Goal: Transaction & Acquisition: Purchase product/service

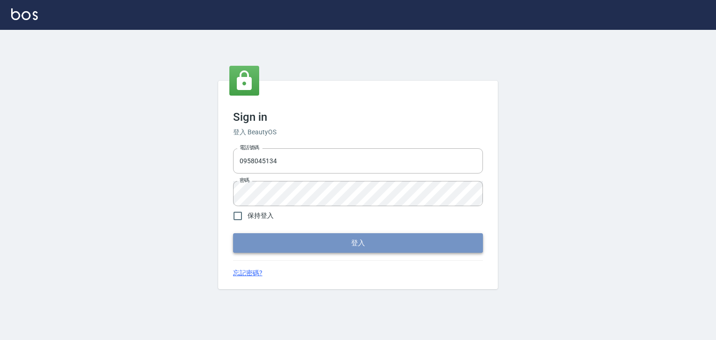
click at [451, 248] on button "登入" at bounding box center [358, 243] width 250 height 20
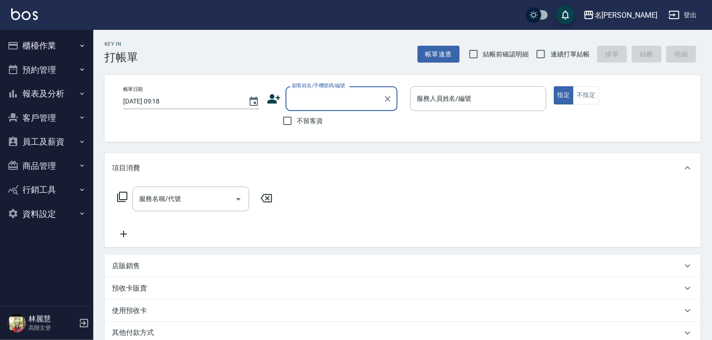
click at [56, 40] on button "櫃檯作業" at bounding box center [47, 46] width 86 height 24
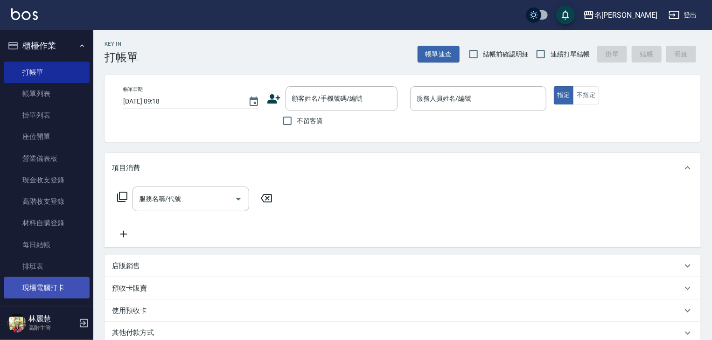
click at [62, 287] on link "現場電腦打卡" at bounding box center [47, 287] width 86 height 21
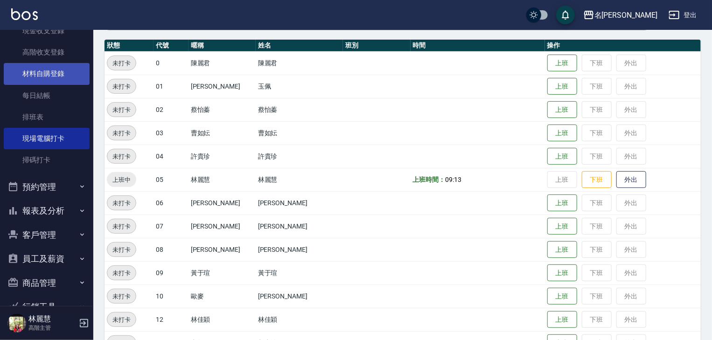
scroll to position [197, 0]
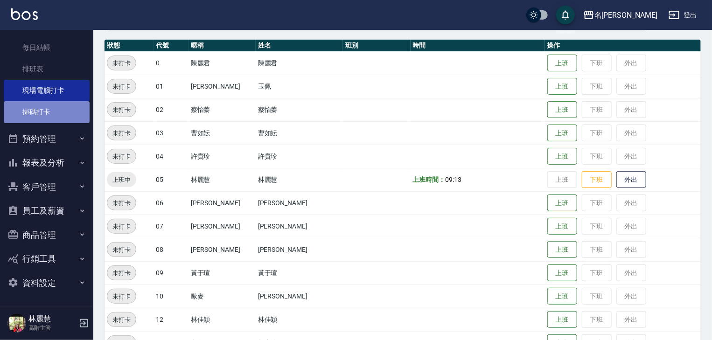
click at [60, 116] on link "掃碼打卡" at bounding box center [47, 111] width 86 height 21
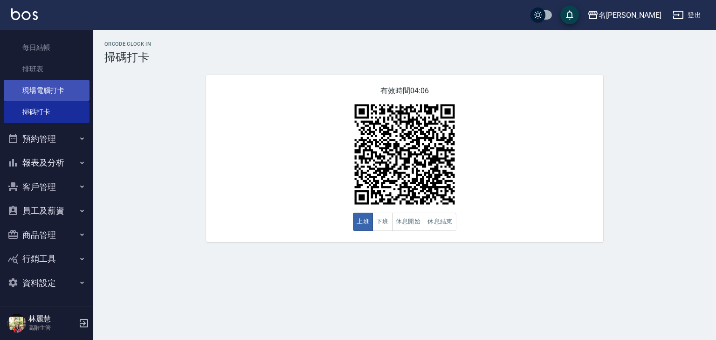
click at [45, 95] on link "現場電腦打卡" at bounding box center [47, 90] width 86 height 21
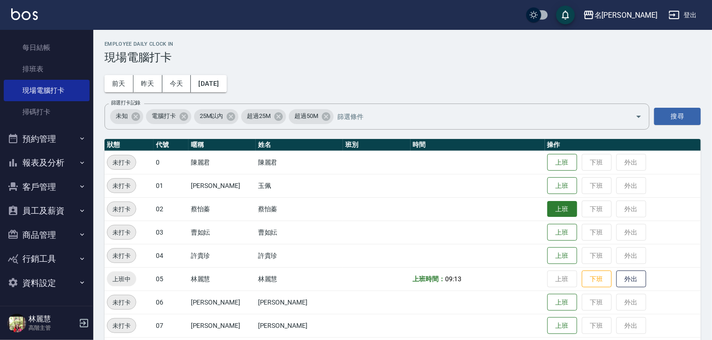
click at [549, 216] on button "上班" at bounding box center [562, 209] width 30 height 16
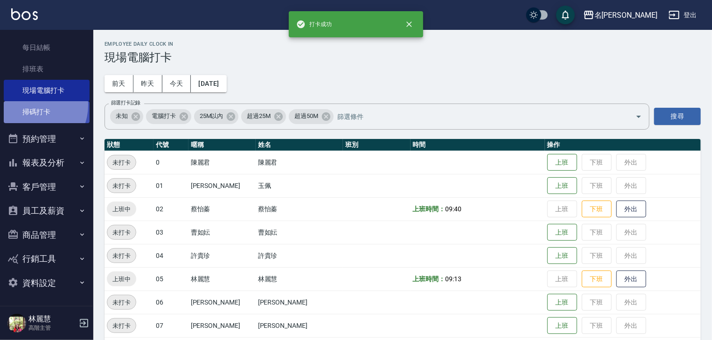
click at [32, 105] on link "掃碼打卡" at bounding box center [47, 111] width 86 height 21
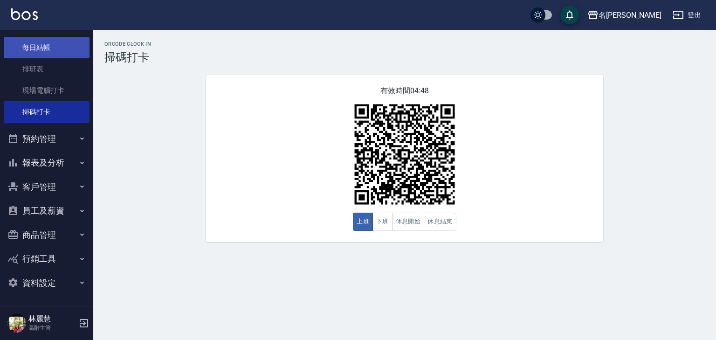
click at [49, 46] on link "每日結帳" at bounding box center [47, 47] width 86 height 21
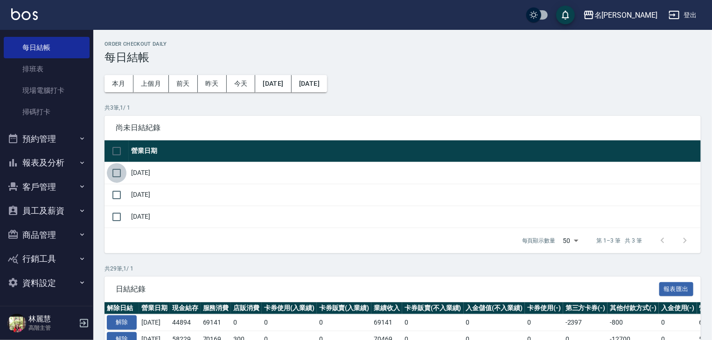
click at [122, 170] on input "checkbox" at bounding box center [117, 173] width 20 height 20
checkbox input "true"
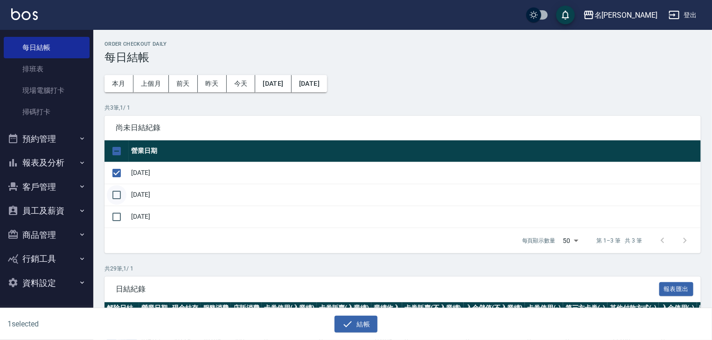
click at [117, 190] on input "checkbox" at bounding box center [117, 195] width 20 height 20
checkbox input "true"
click at [357, 326] on button "結帳" at bounding box center [355, 324] width 43 height 17
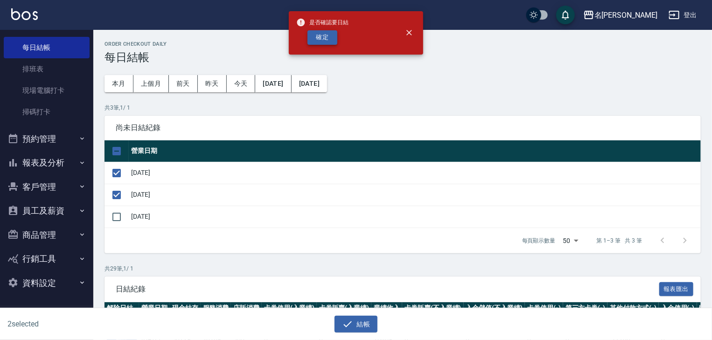
click at [319, 32] on button "確定" at bounding box center [322, 37] width 30 height 14
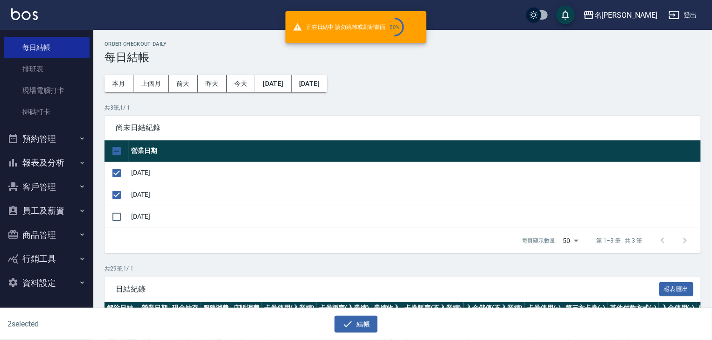
checkbox input "false"
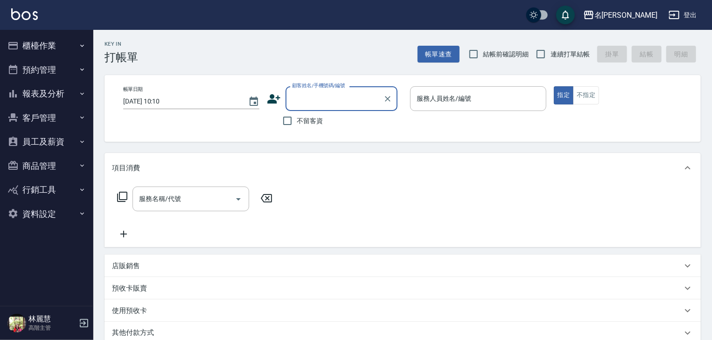
click at [53, 48] on button "櫃檯作業" at bounding box center [47, 46] width 86 height 24
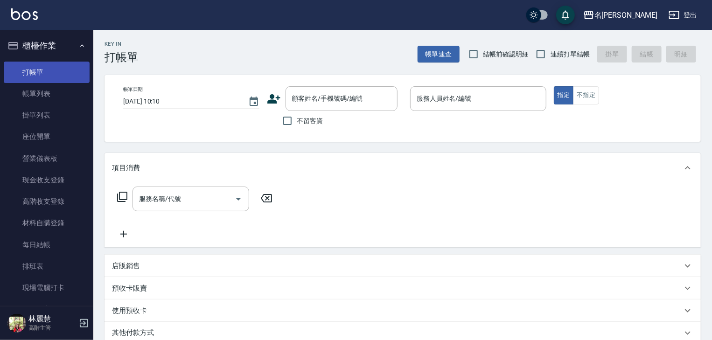
click at [62, 75] on link "打帳單" at bounding box center [47, 72] width 86 height 21
click at [537, 50] on input "連續打單結帳" at bounding box center [541, 54] width 20 height 20
checkbox input "true"
click at [470, 51] on input "結帳前確認明細" at bounding box center [474, 54] width 20 height 20
checkbox input "true"
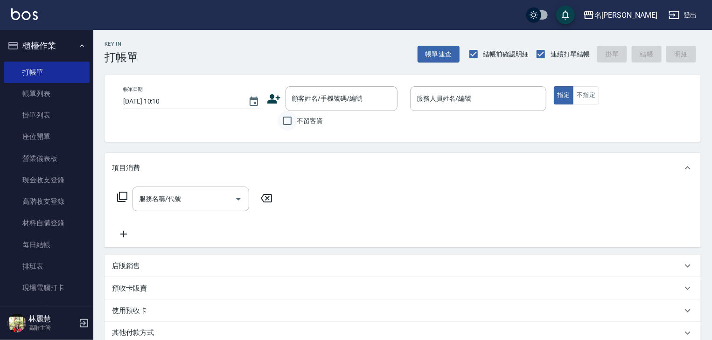
click at [292, 118] on input "不留客資" at bounding box center [288, 121] width 20 height 20
checkbox input "true"
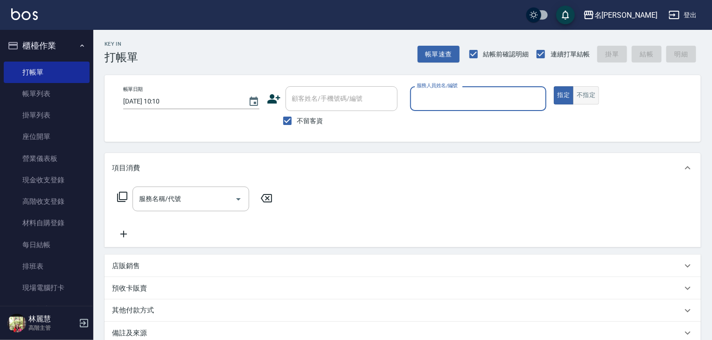
click at [587, 94] on button "不指定" at bounding box center [586, 95] width 26 height 18
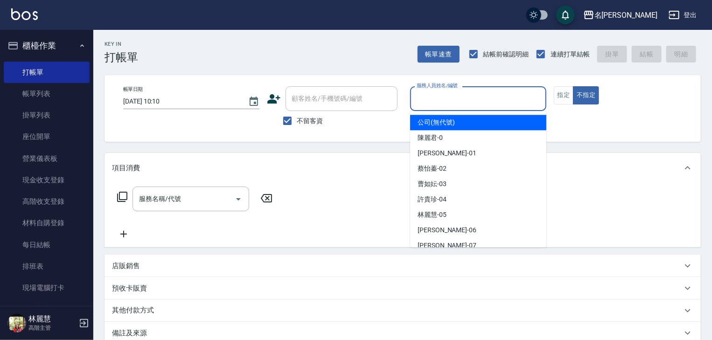
click at [479, 100] on input "服務人員姓名/編號" at bounding box center [478, 98] width 128 height 16
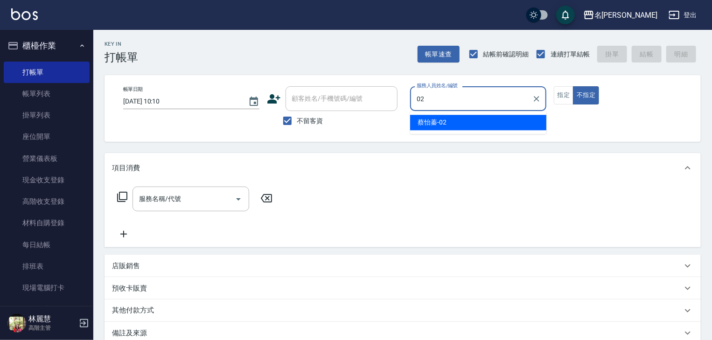
click at [466, 123] on div "[PERSON_NAME]-02" at bounding box center [478, 122] width 136 height 15
type input "[PERSON_NAME]-02"
click at [203, 194] on input "服務名稱/代號" at bounding box center [184, 199] width 94 height 16
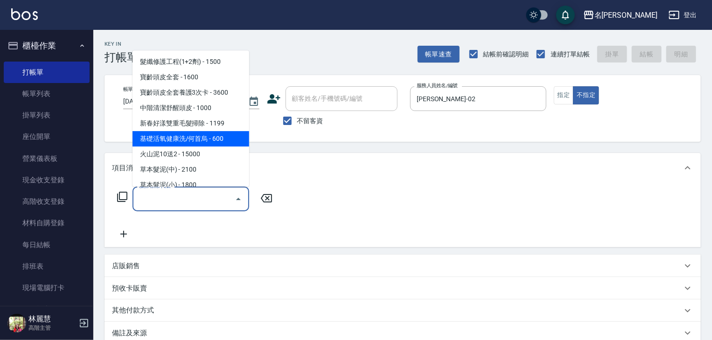
click at [224, 139] on span "基礎活氧健康洗/何首烏 - 600" at bounding box center [190, 139] width 117 height 15
type input "基礎活氧健康洗/何首烏(109)"
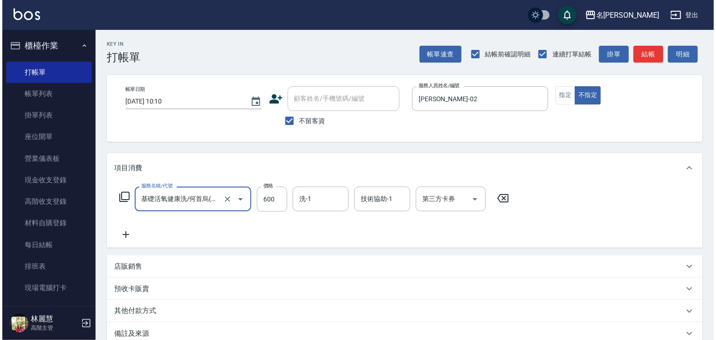
scroll to position [109, 0]
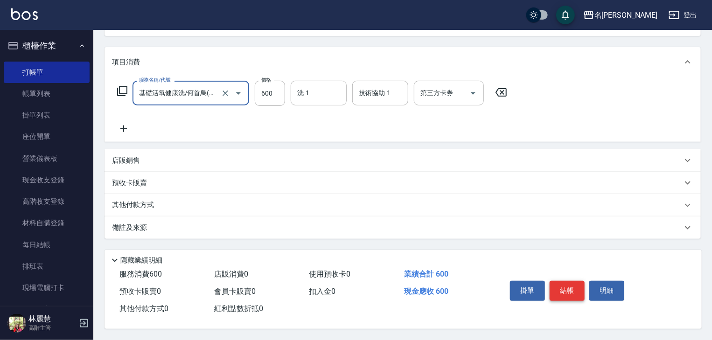
click at [564, 284] on button "結帳" at bounding box center [566, 291] width 35 height 20
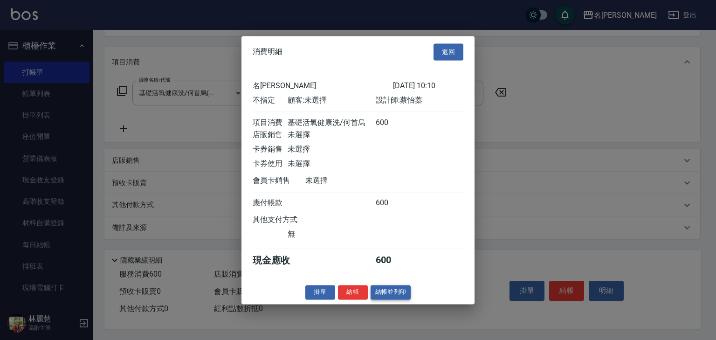
click at [387, 299] on button "結帳並列印" at bounding box center [391, 292] width 41 height 14
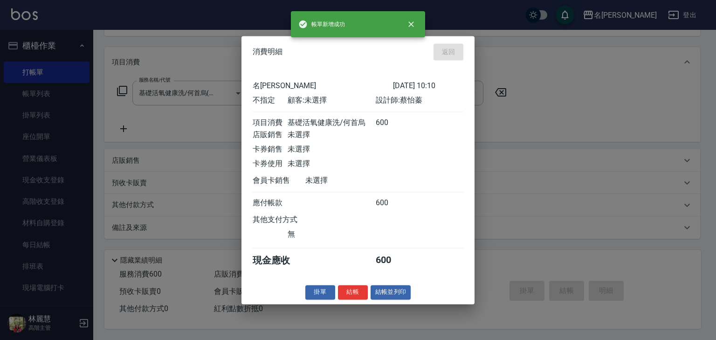
type input "2025/09/05 10:12"
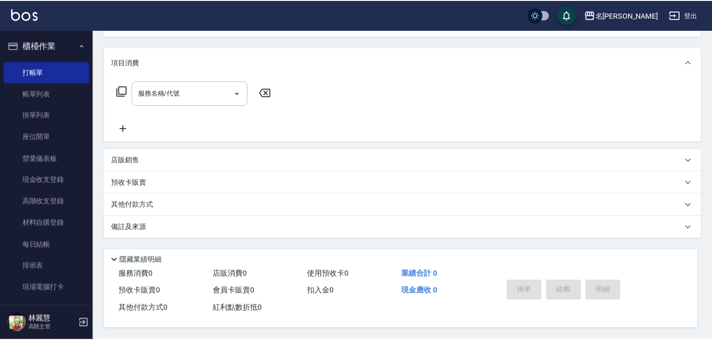
scroll to position [0, 0]
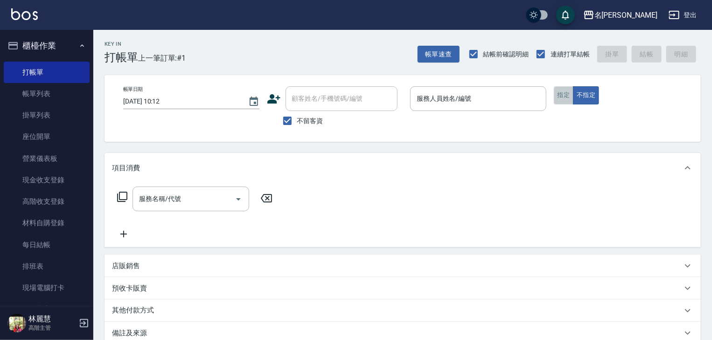
click at [568, 91] on button "指定" at bounding box center [564, 95] width 20 height 18
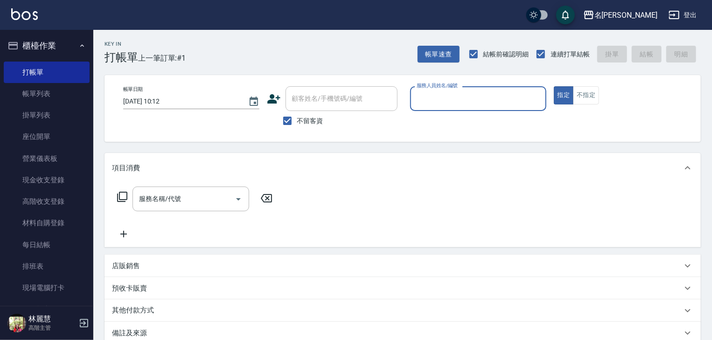
click at [485, 100] on input "服務人員姓名/編號" at bounding box center [478, 98] width 128 height 16
click at [457, 118] on div "蔡怡蓁 -02" at bounding box center [478, 122] width 136 height 15
type input "蔡怡蓁-02"
click at [217, 198] on input "服務名稱/代號" at bounding box center [184, 199] width 94 height 16
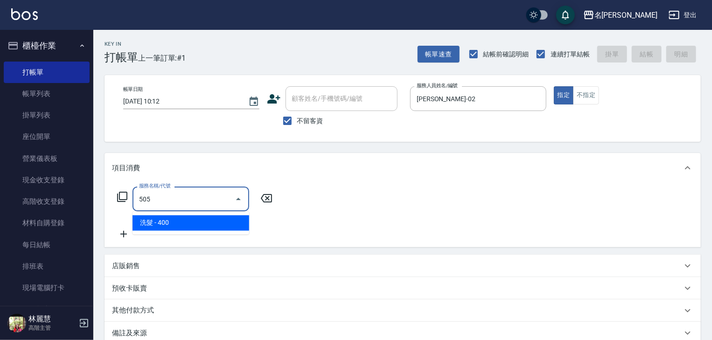
click at [237, 225] on span "洗髮 - 400" at bounding box center [190, 222] width 117 height 15
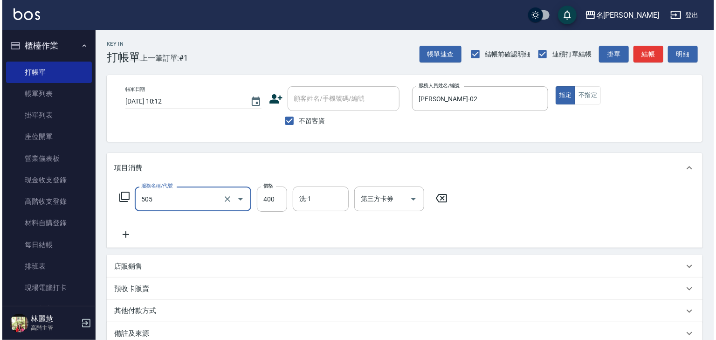
scroll to position [109, 0]
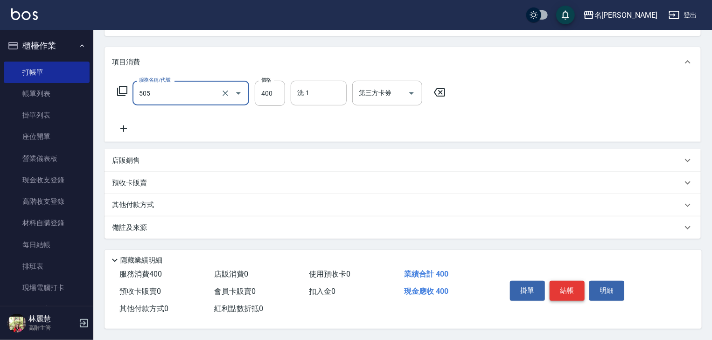
type input "洗髮(505)"
click at [566, 289] on button "結帳" at bounding box center [566, 291] width 35 height 20
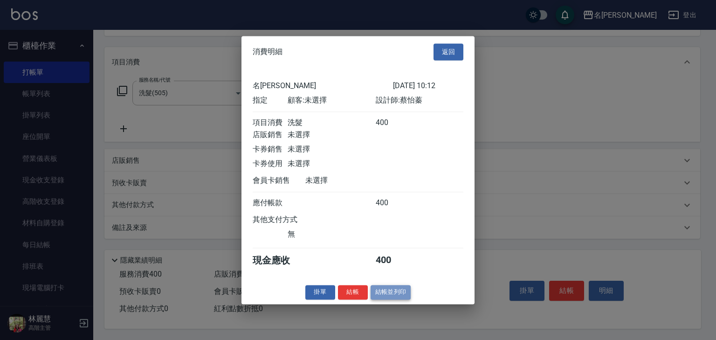
click at [403, 299] on button "結帳並列印" at bounding box center [391, 292] width 41 height 14
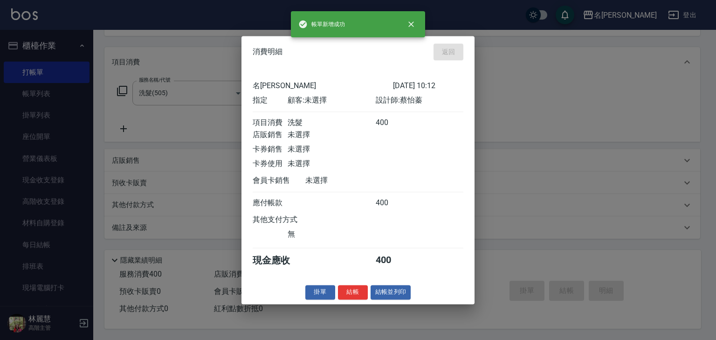
type input "2025/09/05 10:13"
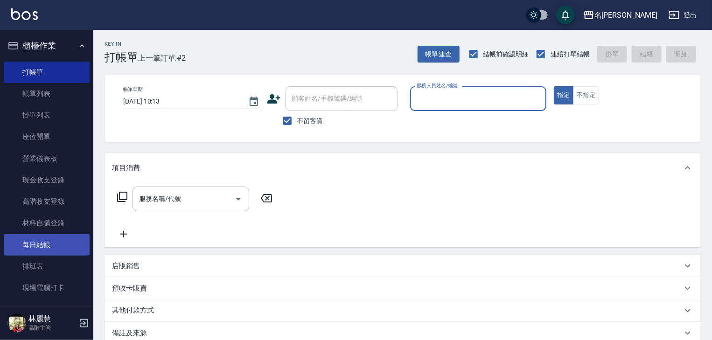
scroll to position [99, 0]
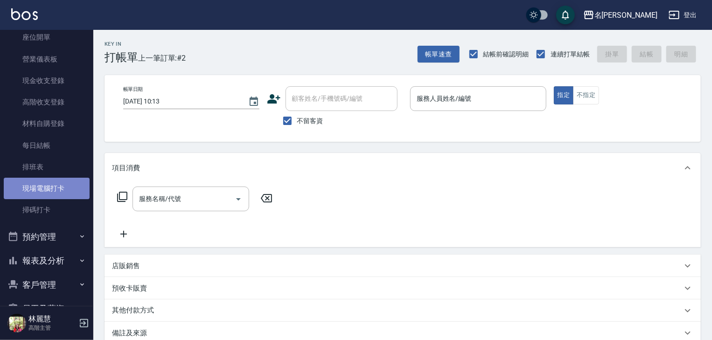
click at [62, 187] on link "現場電腦打卡" at bounding box center [47, 188] width 86 height 21
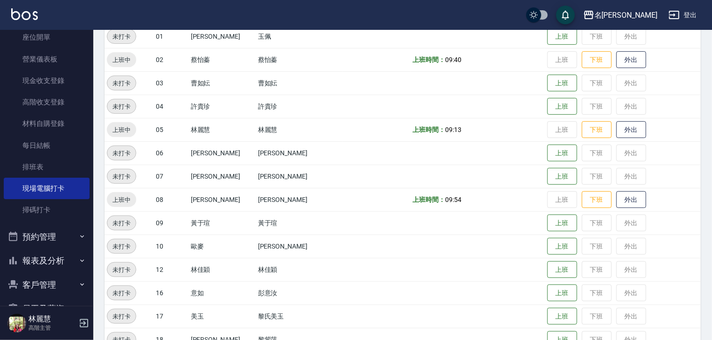
scroll to position [299, 0]
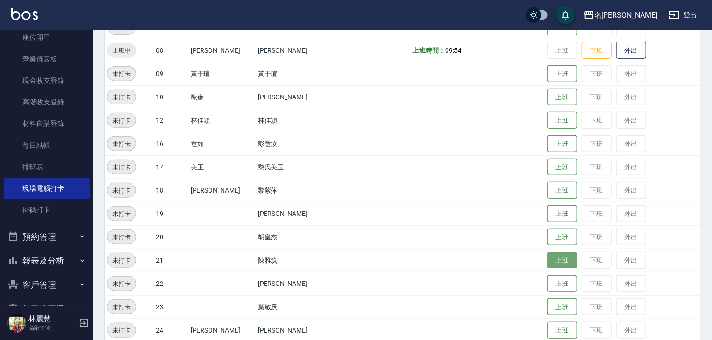
click at [552, 261] on button "上班" at bounding box center [562, 260] width 30 height 16
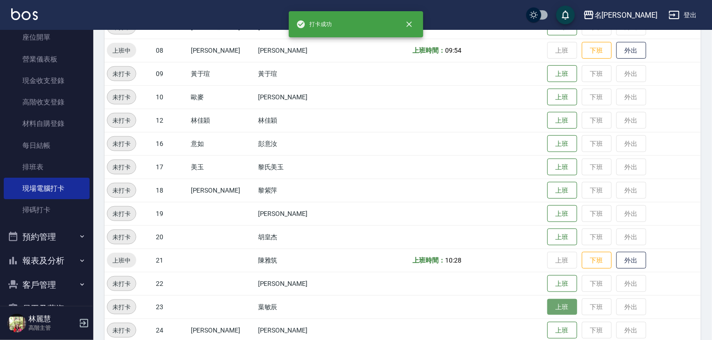
click at [552, 308] on button "上班" at bounding box center [562, 307] width 30 height 16
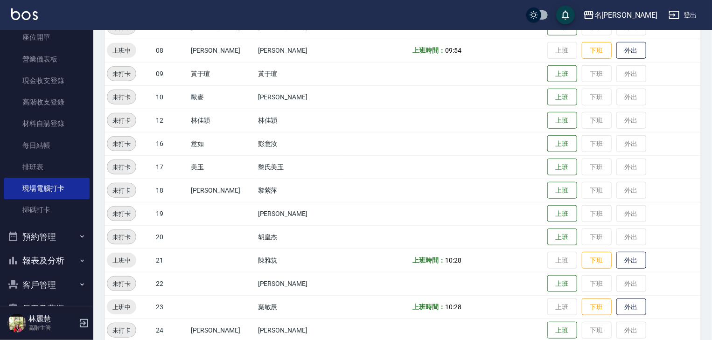
scroll to position [448, 0]
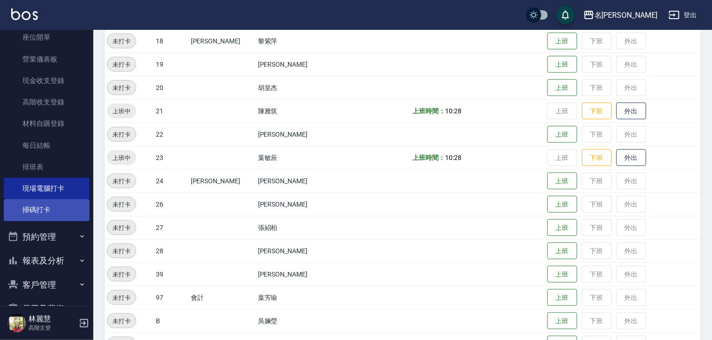
click at [46, 212] on link "掃碼打卡" at bounding box center [47, 209] width 86 height 21
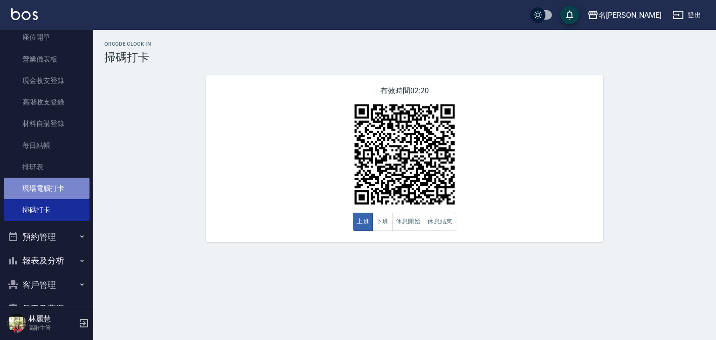
click at [66, 187] on link "現場電腦打卡" at bounding box center [47, 188] width 86 height 21
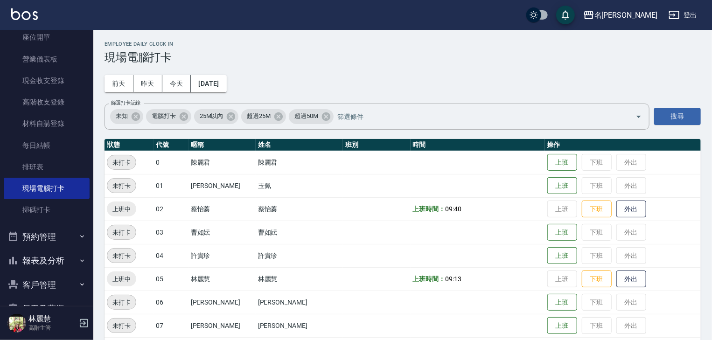
scroll to position [199, 0]
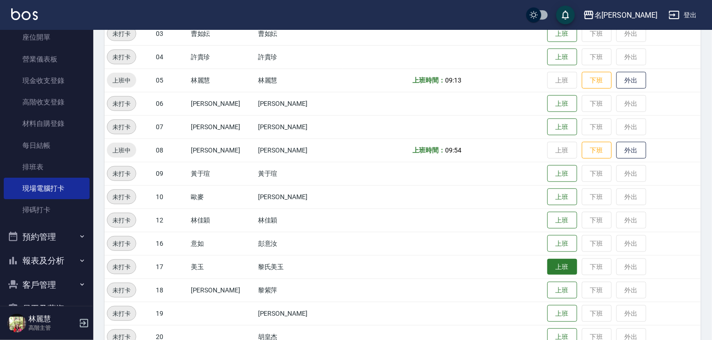
click at [549, 263] on button "上班" at bounding box center [562, 267] width 30 height 16
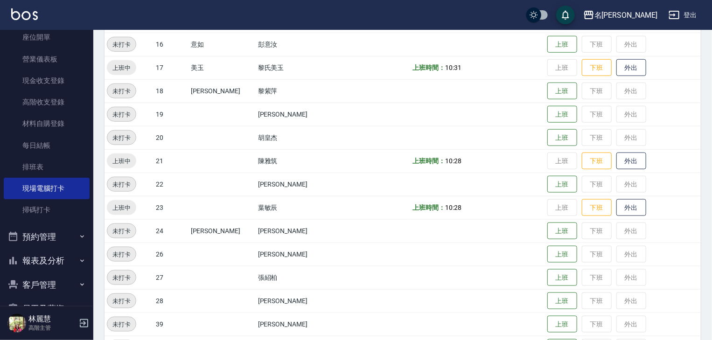
scroll to position [448, 0]
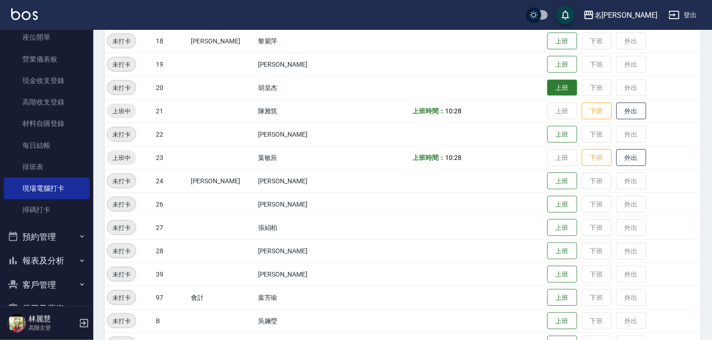
click at [547, 86] on button "上班" at bounding box center [562, 88] width 30 height 16
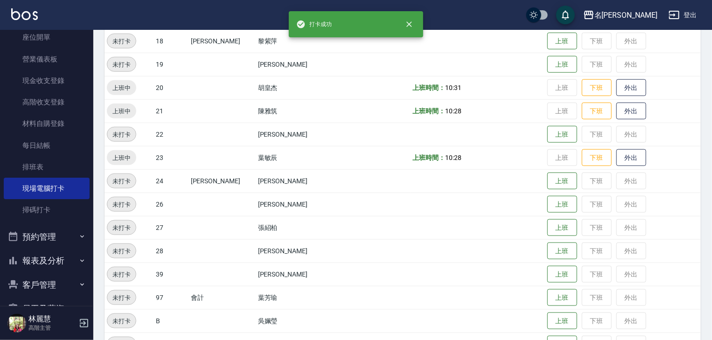
scroll to position [299, 0]
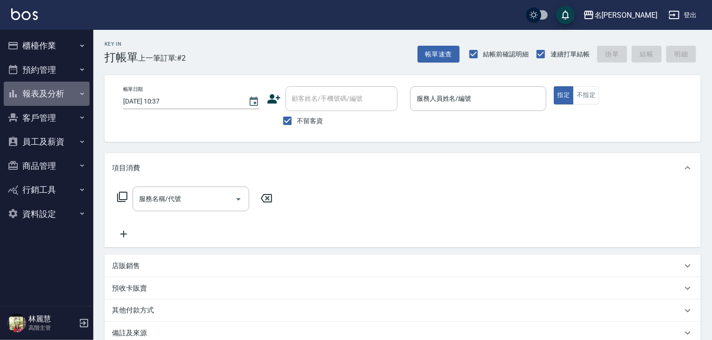
click at [41, 94] on button "報表及分析" at bounding box center [47, 94] width 86 height 24
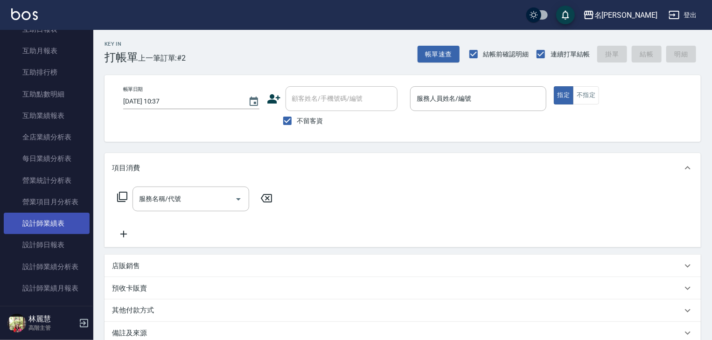
scroll to position [299, 0]
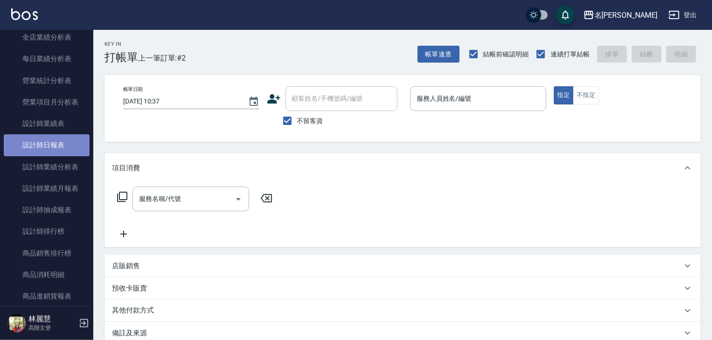
click at [56, 148] on link "設計師日報表" at bounding box center [47, 144] width 86 height 21
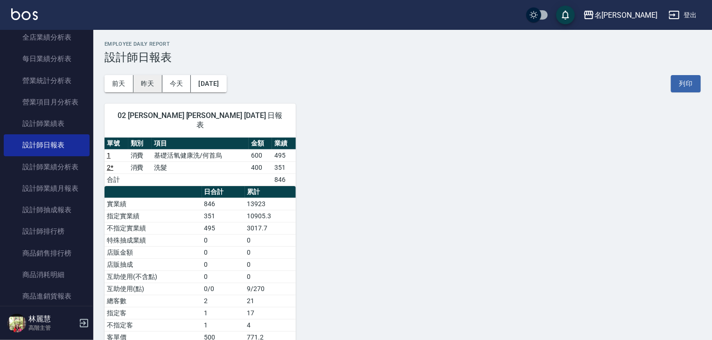
click at [144, 84] on button "昨天" at bounding box center [147, 83] width 29 height 17
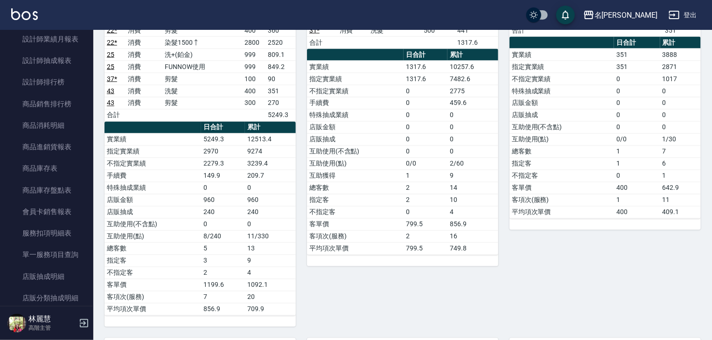
scroll to position [995, 0]
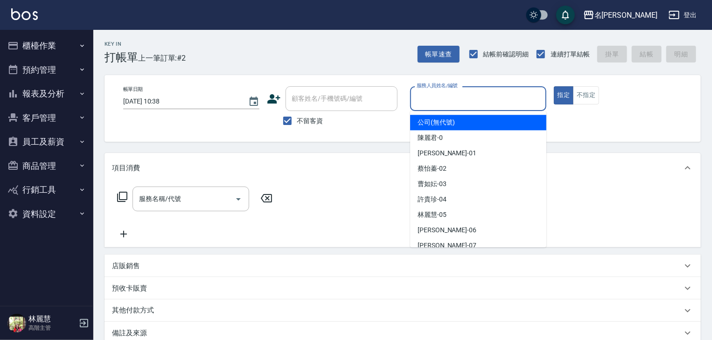
click at [475, 96] on input "服務人員姓名/編號" at bounding box center [478, 98] width 128 height 16
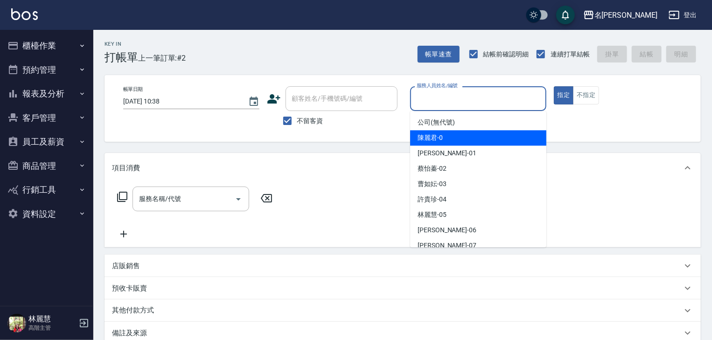
click at [451, 136] on div "[PERSON_NAME]-0" at bounding box center [478, 137] width 136 height 15
type input "[PERSON_NAME]-0"
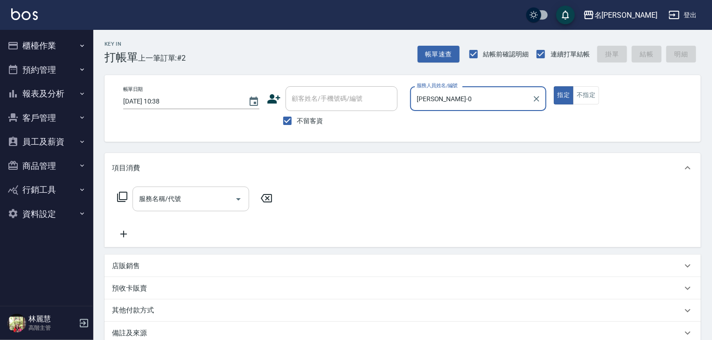
click at [208, 192] on input "服務名稱/代號" at bounding box center [184, 199] width 94 height 16
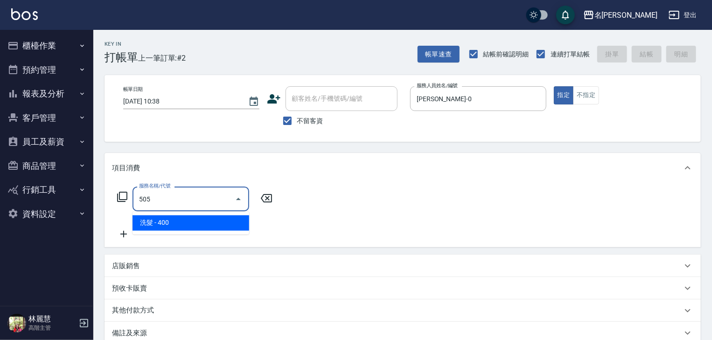
click at [239, 220] on span "洗髮 - 400" at bounding box center [190, 222] width 117 height 15
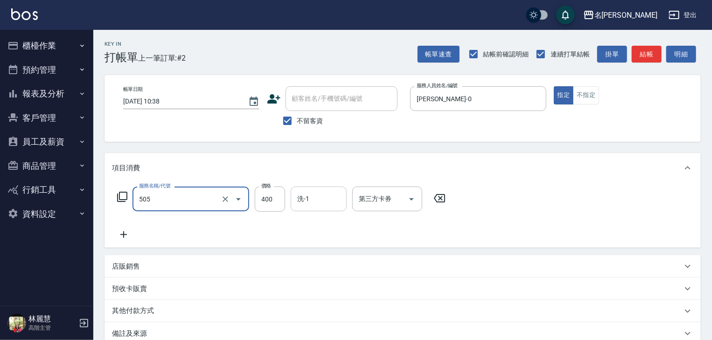
type input "洗髮(505)"
click at [320, 193] on input "洗-1" at bounding box center [319, 199] width 48 height 16
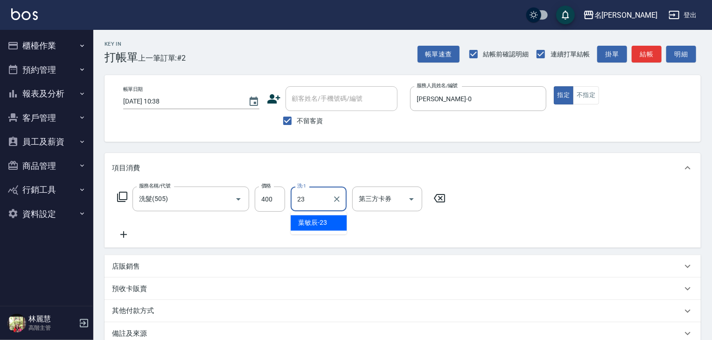
click at [325, 218] on span "葉敏辰 -23" at bounding box center [312, 223] width 29 height 10
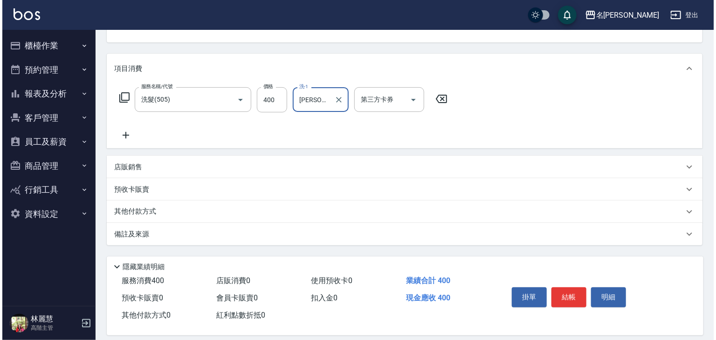
scroll to position [109, 0]
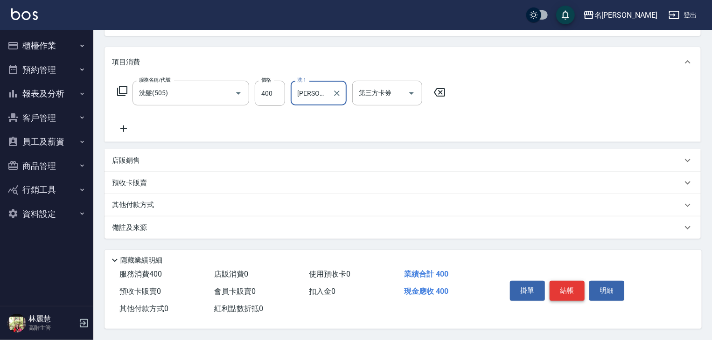
type input "葉敏辰-23"
click at [567, 285] on button "結帳" at bounding box center [566, 291] width 35 height 20
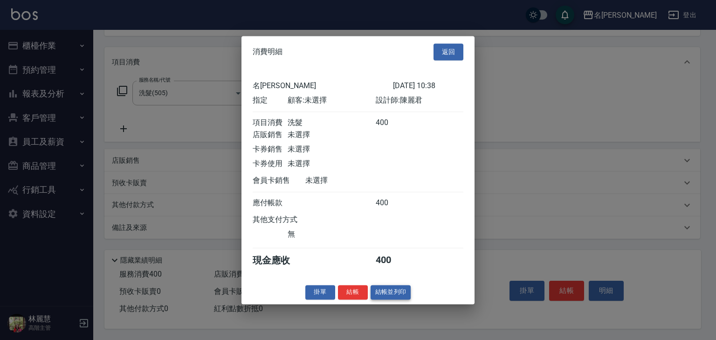
click at [398, 299] on button "結帳並列印" at bounding box center [391, 292] width 41 height 14
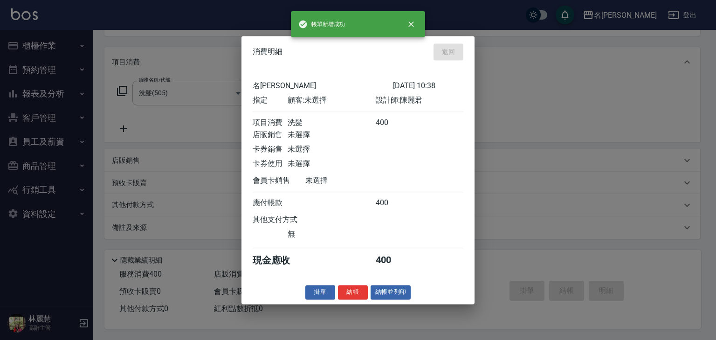
type input "2025/09/05 10:48"
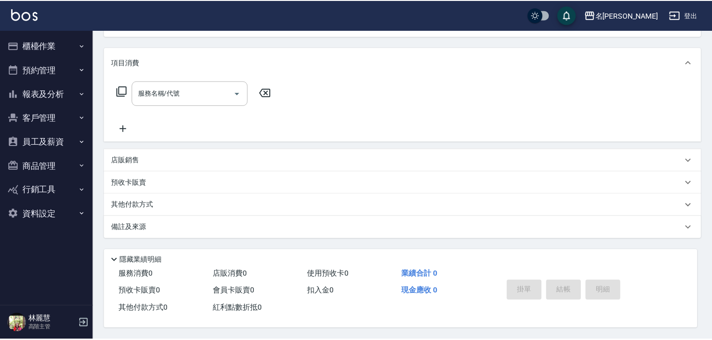
scroll to position [0, 0]
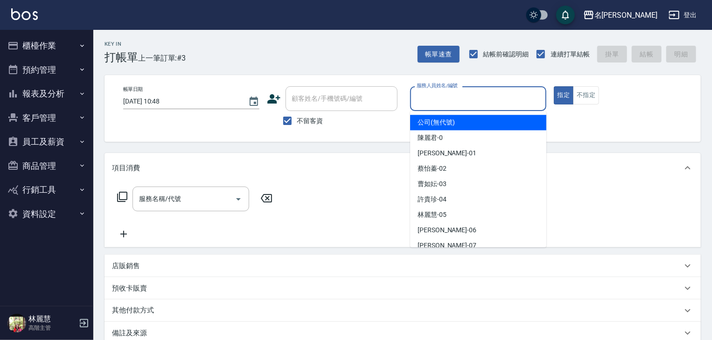
click at [500, 102] on input "服務人員姓名/編號" at bounding box center [478, 98] width 128 height 16
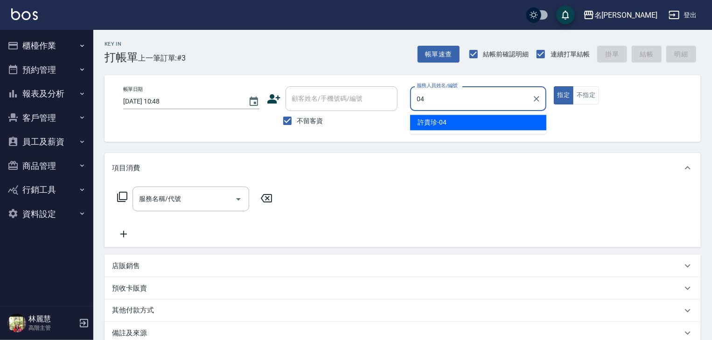
click at [444, 118] on span "許貴珍 -04" at bounding box center [431, 123] width 29 height 10
type input "許貴珍-04"
click at [210, 205] on input "服務名稱/代號" at bounding box center [184, 199] width 94 height 16
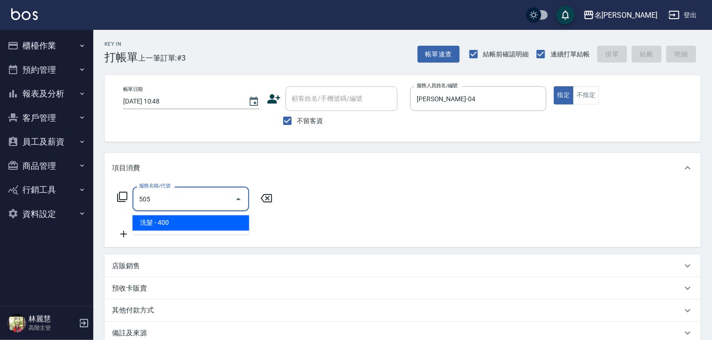
click at [241, 224] on span "洗髮 - 400" at bounding box center [190, 222] width 117 height 15
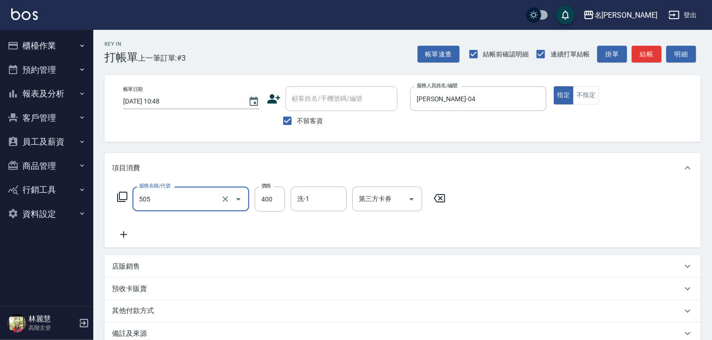
type input "洗髮(505)"
click at [122, 237] on icon at bounding box center [123, 234] width 23 height 11
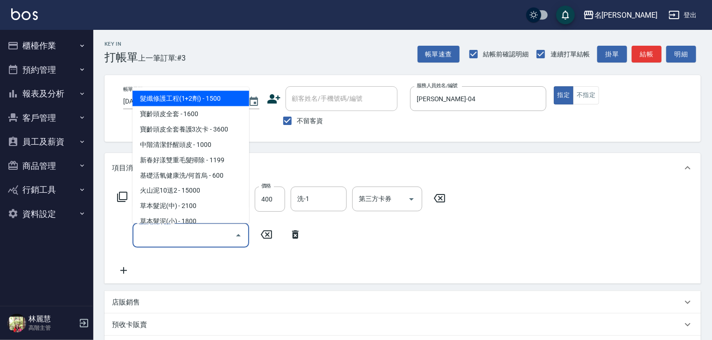
click at [139, 239] on input "服務名稱/代號" at bounding box center [184, 235] width 94 height 16
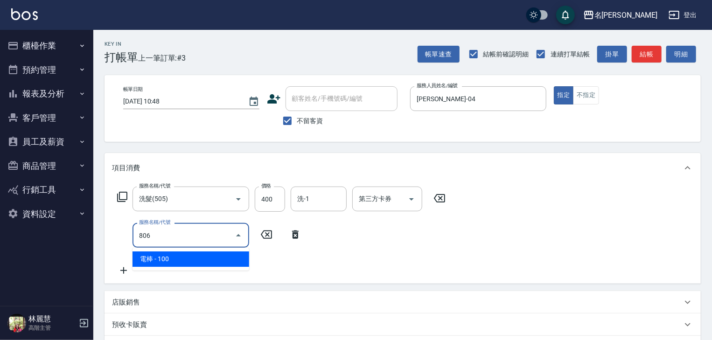
drag, startPoint x: 213, startPoint y: 258, endPoint x: 226, endPoint y: 256, distance: 13.4
click at [213, 258] on span "電棒 - 100" at bounding box center [190, 258] width 117 height 15
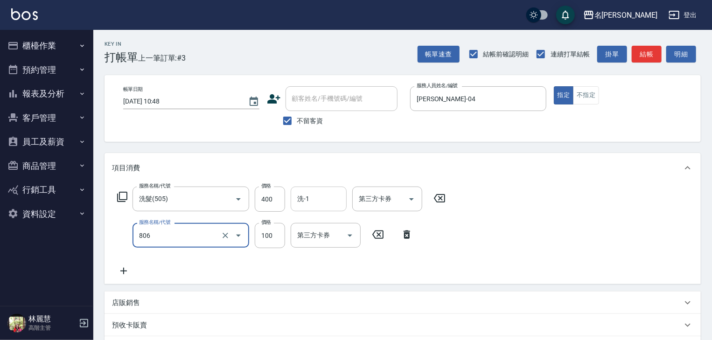
type input "電棒(806)"
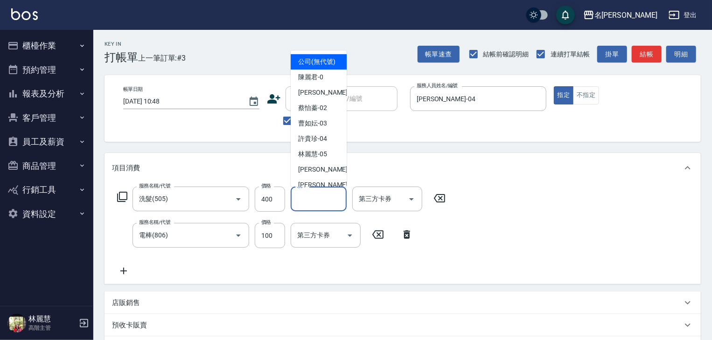
click at [305, 198] on input "洗-1" at bounding box center [319, 199] width 48 height 16
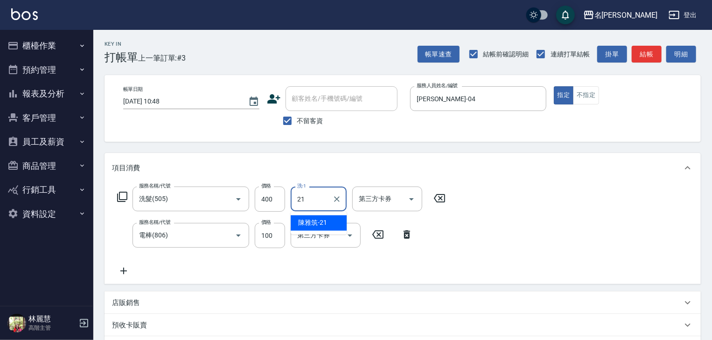
click at [320, 226] on span "陳雅筑 -21" at bounding box center [312, 223] width 29 height 10
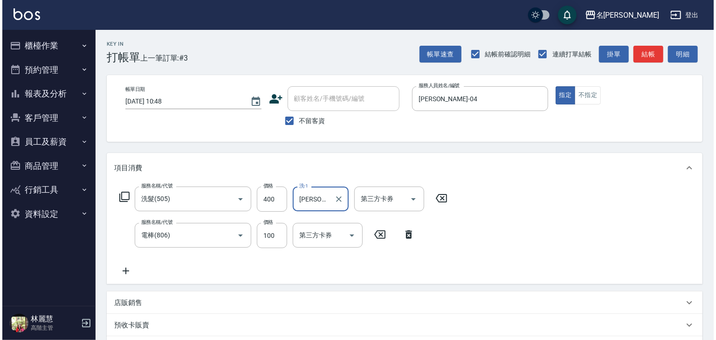
scroll to position [146, 0]
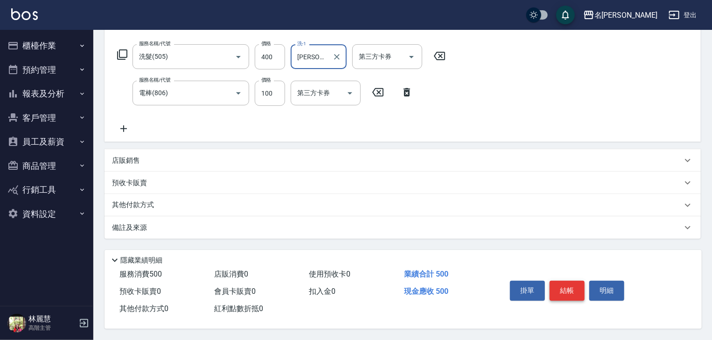
type input "陳雅筑-21"
click at [573, 288] on button "結帳" at bounding box center [566, 291] width 35 height 20
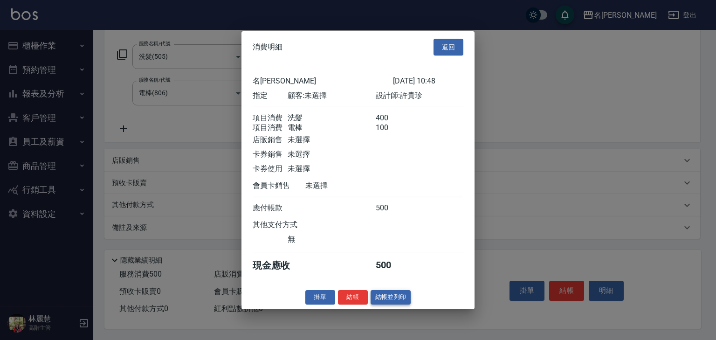
click at [397, 299] on button "結帳並列印" at bounding box center [391, 297] width 41 height 14
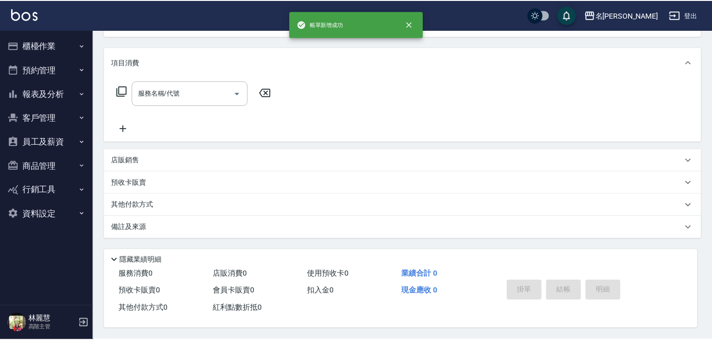
scroll to position [0, 0]
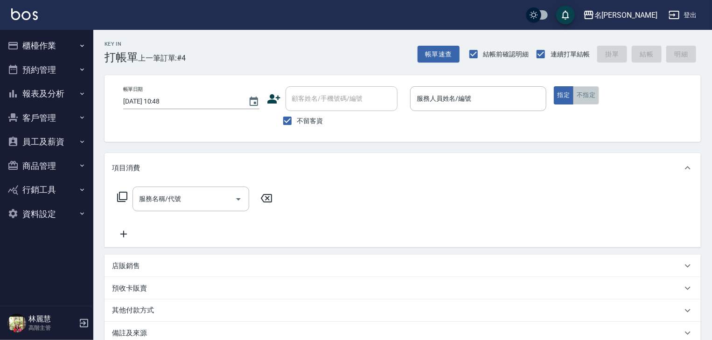
click at [580, 97] on button "不指定" at bounding box center [586, 95] width 26 height 18
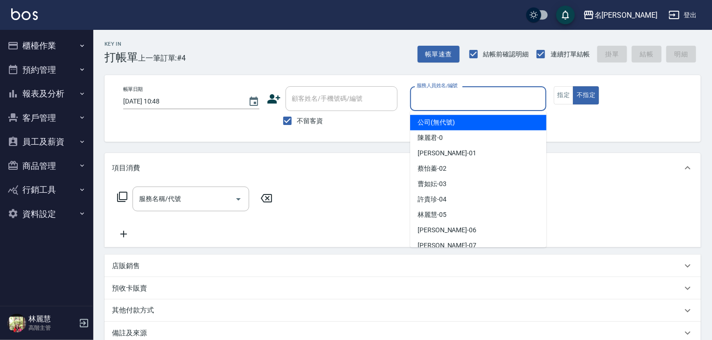
click at [514, 96] on input "服務人員姓名/編號" at bounding box center [478, 98] width 128 height 16
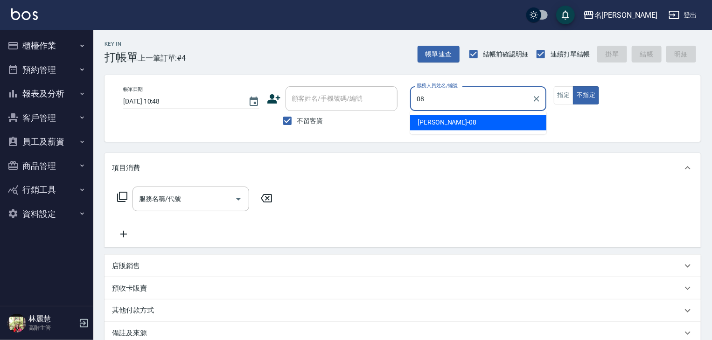
click at [454, 128] on div "蔡慈恩 -08" at bounding box center [478, 122] width 136 height 15
type input "蔡慈恩-08"
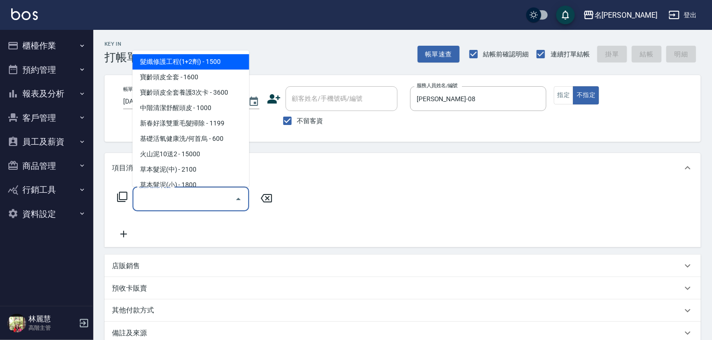
click at [170, 199] on input "服務名稱/代號" at bounding box center [184, 199] width 94 height 16
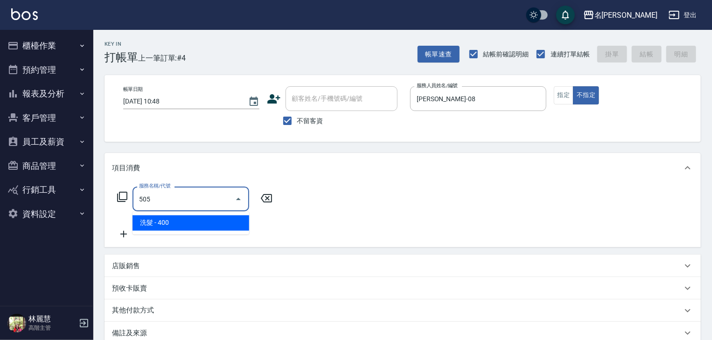
click at [209, 222] on span "洗髮 - 400" at bounding box center [190, 222] width 117 height 15
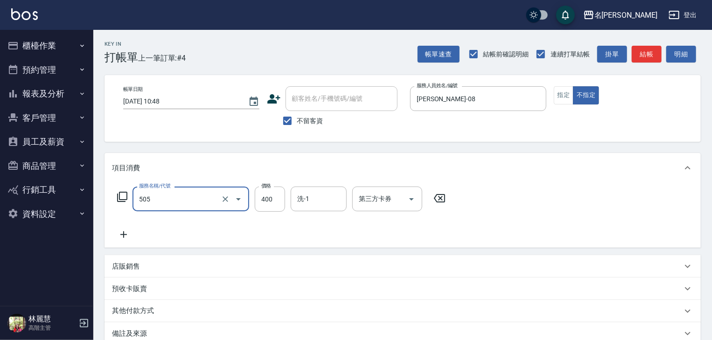
type input "洗髮(505)"
click at [121, 233] on icon at bounding box center [123, 234] width 23 height 11
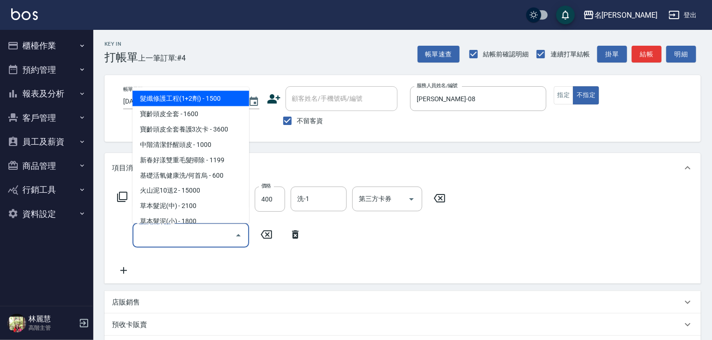
click at [144, 236] on input "服務名稱/代號" at bounding box center [184, 235] width 94 height 16
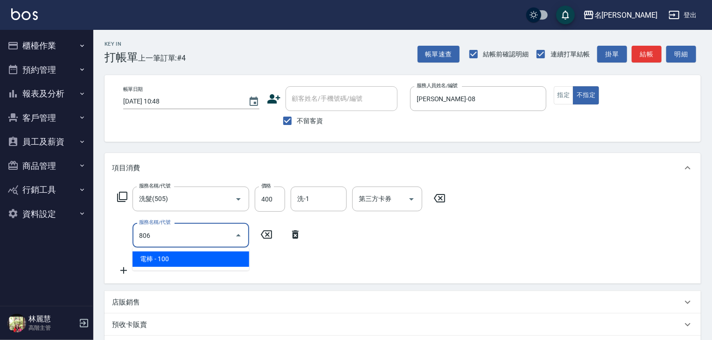
click at [201, 254] on span "電棒 - 100" at bounding box center [190, 258] width 117 height 15
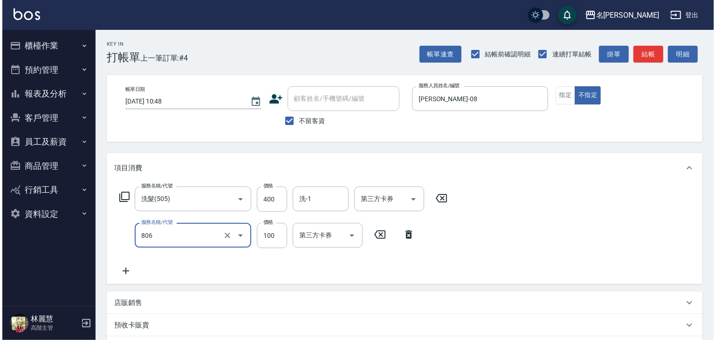
scroll to position [146, 0]
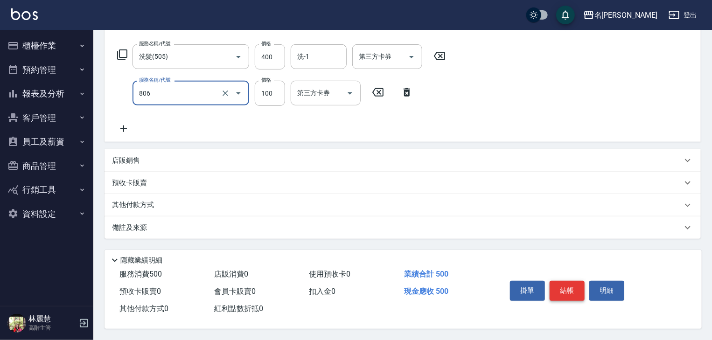
type input "電棒(806)"
click at [569, 282] on button "結帳" at bounding box center [566, 291] width 35 height 20
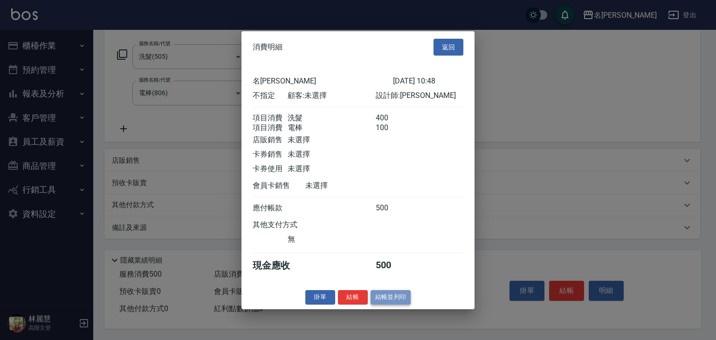
click at [392, 299] on button "結帳並列印" at bounding box center [391, 297] width 41 height 14
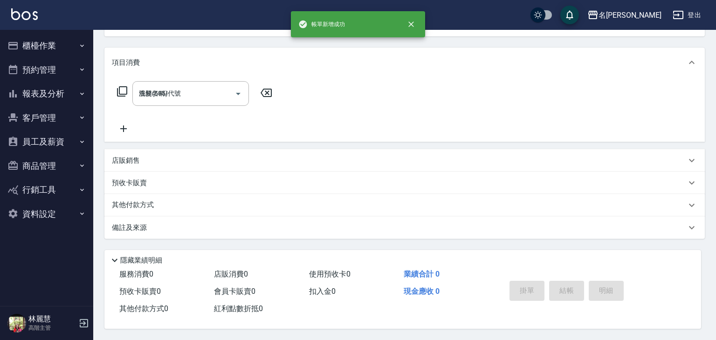
type input "2025/09/05 11:08"
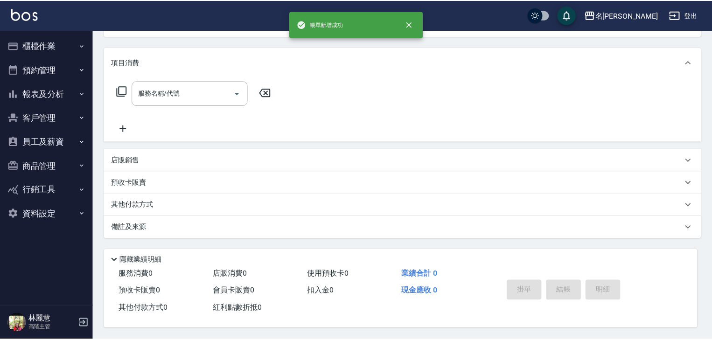
scroll to position [0, 0]
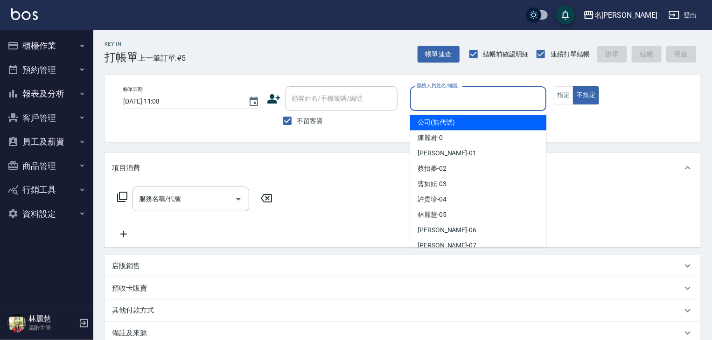
click at [467, 105] on input "服務人員姓名/編號" at bounding box center [478, 98] width 128 height 16
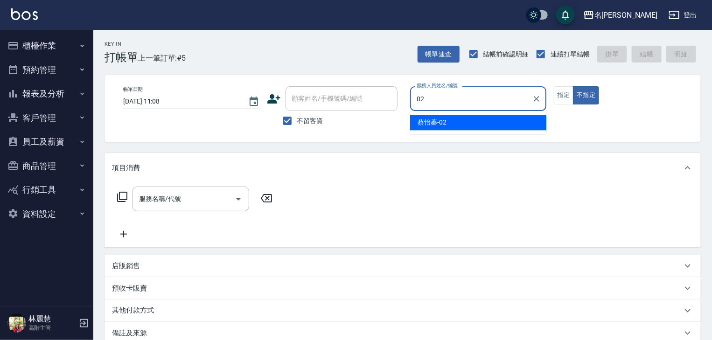
click at [428, 118] on span "蔡怡蓁 -02" at bounding box center [431, 123] width 29 height 10
type input "蔡怡蓁-02"
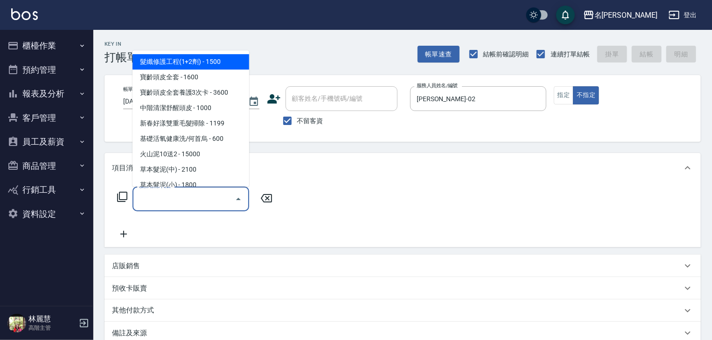
click at [192, 201] on input "服務名稱/代號" at bounding box center [184, 199] width 94 height 16
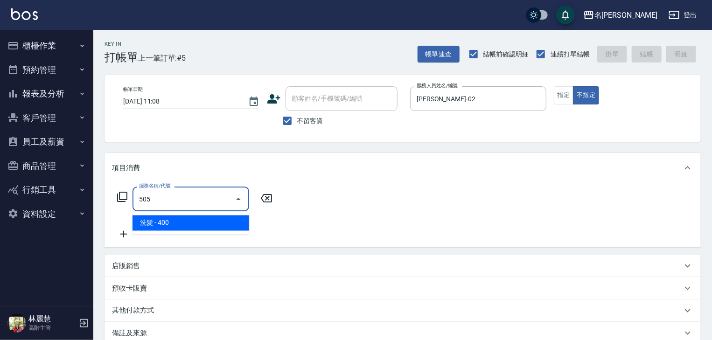
click at [223, 222] on span "洗髮 - 400" at bounding box center [190, 222] width 117 height 15
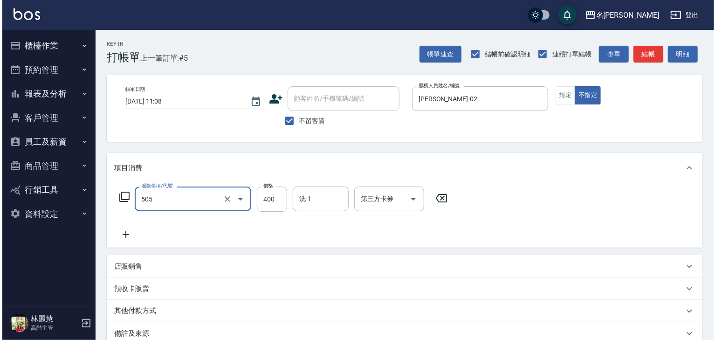
scroll to position [109, 0]
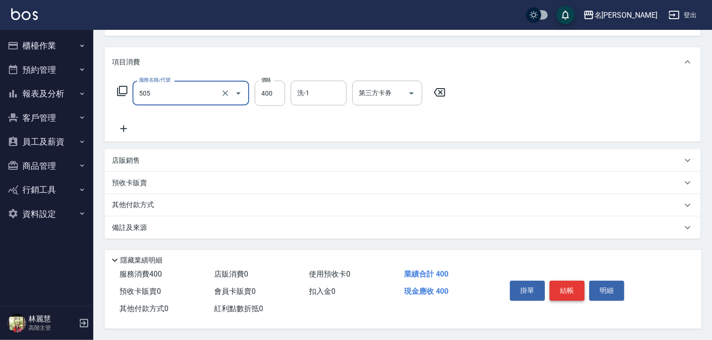
type input "洗髮(505)"
click at [569, 291] on button "結帳" at bounding box center [566, 291] width 35 height 20
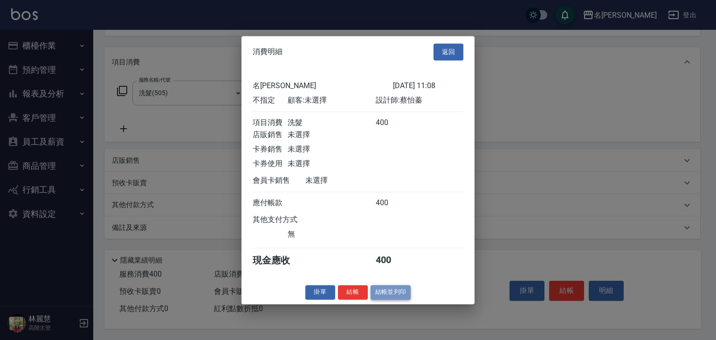
click at [398, 293] on button "結帳並列印" at bounding box center [391, 292] width 41 height 14
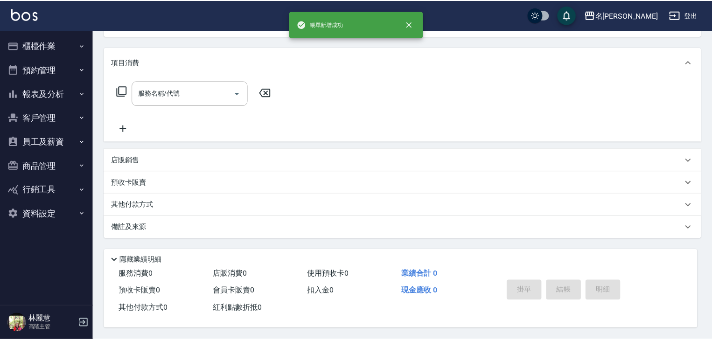
scroll to position [0, 0]
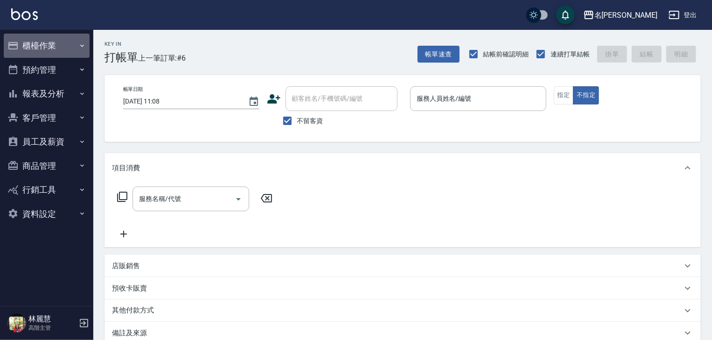
click at [50, 46] on button "櫃檯作業" at bounding box center [47, 46] width 86 height 24
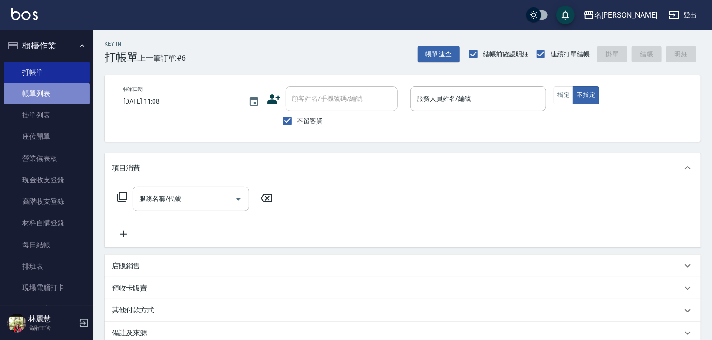
click at [62, 91] on link "帳單列表" at bounding box center [47, 93] width 86 height 21
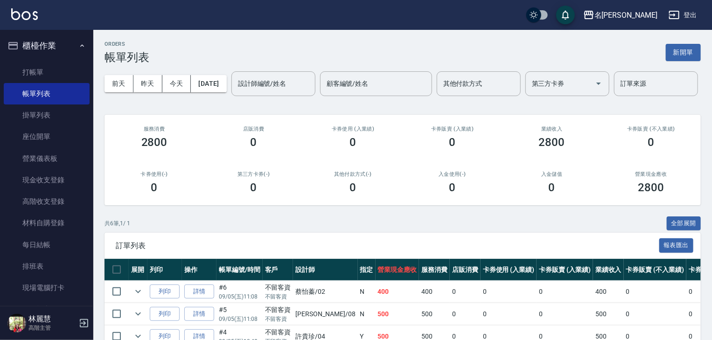
scroll to position [99, 0]
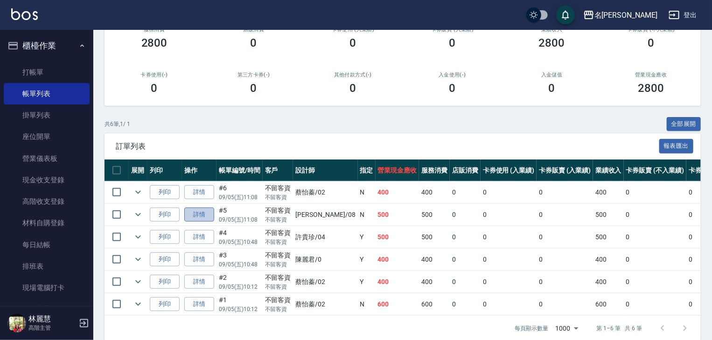
click at [202, 222] on link "詳情" at bounding box center [199, 215] width 30 height 14
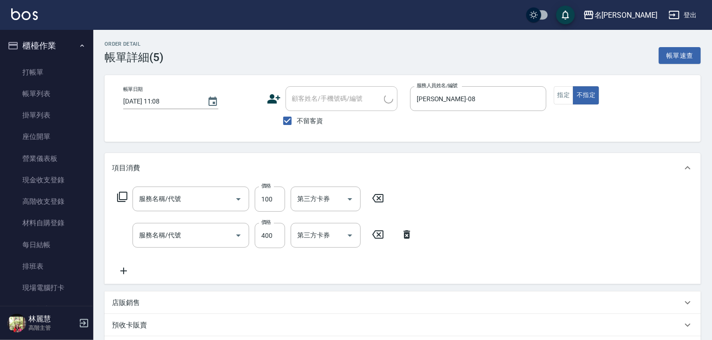
type input "2025/09/05 11:08"
checkbox input "true"
type input "[PERSON_NAME]-08"
type input "電棒(806)"
type input "洗髮(505)"
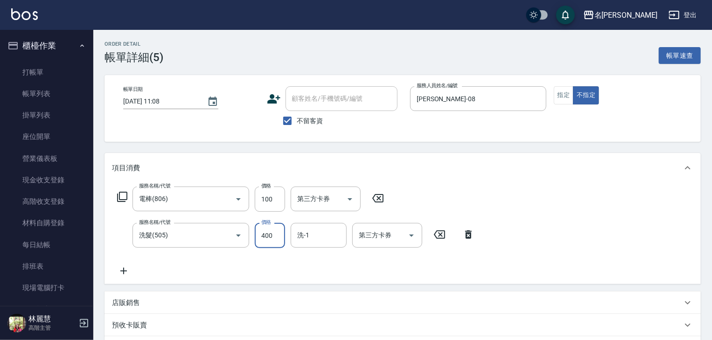
click at [273, 237] on input "400" at bounding box center [270, 235] width 30 height 25
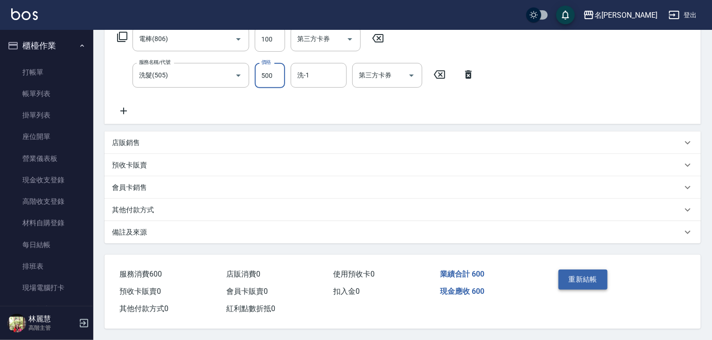
type input "500"
click at [592, 272] on button "重新結帳" at bounding box center [582, 280] width 49 height 20
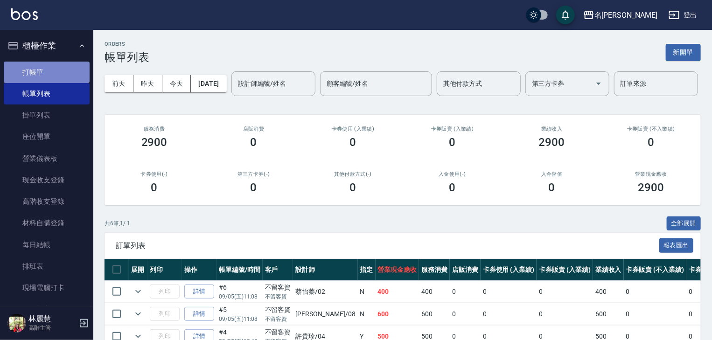
click at [57, 68] on link "打帳單" at bounding box center [47, 72] width 86 height 21
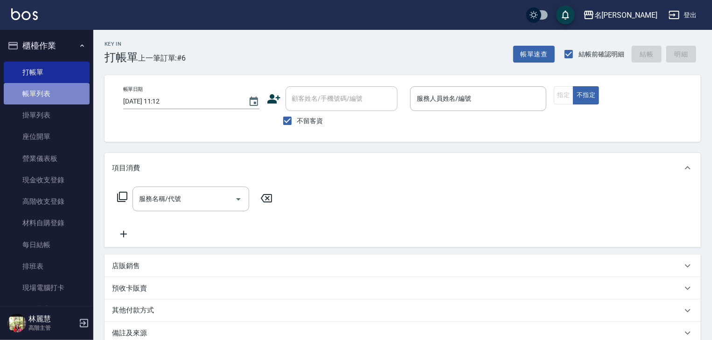
click at [58, 88] on link "帳單列表" at bounding box center [47, 93] width 86 height 21
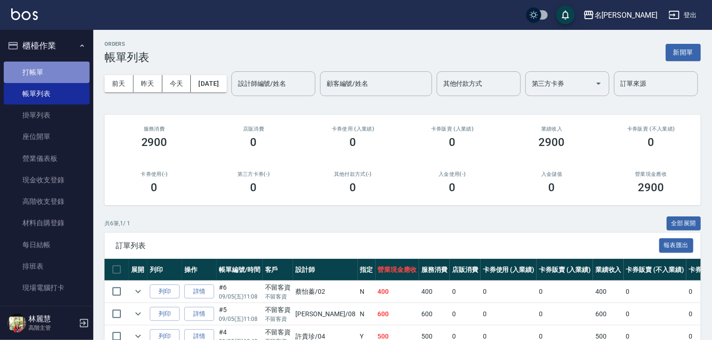
click at [47, 74] on link "打帳單" at bounding box center [47, 72] width 86 height 21
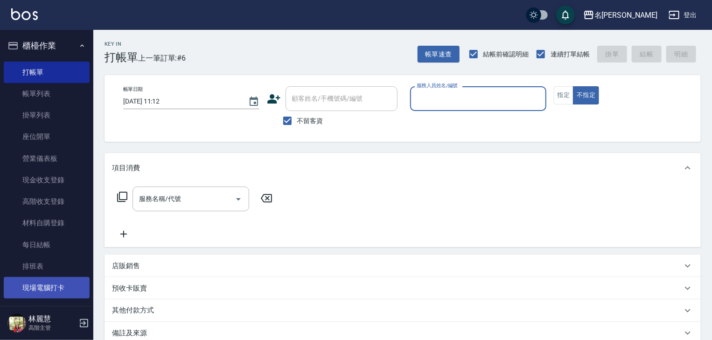
click at [51, 287] on link "現場電腦打卡" at bounding box center [47, 287] width 86 height 21
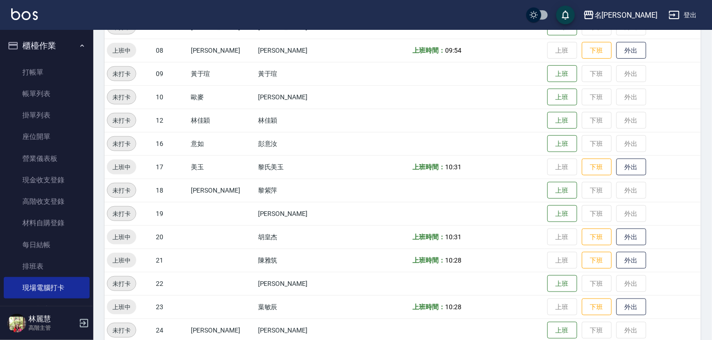
scroll to position [249, 0]
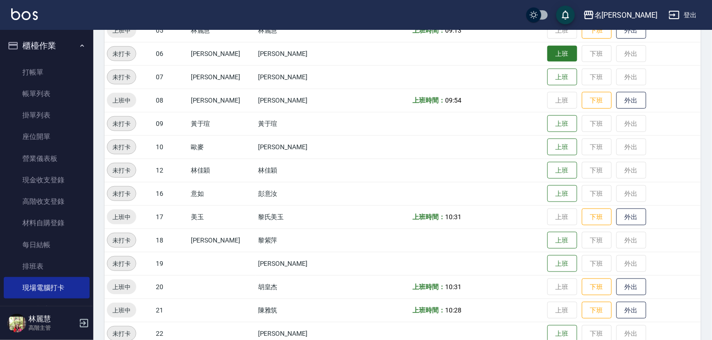
click at [547, 55] on button "上班" at bounding box center [562, 54] width 30 height 16
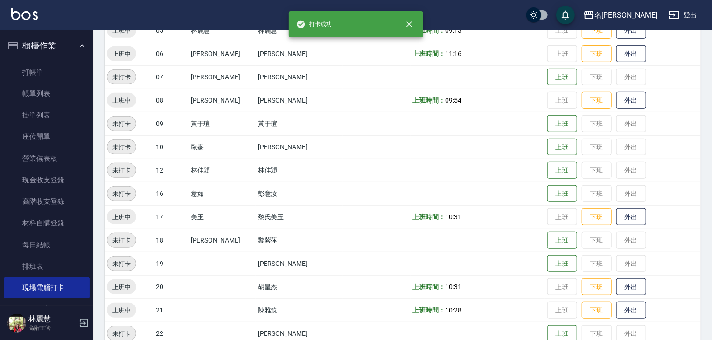
scroll to position [199, 0]
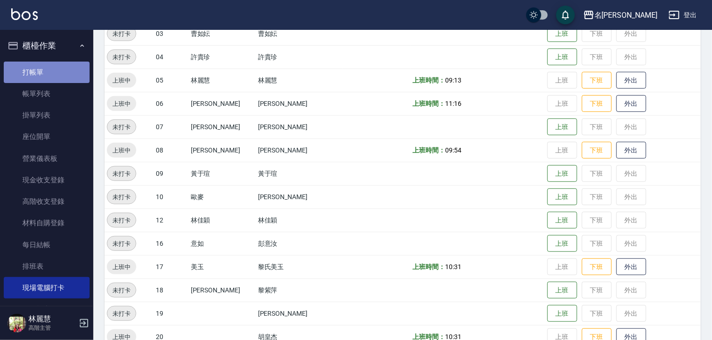
click at [49, 74] on link "打帳單" at bounding box center [47, 72] width 86 height 21
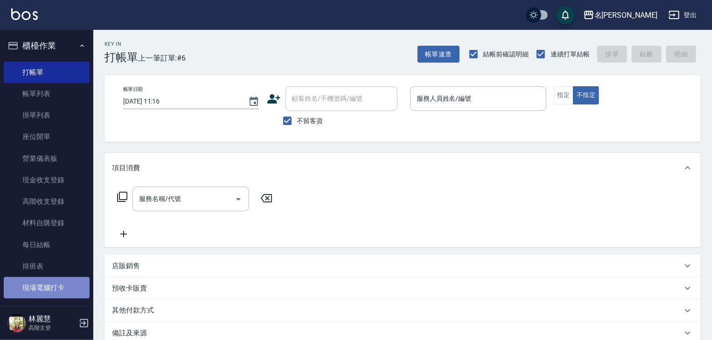
click at [67, 282] on link "現場電腦打卡" at bounding box center [47, 287] width 86 height 21
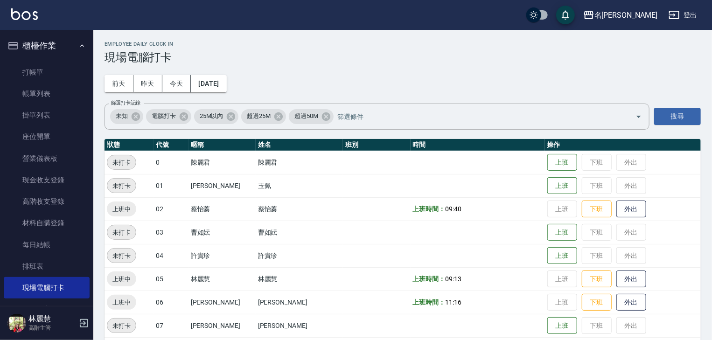
scroll to position [99, 0]
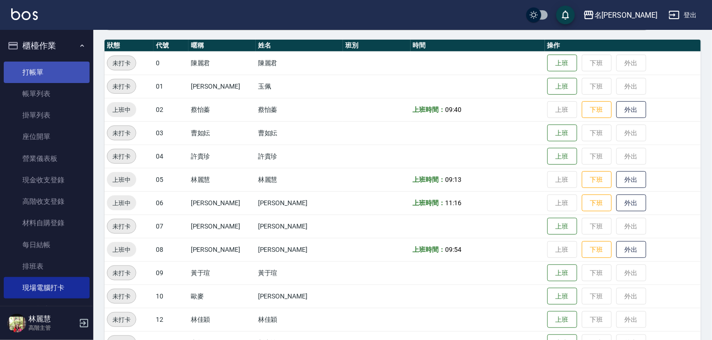
click at [42, 69] on link "打帳單" at bounding box center [47, 72] width 86 height 21
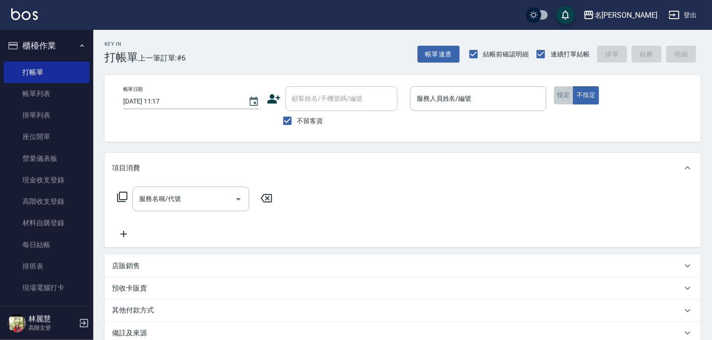
click at [562, 98] on button "指定" at bounding box center [564, 95] width 20 height 18
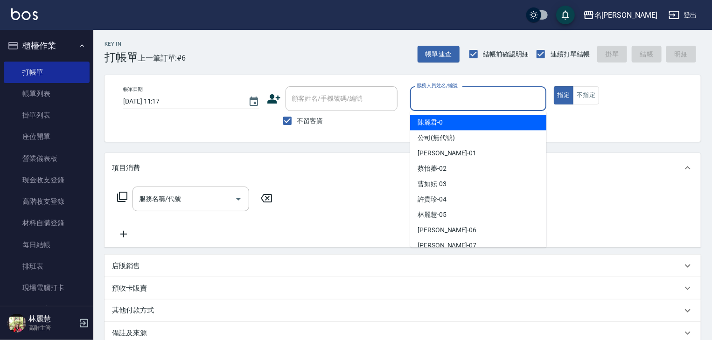
click at [499, 95] on input "服務人員姓名/編號" at bounding box center [478, 98] width 128 height 16
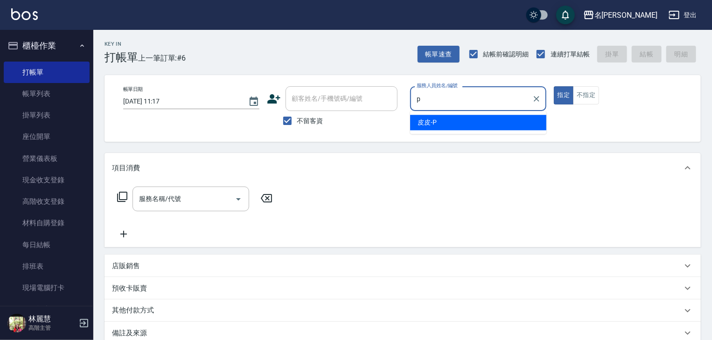
click at [446, 121] on div "皮皮 -P" at bounding box center [478, 122] width 136 height 15
type input "皮皮-P"
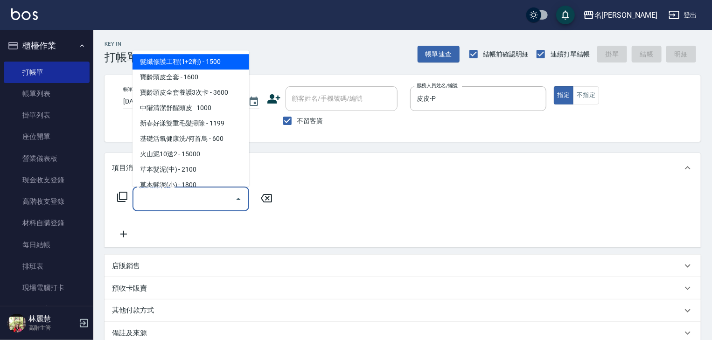
click at [198, 204] on input "服務名稱/代號" at bounding box center [184, 199] width 94 height 16
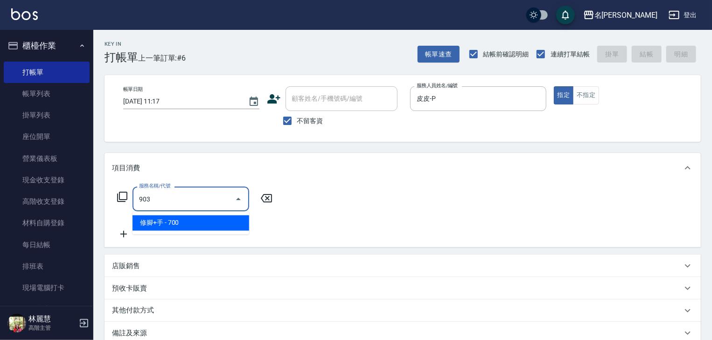
click at [223, 228] on span "修腳+手 - 700" at bounding box center [190, 222] width 117 height 15
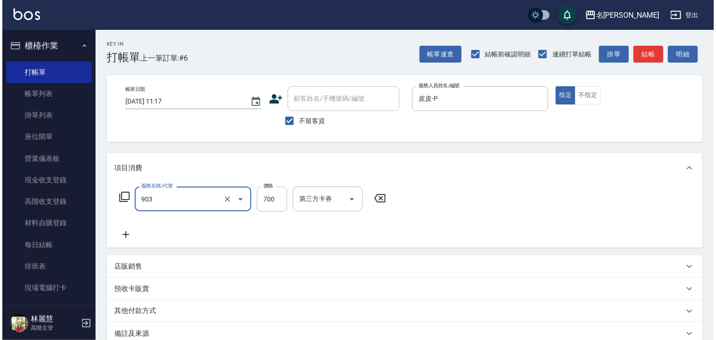
scroll to position [109, 0]
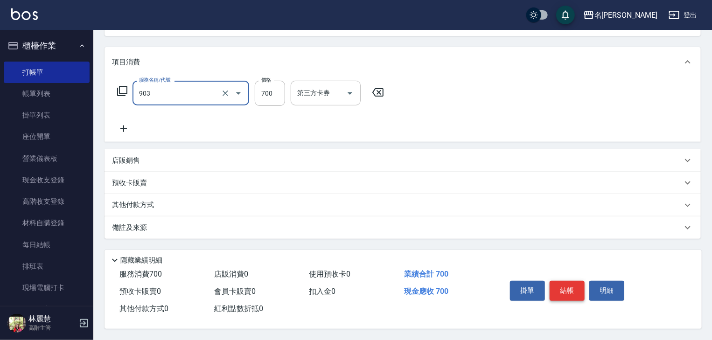
type input "修腳+手(903)"
click at [569, 295] on button "結帳" at bounding box center [566, 291] width 35 height 20
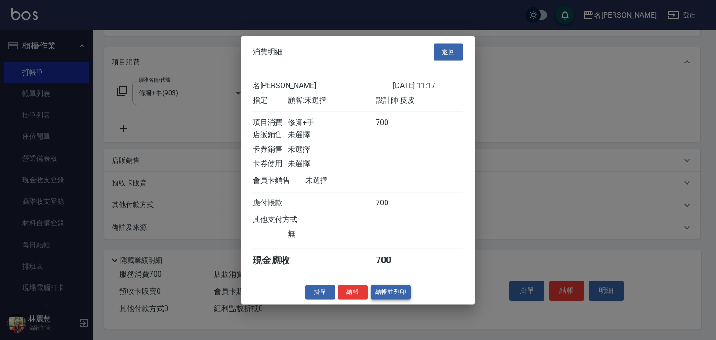
click at [383, 299] on button "結帳並列印" at bounding box center [391, 292] width 41 height 14
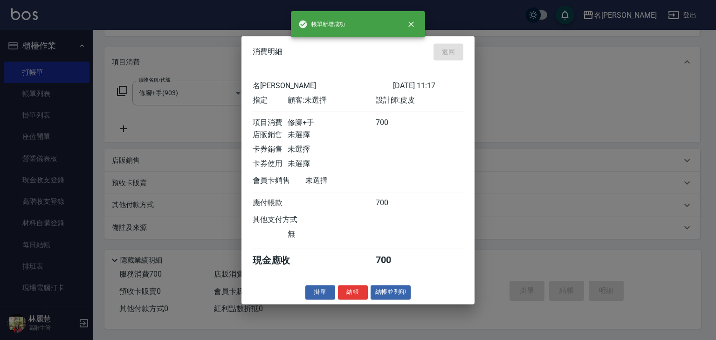
type input "2025/09/05 11:40"
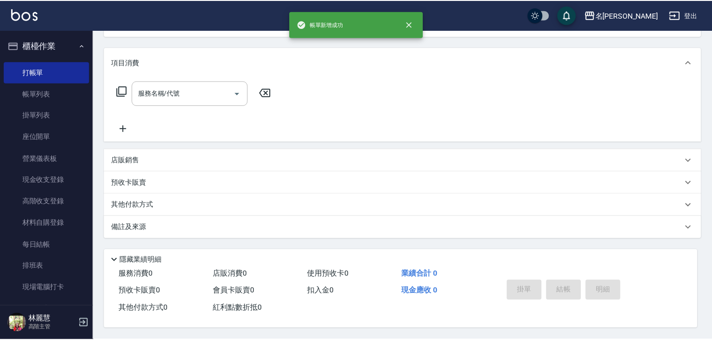
scroll to position [0, 0]
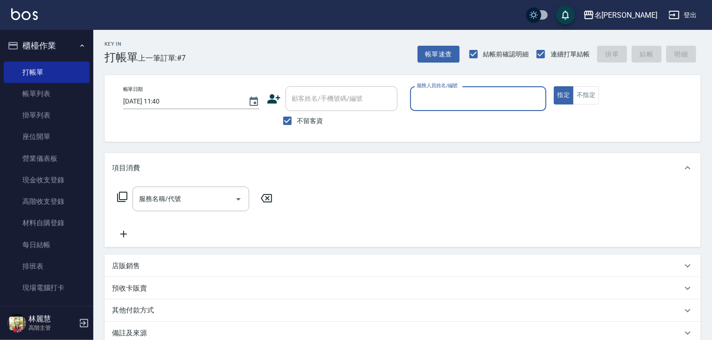
click at [463, 93] on input "服務人員姓名/編號" at bounding box center [478, 98] width 128 height 16
click at [460, 123] on div "黃于瑄 -09" at bounding box center [478, 122] width 136 height 15
type input "黃于瑄-09"
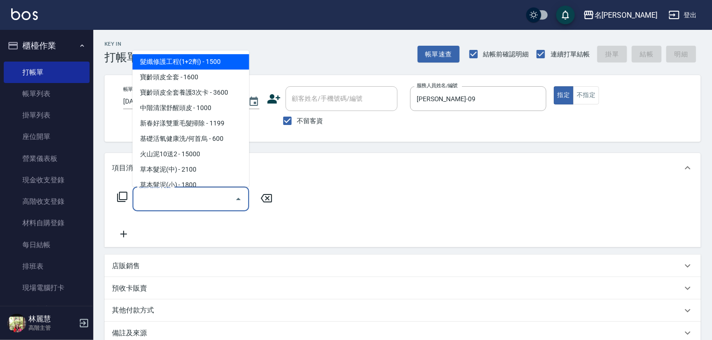
click at [221, 198] on input "服務名稱/代號" at bounding box center [184, 199] width 94 height 16
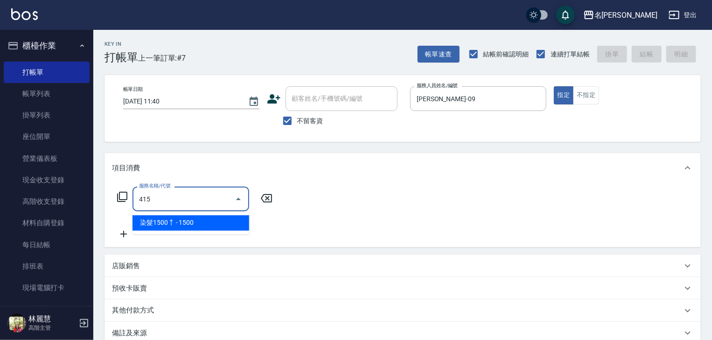
click at [224, 210] on div "415 服務名稱/代號" at bounding box center [190, 199] width 117 height 25
click at [226, 222] on span "染髮1500↑ - 1500" at bounding box center [190, 222] width 117 height 15
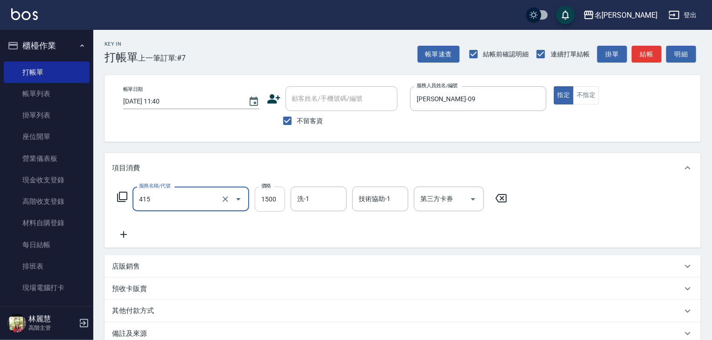
type input "染髮1500↑(415)"
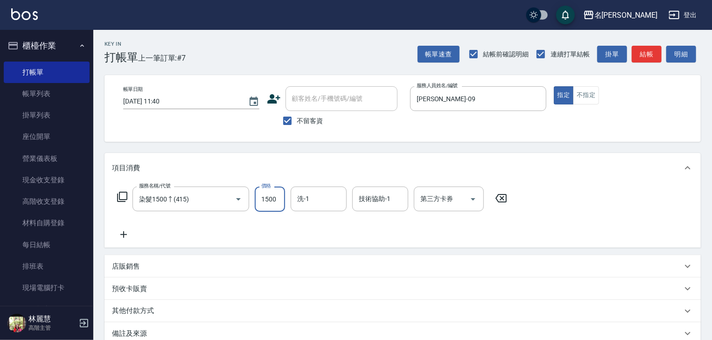
click at [264, 203] on input "1500" at bounding box center [270, 199] width 30 height 25
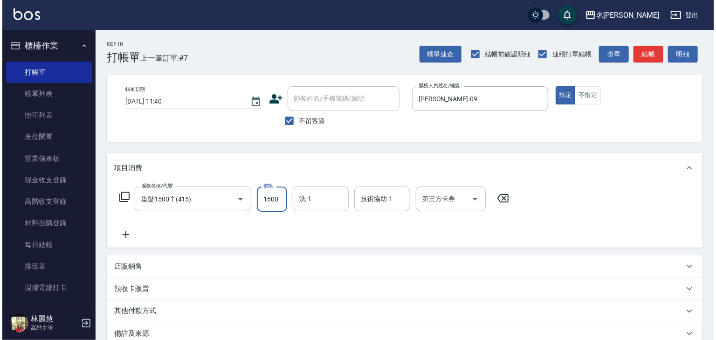
scroll to position [109, 0]
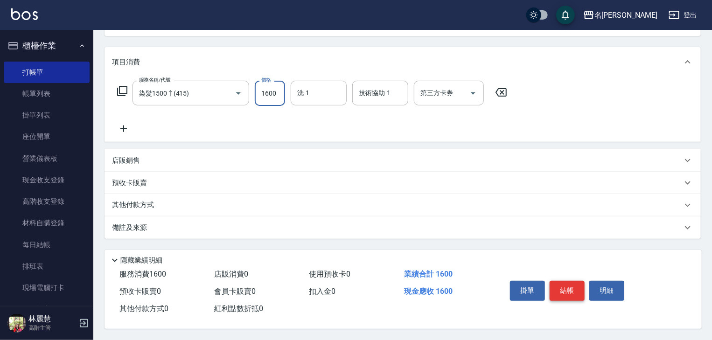
type input "1600"
click at [565, 282] on button "結帳" at bounding box center [566, 291] width 35 height 20
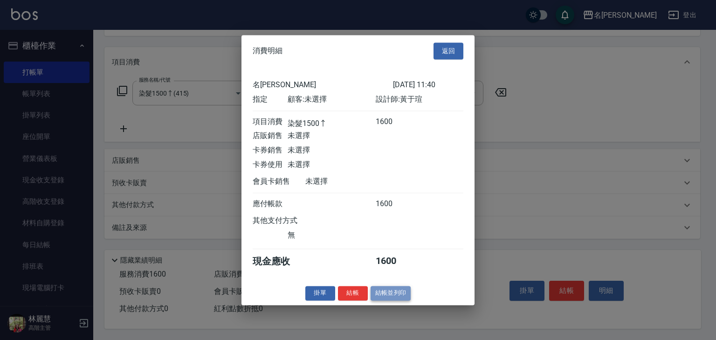
click at [398, 295] on button "結帳並列印" at bounding box center [391, 293] width 41 height 14
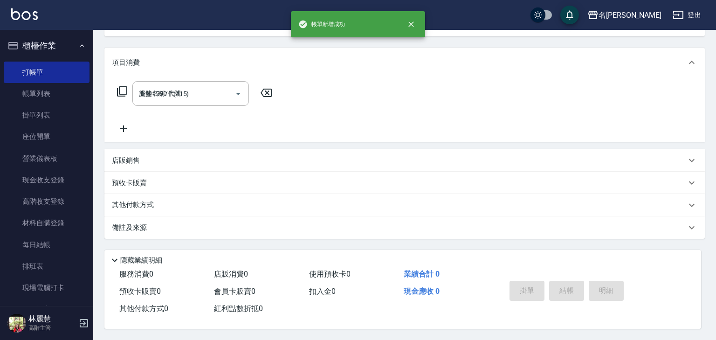
type input "2025/09/05 11:50"
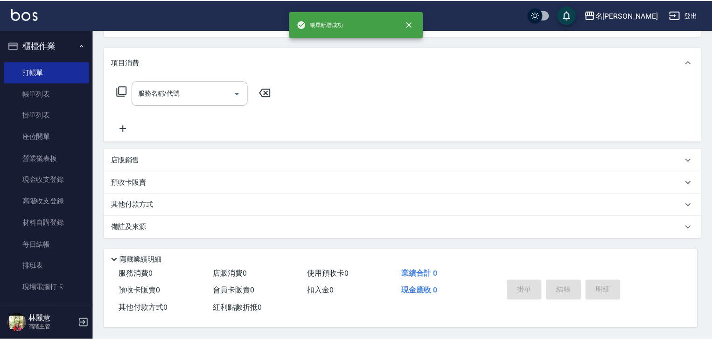
scroll to position [0, 0]
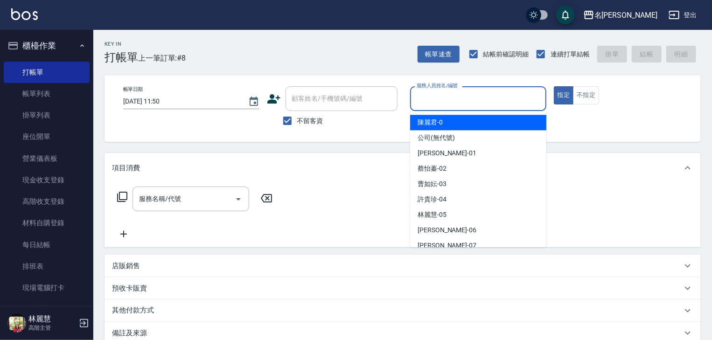
click at [456, 101] on input "服務人員姓名/編號" at bounding box center [478, 98] width 128 height 16
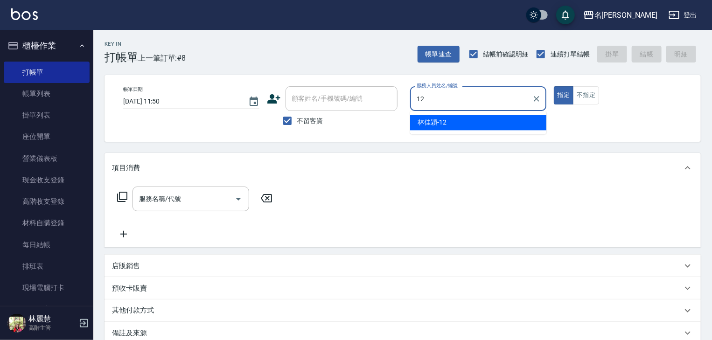
click at [442, 124] on span "林佳穎 -12" at bounding box center [431, 123] width 29 height 10
type input "林佳穎-12"
click at [198, 205] on input "服務名稱/代號" at bounding box center [184, 199] width 94 height 16
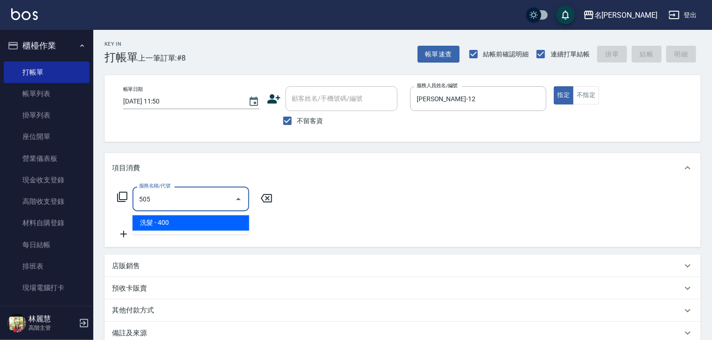
click at [212, 222] on span "洗髮 - 400" at bounding box center [190, 222] width 117 height 15
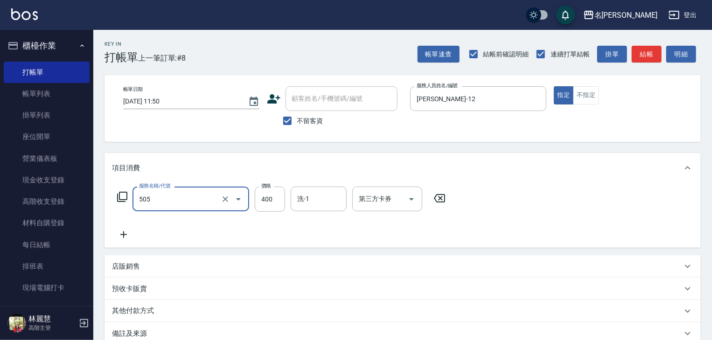
type input "洗髮(505)"
click at [129, 239] on icon at bounding box center [123, 234] width 23 height 11
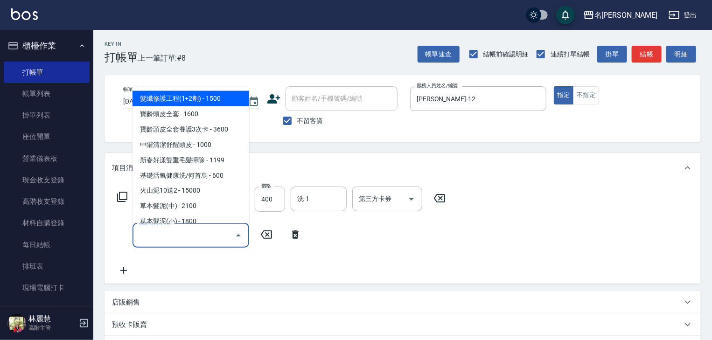
click at [154, 235] on input "服務名稱/代號" at bounding box center [184, 235] width 94 height 16
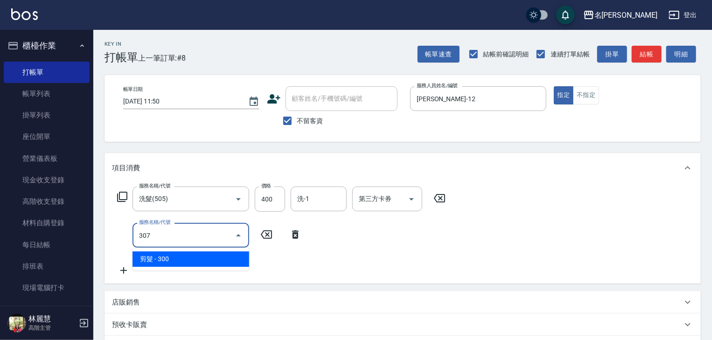
drag, startPoint x: 220, startPoint y: 264, endPoint x: 252, endPoint y: 248, distance: 36.5
click at [220, 264] on span "剪髮 - 300" at bounding box center [190, 258] width 117 height 15
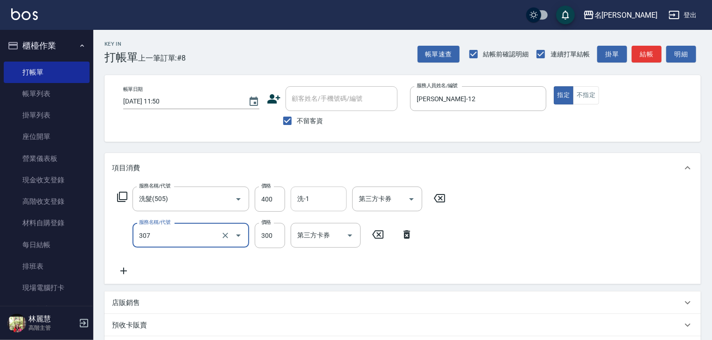
type input "剪髮(307)"
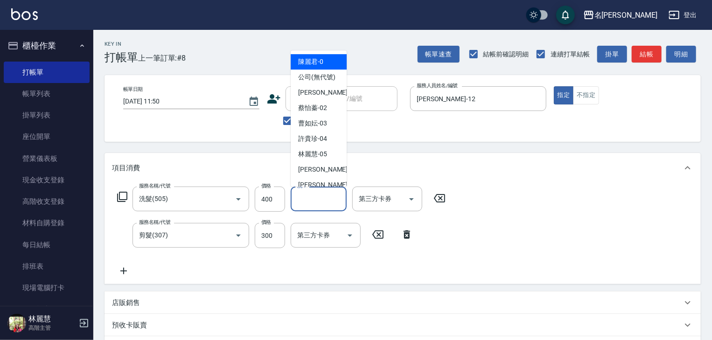
click at [319, 205] on input "洗-1" at bounding box center [319, 199] width 48 height 16
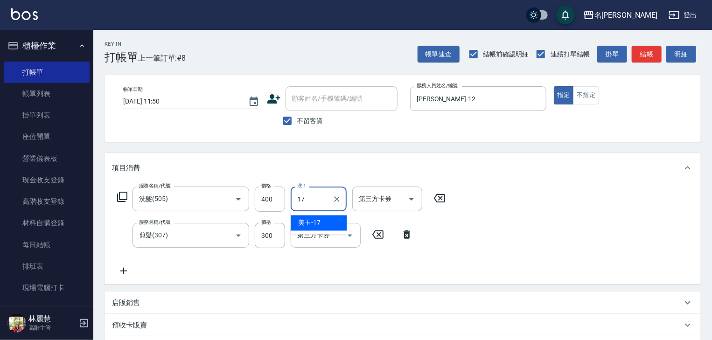
click at [326, 224] on div "美玉 -17" at bounding box center [319, 222] width 56 height 15
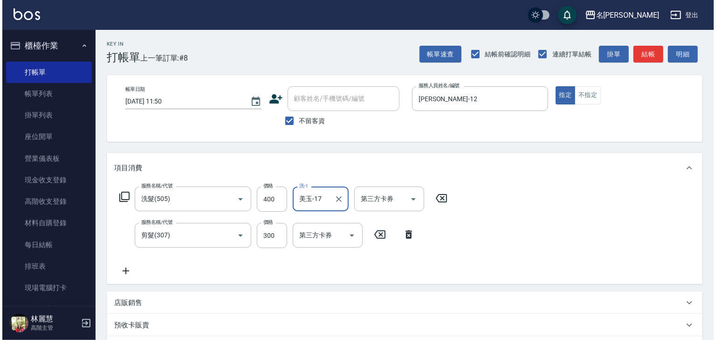
scroll to position [146, 0]
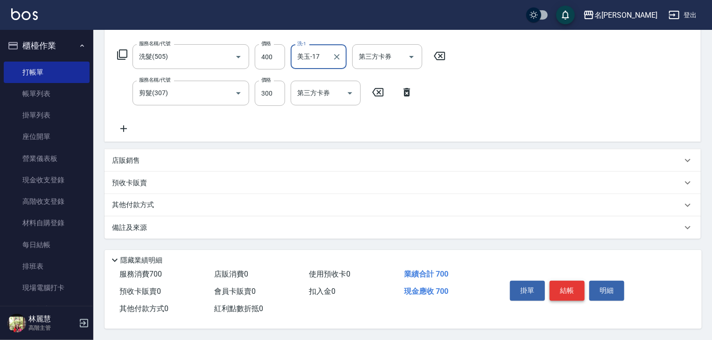
type input "美玉-17"
click at [557, 288] on button "結帳" at bounding box center [566, 291] width 35 height 20
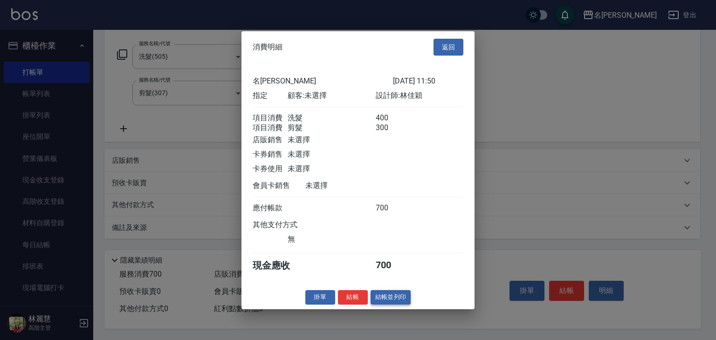
click at [381, 305] on button "結帳並列印" at bounding box center [391, 297] width 41 height 14
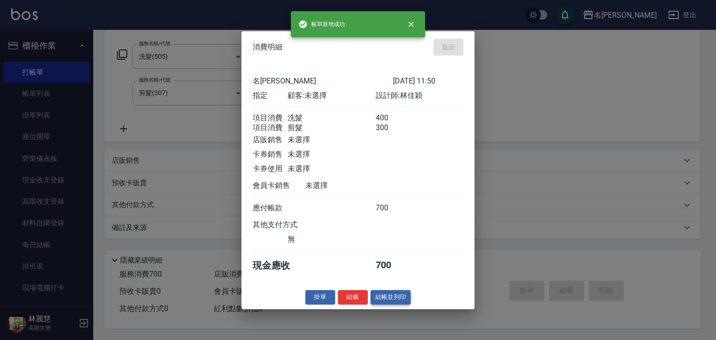
type input "2025/09/05 12:02"
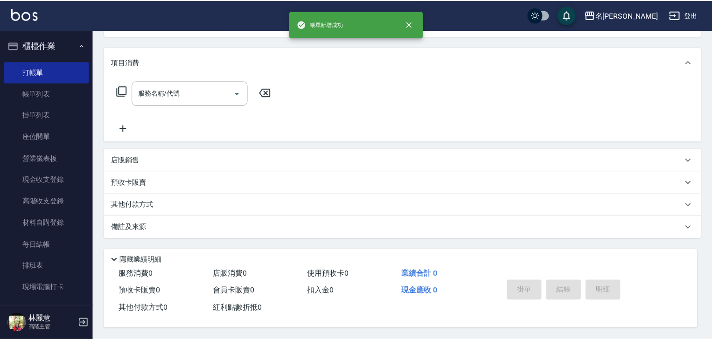
scroll to position [0, 0]
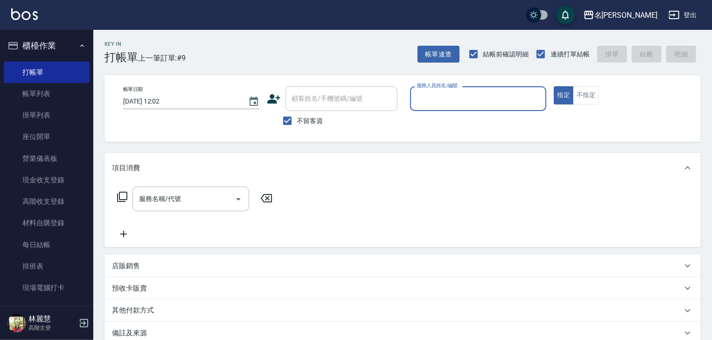
click at [472, 90] on div "服務人員姓名/編號" at bounding box center [478, 98] width 136 height 25
click at [458, 119] on div "阿龔 -06" at bounding box center [478, 122] width 136 height 15
type input "阿龔-06"
click at [174, 202] on input "服務名稱/代號" at bounding box center [184, 199] width 94 height 16
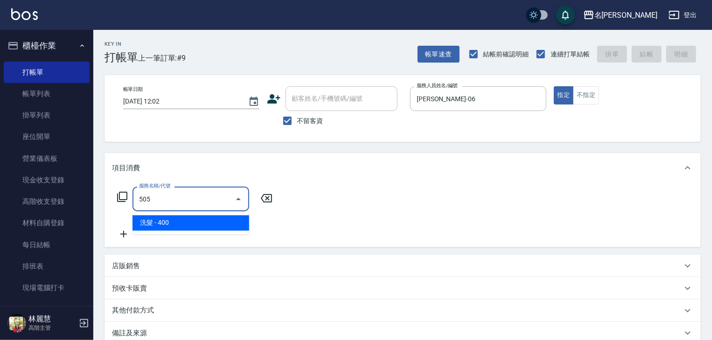
click at [199, 215] on span "洗髮 - 400" at bounding box center [190, 222] width 117 height 15
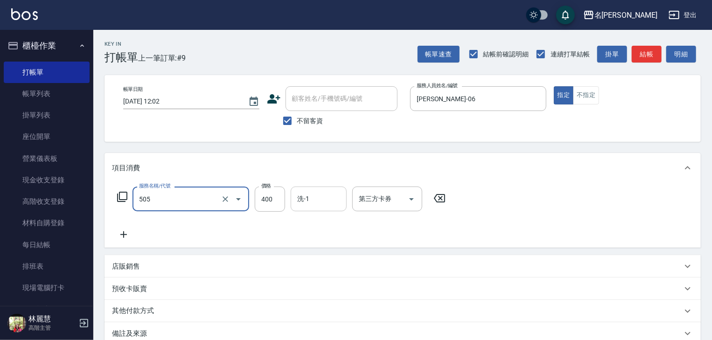
type input "洗髮(505)"
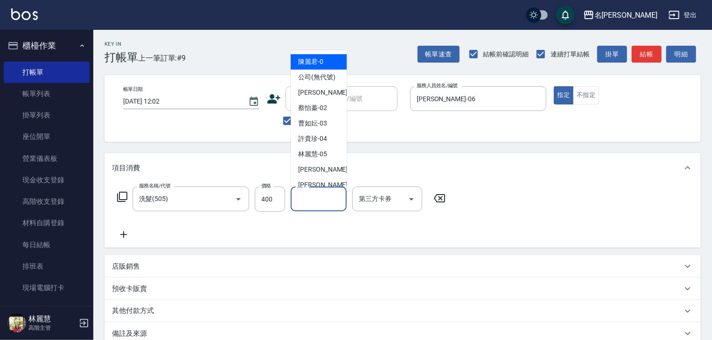
click at [311, 201] on input "洗-1" at bounding box center [319, 199] width 48 height 16
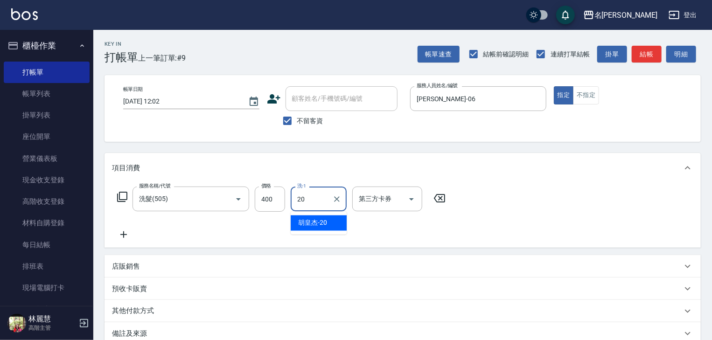
click at [315, 226] on span "胡皇杰 -20" at bounding box center [312, 223] width 29 height 10
type input "胡皇杰-20"
click at [125, 233] on icon at bounding box center [123, 234] width 23 height 11
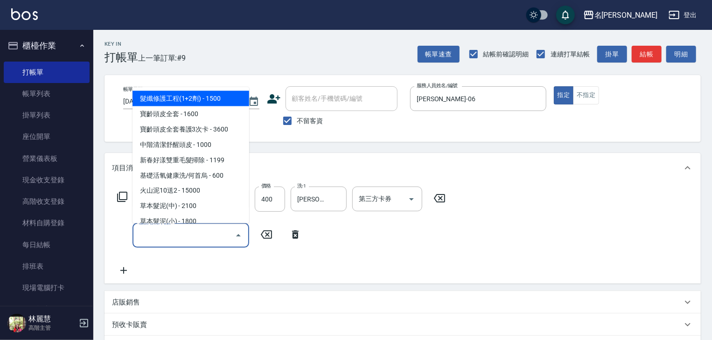
click at [158, 235] on input "服務名稱/代號" at bounding box center [184, 235] width 94 height 16
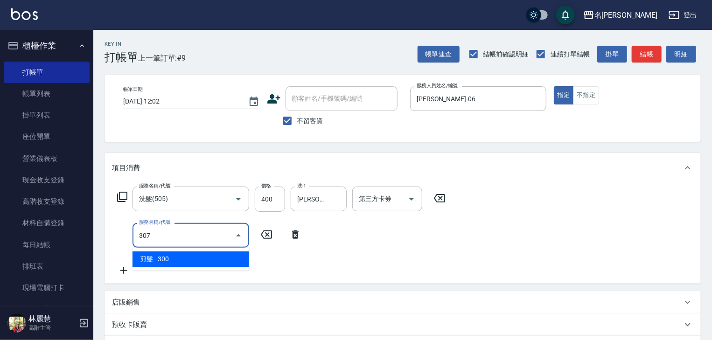
drag, startPoint x: 190, startPoint y: 258, endPoint x: 243, endPoint y: 254, distance: 52.4
click at [192, 258] on span "剪髮 - 300" at bounding box center [190, 258] width 117 height 15
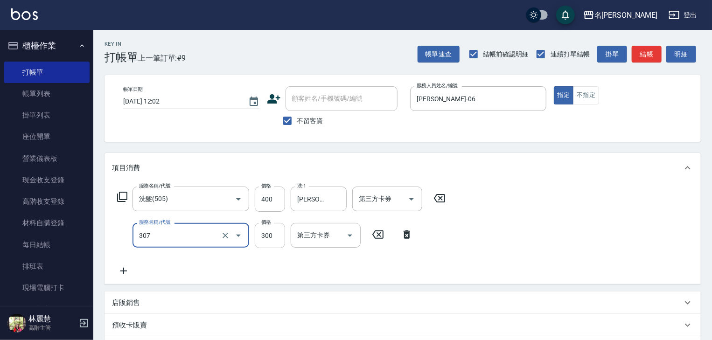
type input "剪髮(307)"
click at [264, 244] on input "300" at bounding box center [270, 235] width 30 height 25
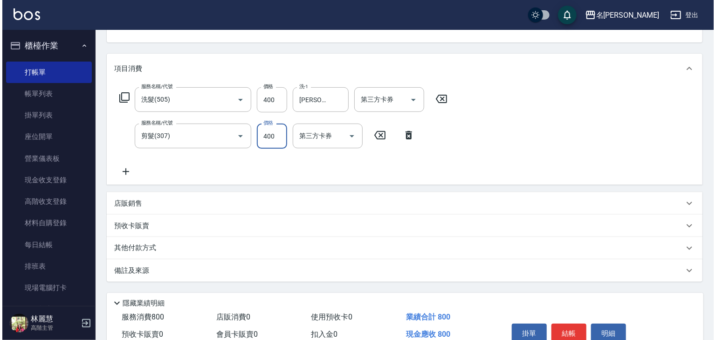
scroll to position [146, 0]
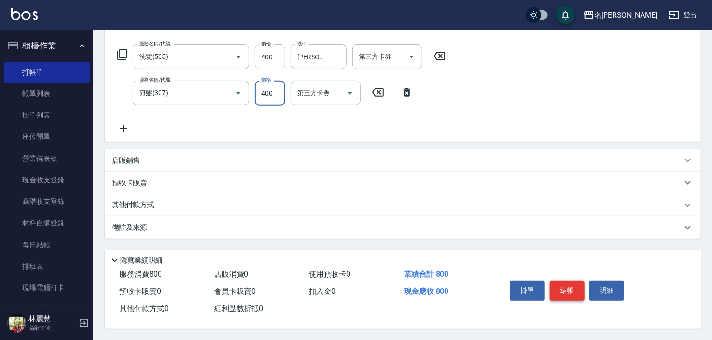
type input "400"
click at [565, 287] on button "結帳" at bounding box center [566, 291] width 35 height 20
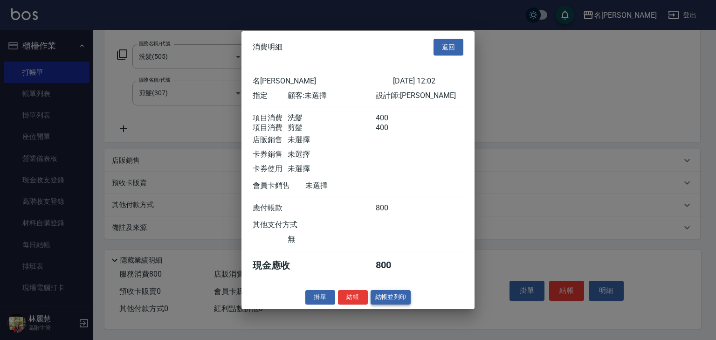
click at [396, 300] on button "結帳並列印" at bounding box center [391, 297] width 41 height 14
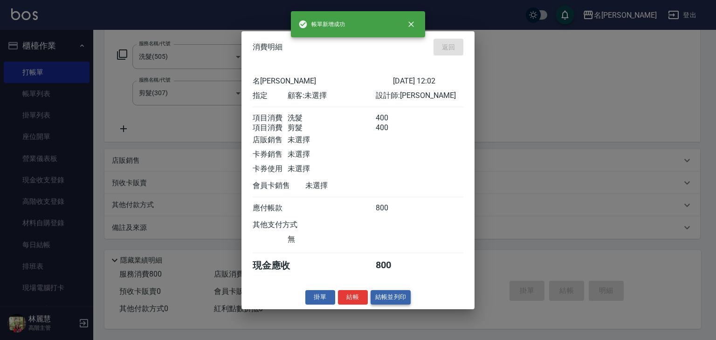
type input "2025/09/05 12:04"
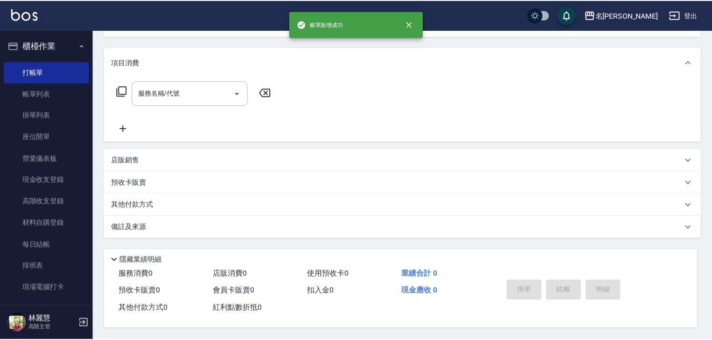
scroll to position [0, 0]
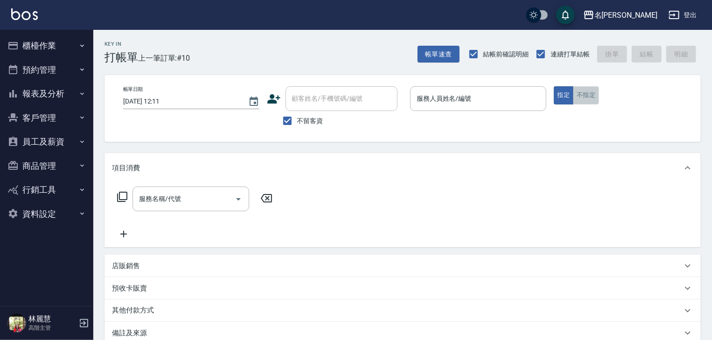
click at [582, 97] on button "不指定" at bounding box center [586, 95] width 26 height 18
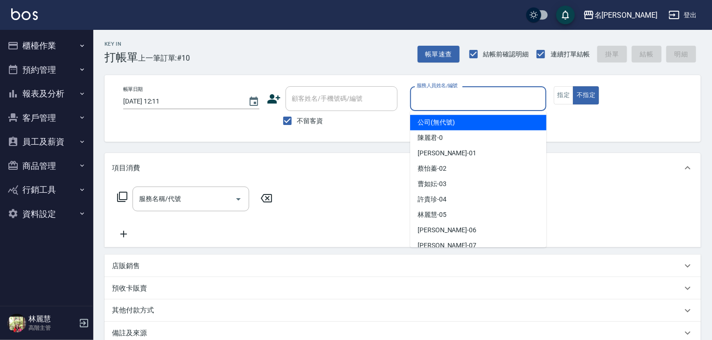
click at [471, 100] on input "服務人員姓名/編號" at bounding box center [478, 98] width 128 height 16
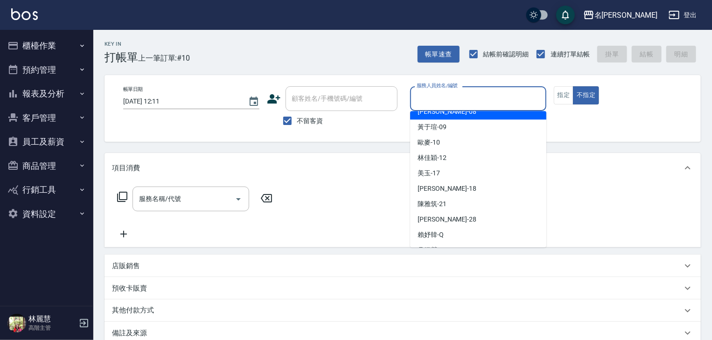
scroll to position [99, 0]
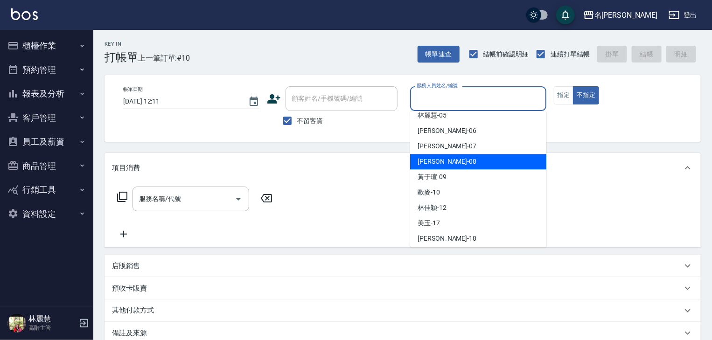
click at [448, 159] on div "[PERSON_NAME] -08" at bounding box center [478, 161] width 136 height 15
type input "[PERSON_NAME]-08"
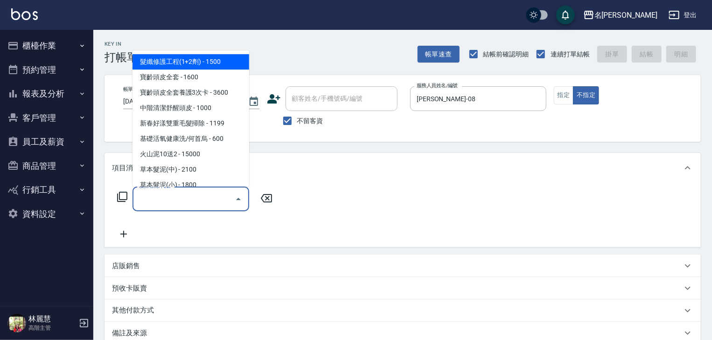
click at [215, 201] on input "服務名稱/代號" at bounding box center [184, 199] width 94 height 16
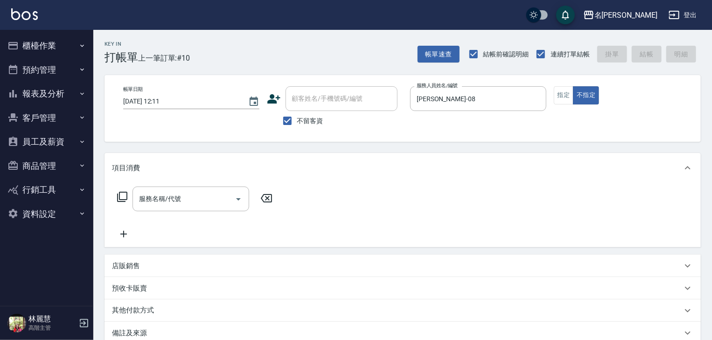
click at [123, 196] on icon at bounding box center [122, 196] width 11 height 11
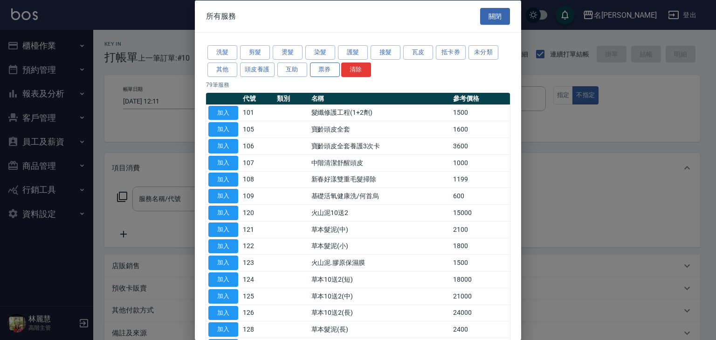
click at [315, 71] on button "票券" at bounding box center [325, 69] width 30 height 14
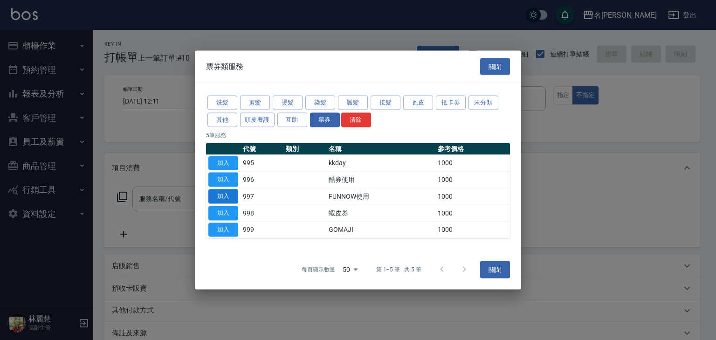
click at [230, 197] on button "加入" at bounding box center [223, 196] width 30 height 14
type input "FUNNOW使用(997)"
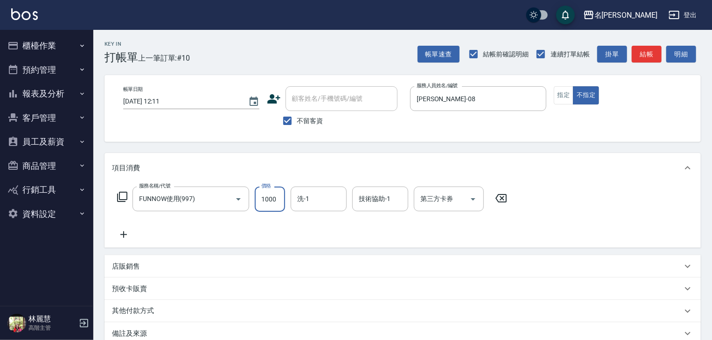
click at [272, 202] on input "1000" at bounding box center [270, 199] width 30 height 25
click at [474, 200] on icon "Open" at bounding box center [472, 199] width 11 height 11
type input "399"
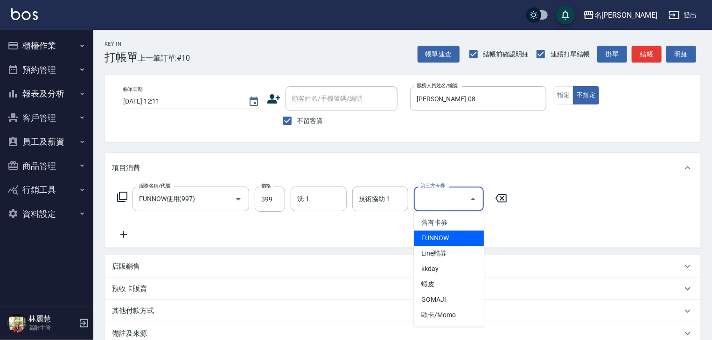
click at [433, 238] on span "FUNNOW" at bounding box center [449, 238] width 70 height 15
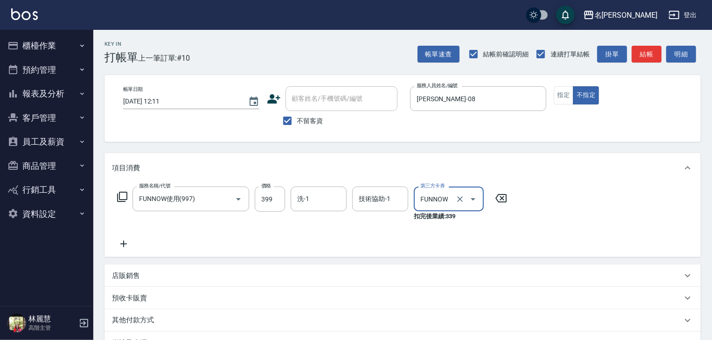
type input "FUNNOW"
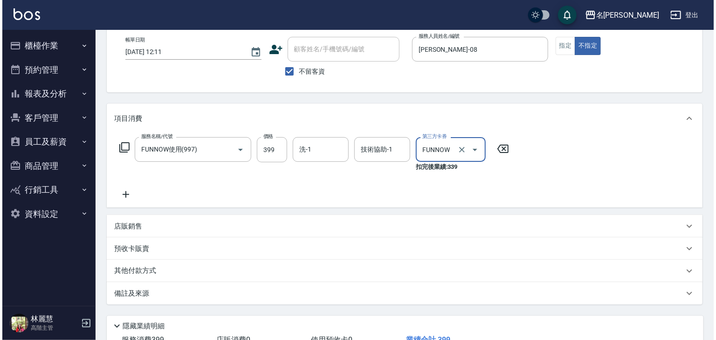
scroll to position [118, 0]
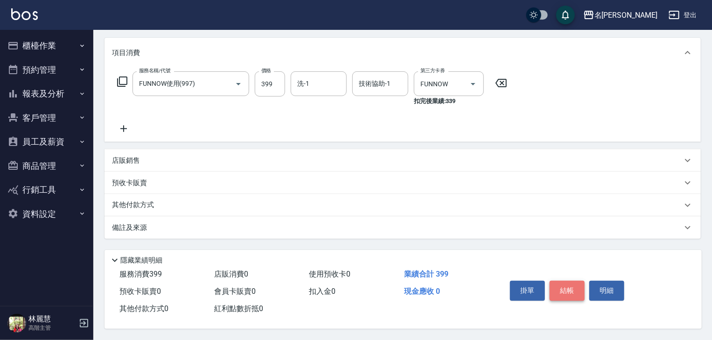
click at [568, 286] on button "結帳" at bounding box center [566, 291] width 35 height 20
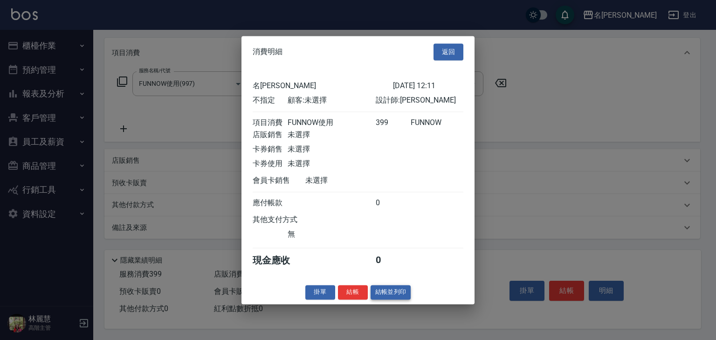
click at [388, 299] on button "結帳並列印" at bounding box center [391, 292] width 41 height 14
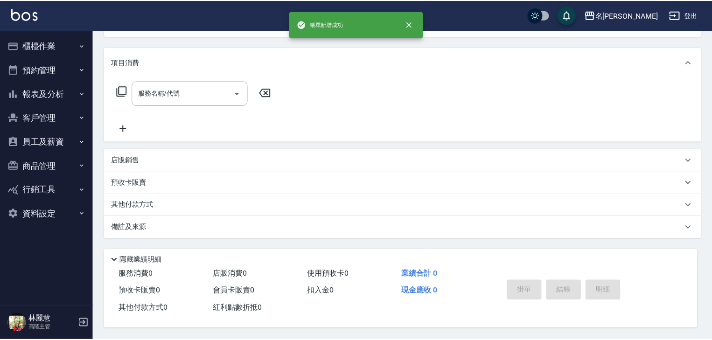
scroll to position [0, 0]
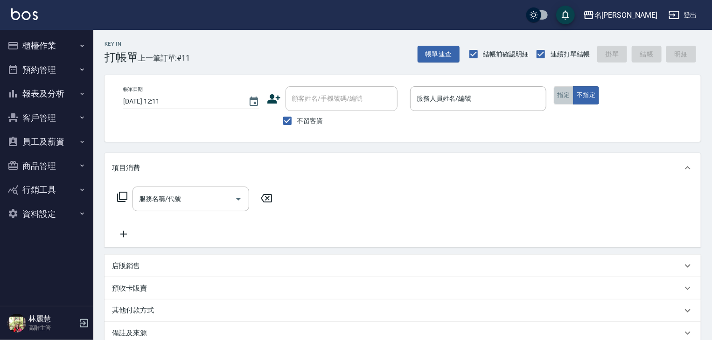
click at [562, 99] on button "指定" at bounding box center [564, 95] width 20 height 18
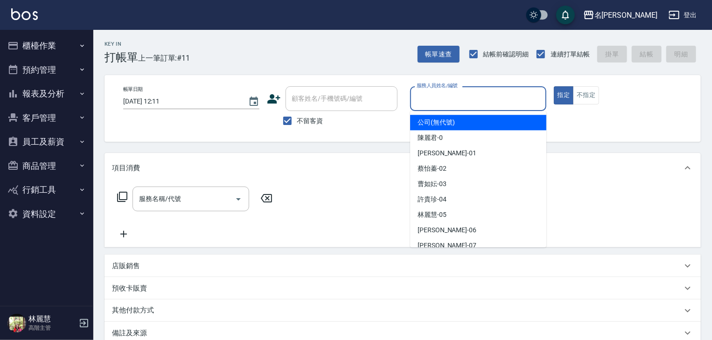
click at [469, 104] on input "服務人員姓名/編號" at bounding box center [478, 98] width 128 height 16
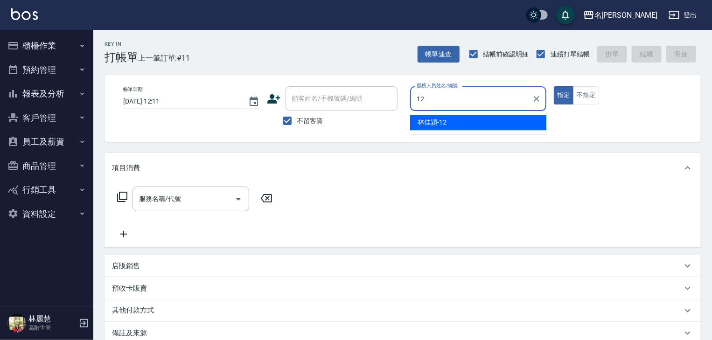
click at [435, 118] on span "[PERSON_NAME]-12" at bounding box center [431, 123] width 29 height 10
type input "[PERSON_NAME]-12"
click at [207, 201] on input "服務名稱/代號" at bounding box center [184, 199] width 94 height 16
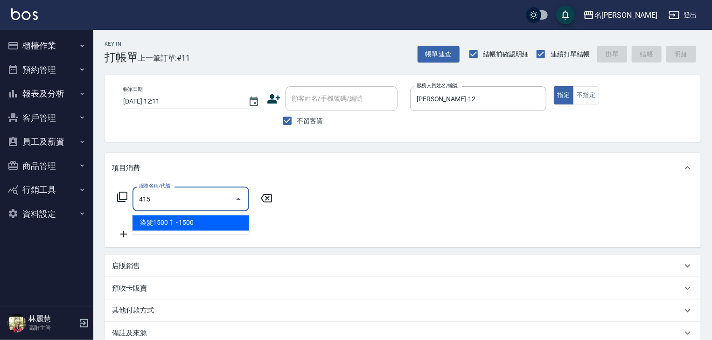
click at [228, 226] on span "染髮1500↑ - 1500" at bounding box center [190, 222] width 117 height 15
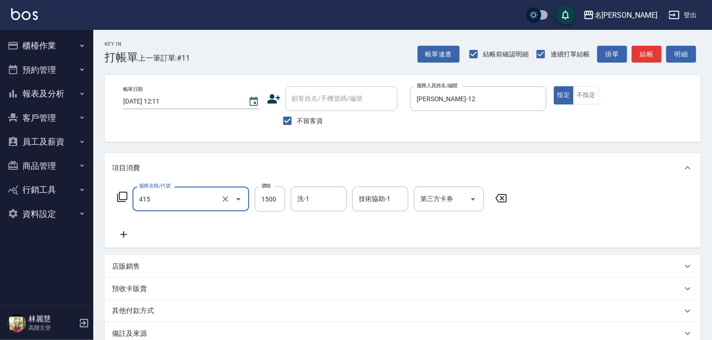
type input "染髮1500↑(415)"
click at [131, 269] on p "店販銷售" at bounding box center [126, 267] width 28 height 10
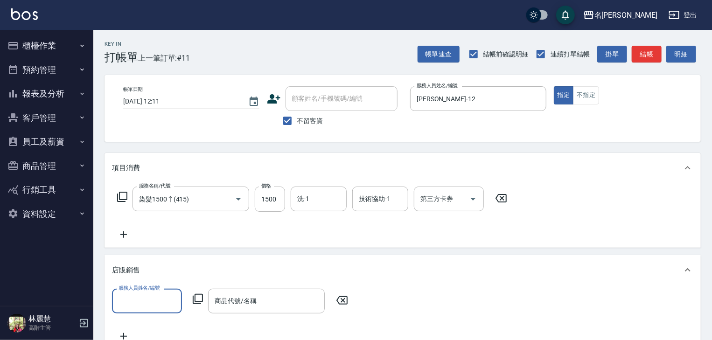
click at [160, 306] on input "服務人員姓名/編號" at bounding box center [147, 301] width 62 height 16
type input "01"
click at [174, 299] on icon "Clear" at bounding box center [172, 302] width 6 height 6
click at [151, 298] on input "服務人員姓名/編號" at bounding box center [147, 301] width 62 height 16
click at [164, 322] on div "[PERSON_NAME]-12" at bounding box center [147, 324] width 70 height 15
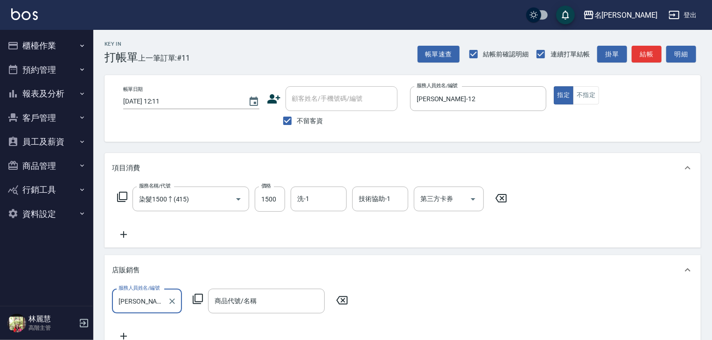
type input "[PERSON_NAME]-12"
click at [196, 300] on icon at bounding box center [197, 298] width 11 height 11
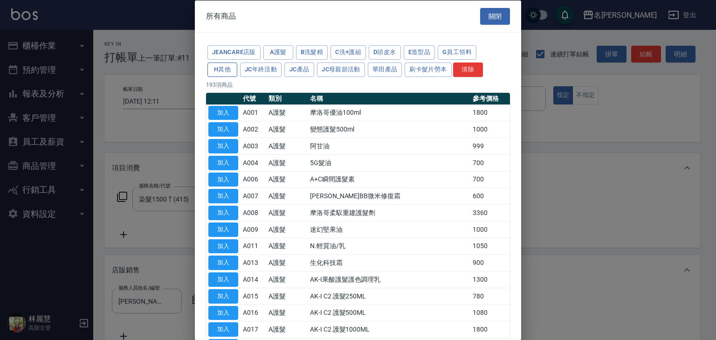
click at [225, 66] on button "H其他" at bounding box center [223, 69] width 30 height 14
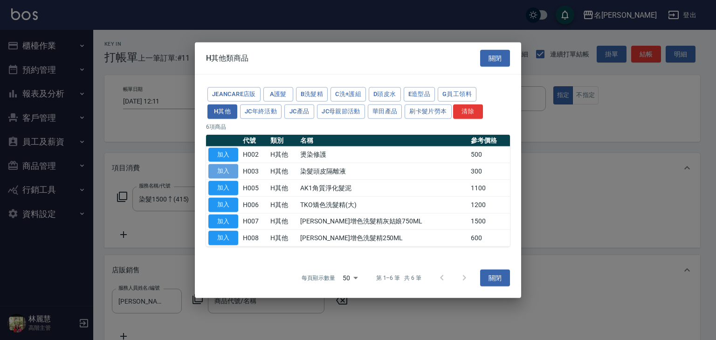
click at [229, 170] on button "加入" at bounding box center [223, 171] width 30 height 14
type input "染髮頭皮隔離液"
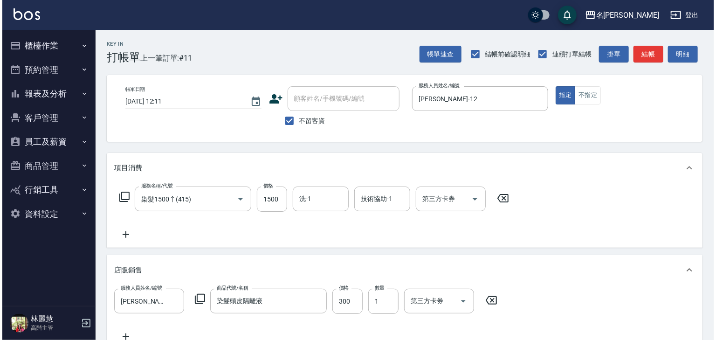
scroll to position [188, 0]
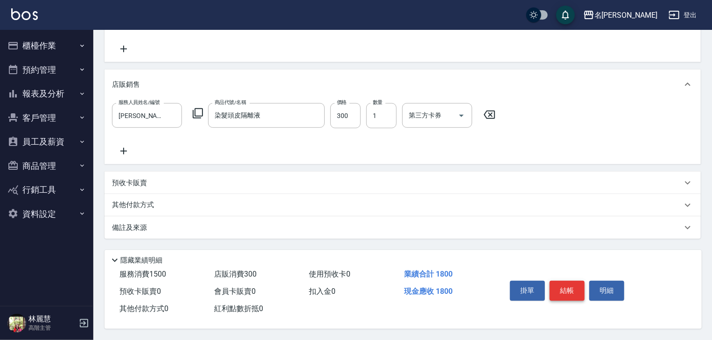
click at [570, 291] on button "結帳" at bounding box center [566, 291] width 35 height 20
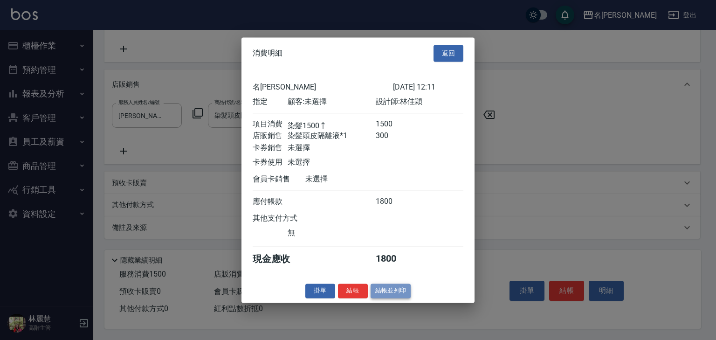
click at [392, 295] on button "結帳並列印" at bounding box center [391, 291] width 41 height 14
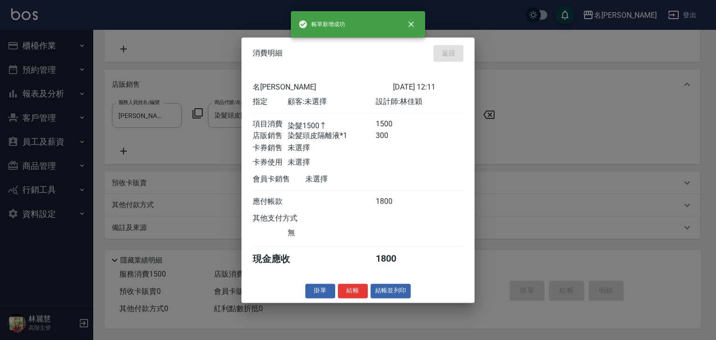
type input "2025/09/05 12:14"
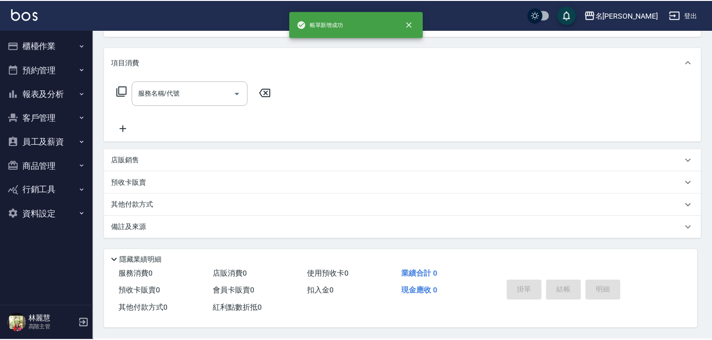
scroll to position [0, 0]
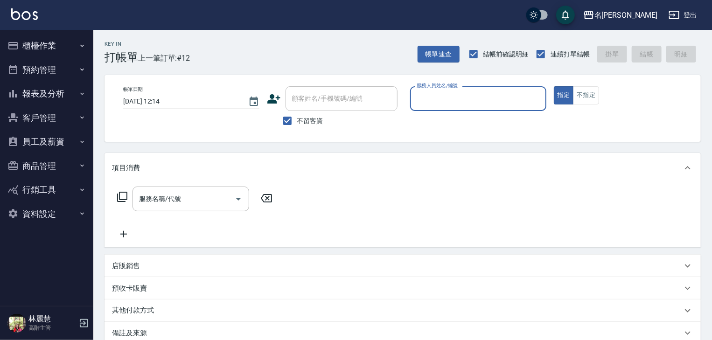
click at [445, 99] on input "服務人員姓名/編號" at bounding box center [478, 98] width 128 height 16
click at [426, 119] on span "皮皮 -P" at bounding box center [426, 123] width 19 height 10
type input "皮皮-P"
click at [187, 202] on input "服務名稱/代號" at bounding box center [184, 199] width 94 height 16
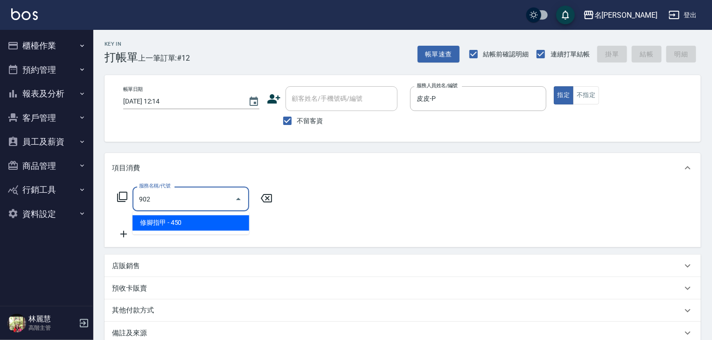
click at [209, 227] on span "修腳指甲 - 450" at bounding box center [190, 222] width 117 height 15
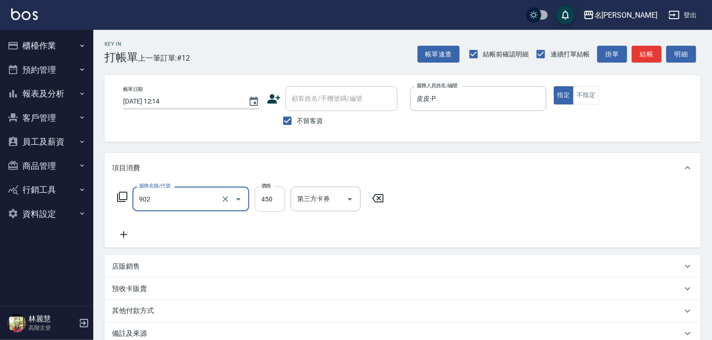
type input "修腳指甲(902)"
click at [266, 199] on input "450" at bounding box center [270, 199] width 30 height 25
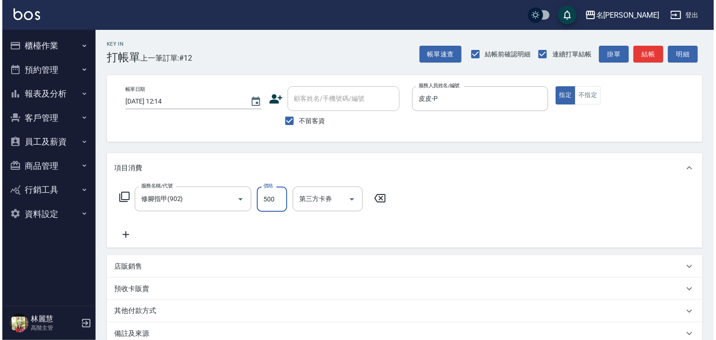
scroll to position [109, 0]
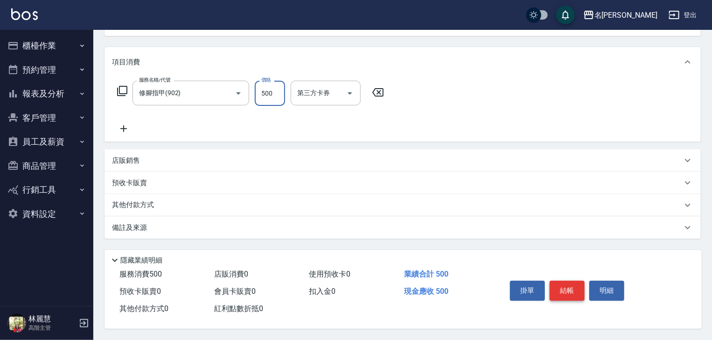
type input "500"
click at [556, 293] on button "結帳" at bounding box center [566, 291] width 35 height 20
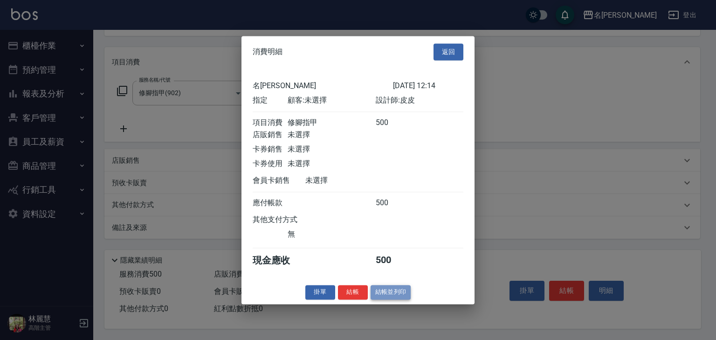
click at [400, 295] on button "結帳並列印" at bounding box center [391, 292] width 41 height 14
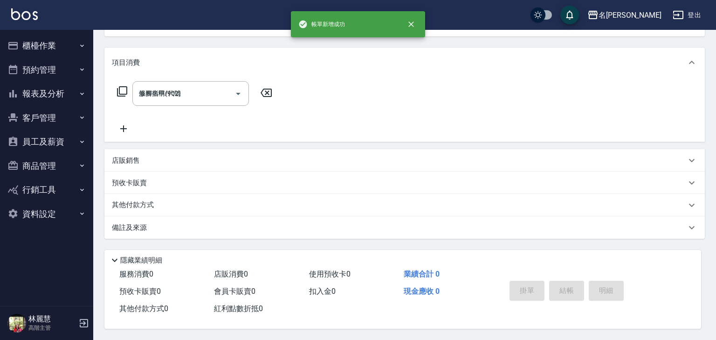
type input "2025/09/05 12:15"
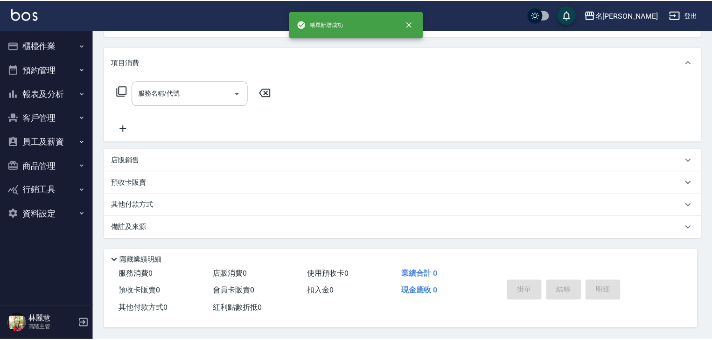
scroll to position [0, 0]
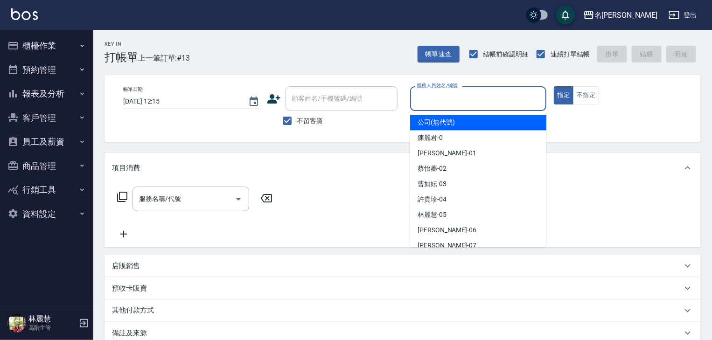
click at [468, 102] on input "服務人員姓名/編號" at bounding box center [478, 98] width 128 height 16
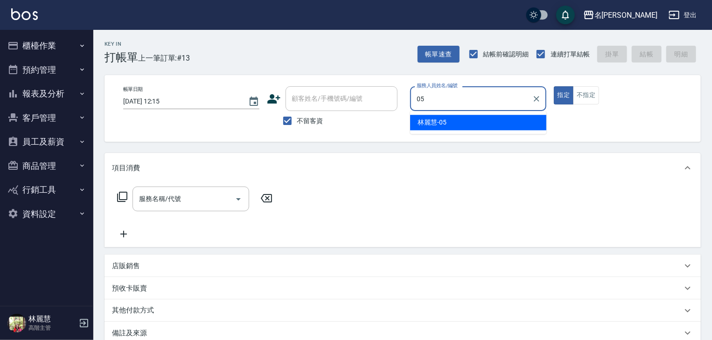
click at [439, 123] on span "林麗慧 -05" at bounding box center [431, 123] width 29 height 10
type input "林麗慧-05"
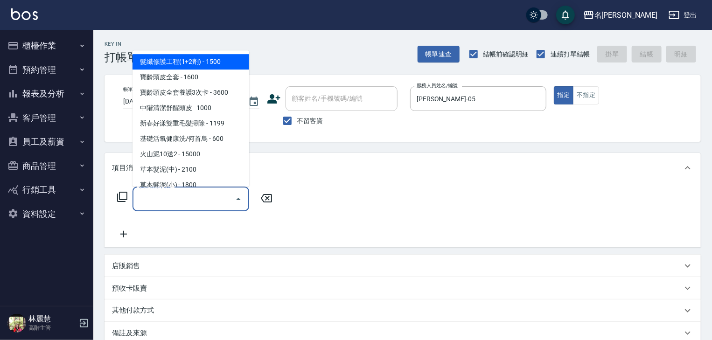
click at [212, 191] on input "服務名稱/代號" at bounding box center [184, 199] width 94 height 16
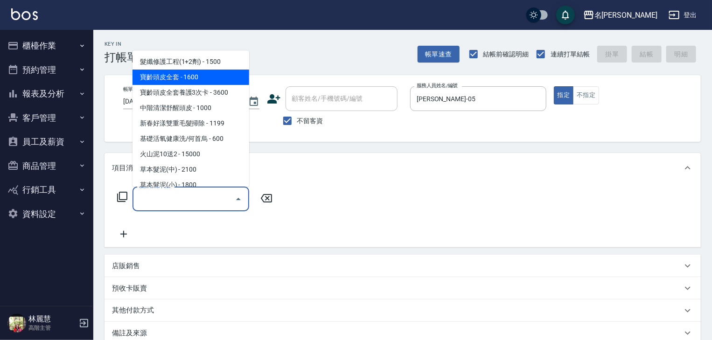
click at [214, 75] on span "寶齡頭皮全套 - 1600" at bounding box center [190, 77] width 117 height 15
type input "寶齡頭皮全套(105)"
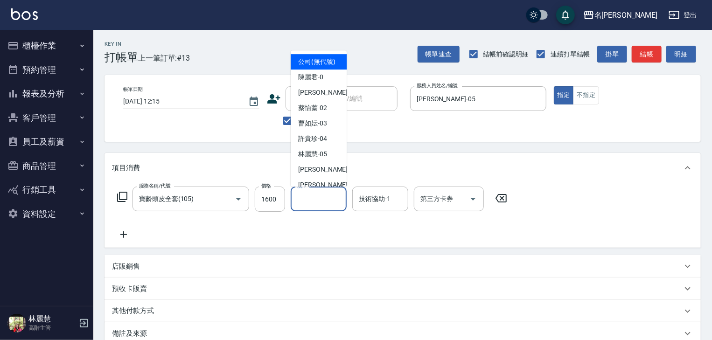
click at [314, 198] on input "洗-1" at bounding box center [319, 199] width 48 height 16
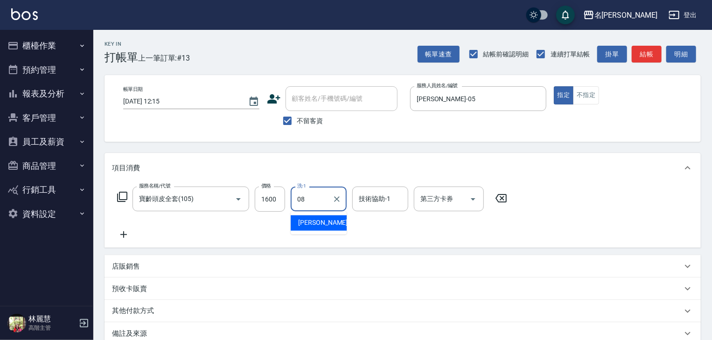
click at [299, 222] on span "蔡慈恩 -08" at bounding box center [327, 223] width 59 height 10
type input "蔡慈恩-08"
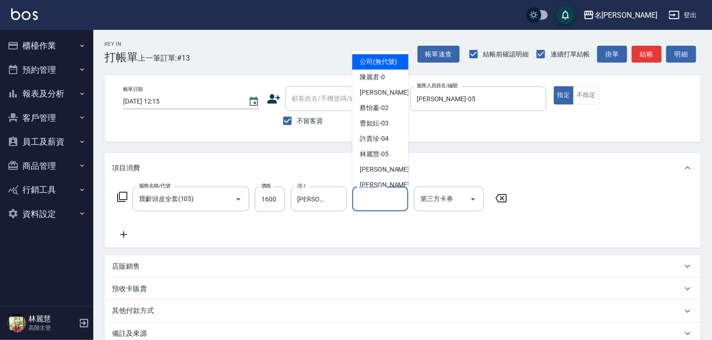
click at [382, 204] on input "技術協助-1" at bounding box center [380, 199] width 48 height 16
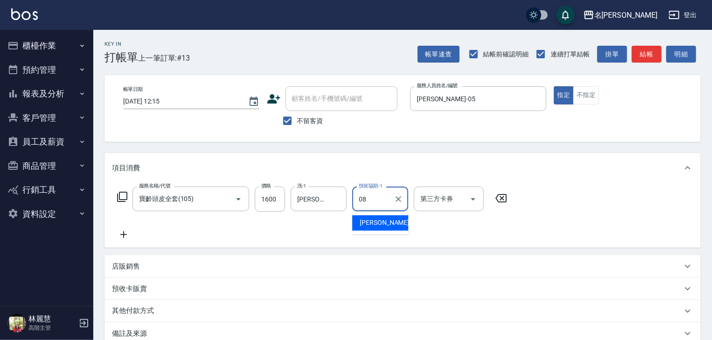
click at [382, 218] on span "蔡慈恩 -08" at bounding box center [389, 223] width 59 height 10
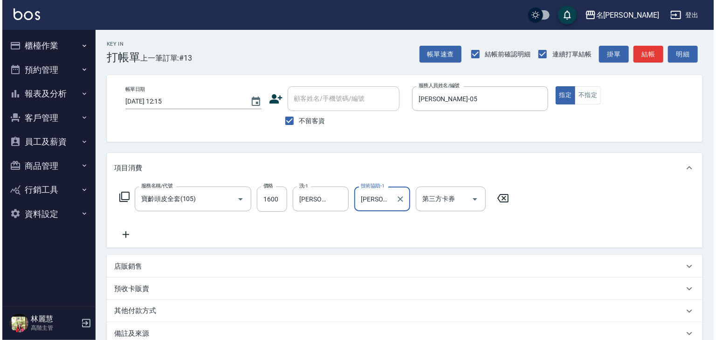
scroll to position [109, 0]
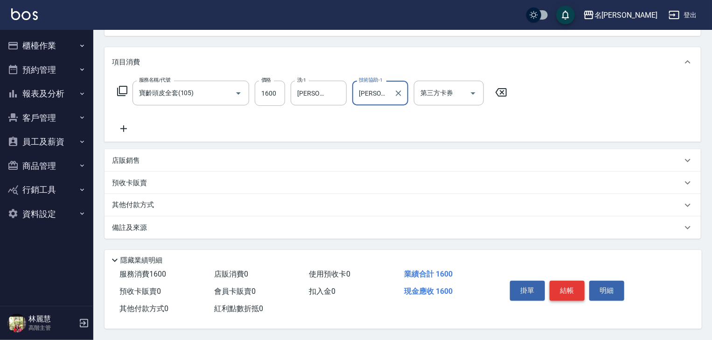
type input "蔡慈恩-08"
click at [564, 288] on button "結帳" at bounding box center [566, 291] width 35 height 20
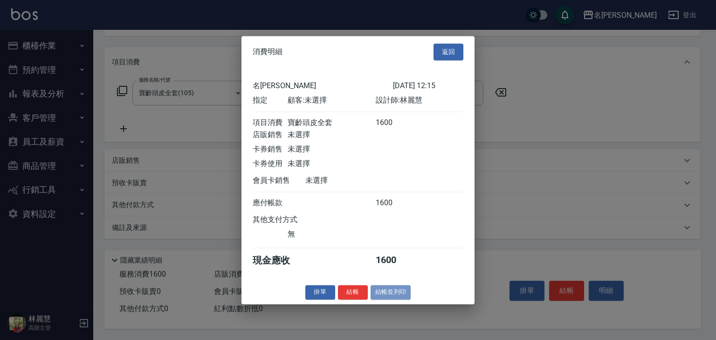
click at [386, 295] on button "結帳並列印" at bounding box center [391, 292] width 41 height 14
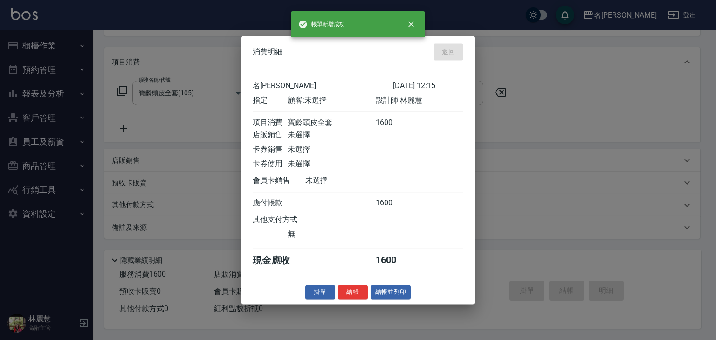
type input "2025/09/05 12:22"
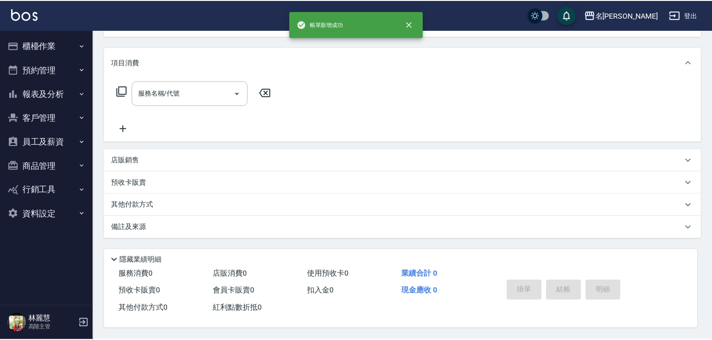
scroll to position [0, 0]
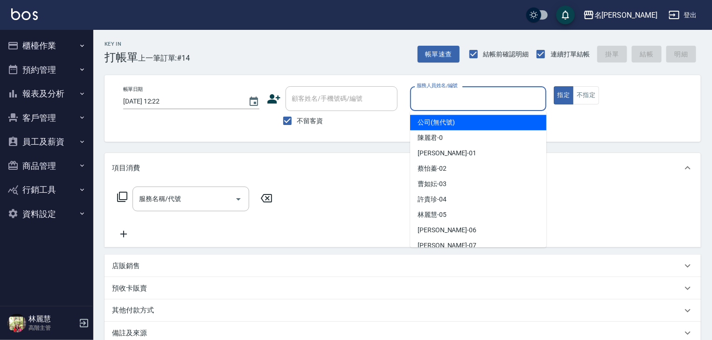
click at [489, 103] on input "服務人員姓名/編號" at bounding box center [478, 98] width 128 height 16
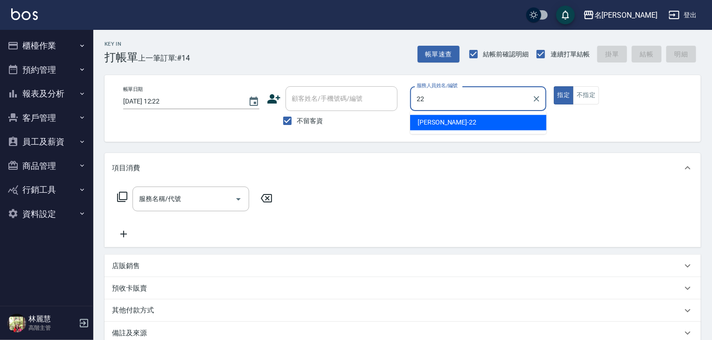
click at [444, 122] on span "王婕宇 -22" at bounding box center [446, 123] width 59 height 10
type input "王婕宇-22"
click at [199, 201] on input "服務名稱/代號" at bounding box center [184, 199] width 94 height 16
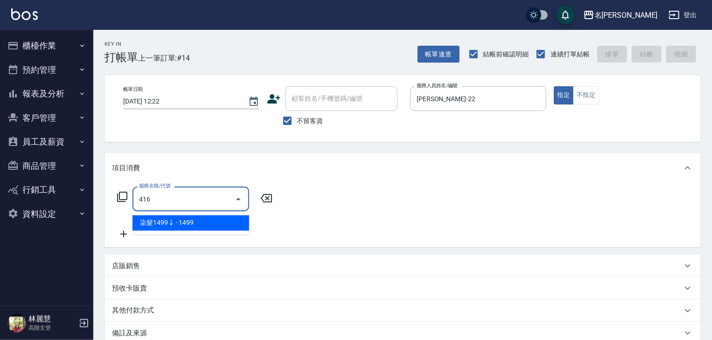
click at [219, 216] on span "染髮1499↓ - 1499" at bounding box center [190, 222] width 117 height 15
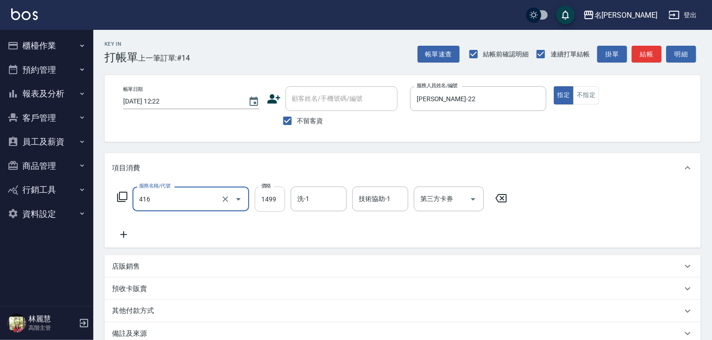
type input "染髮1499↓(416)"
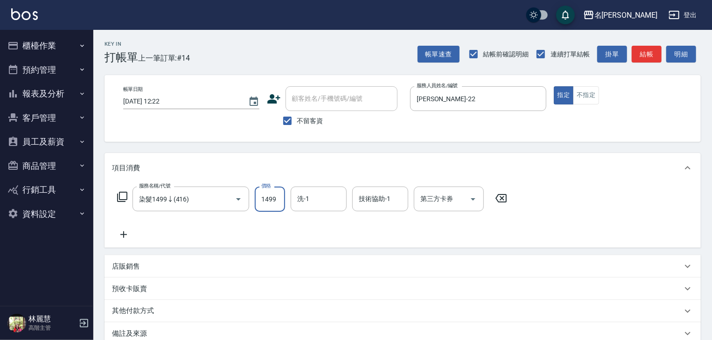
click at [269, 199] on input "1499" at bounding box center [270, 199] width 30 height 25
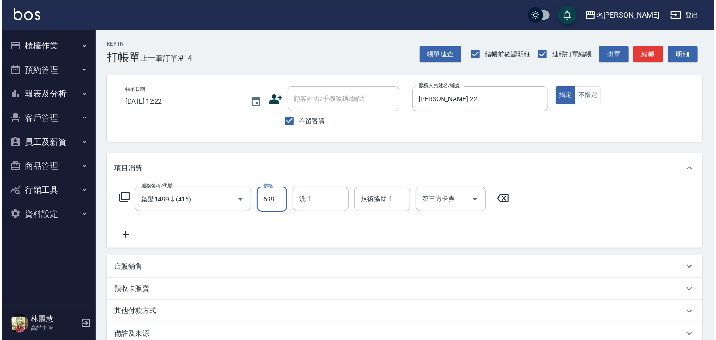
scroll to position [109, 0]
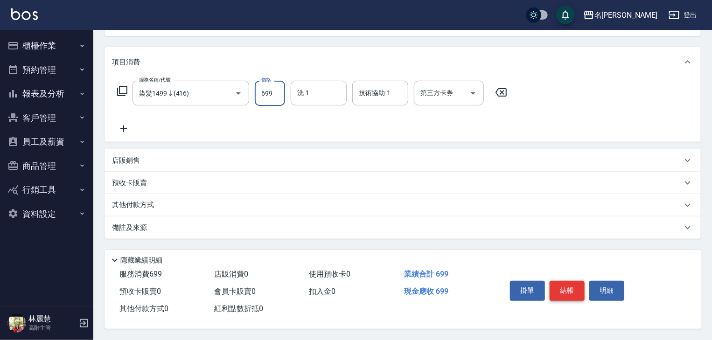
type input "699"
click at [570, 286] on button "結帳" at bounding box center [566, 291] width 35 height 20
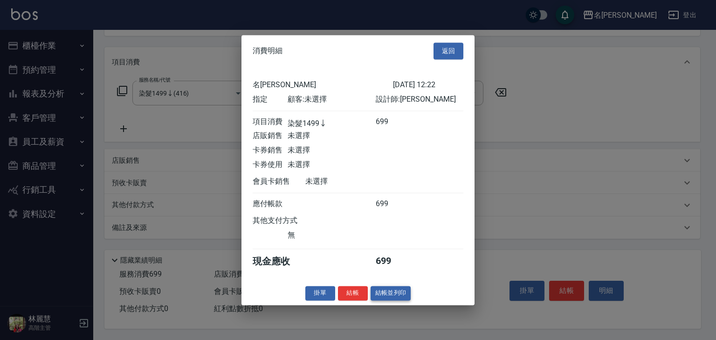
click at [404, 297] on button "結帳並列印" at bounding box center [391, 293] width 41 height 14
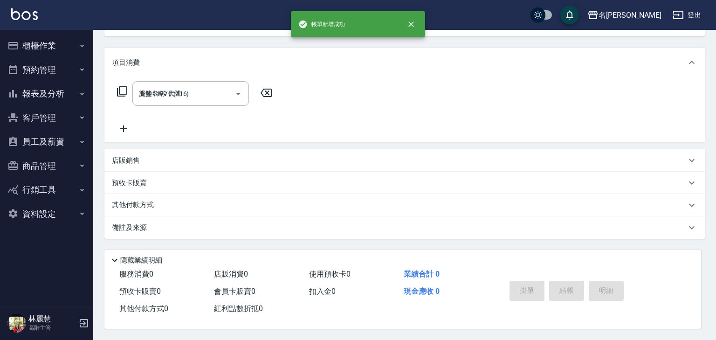
type input "2025/09/05 12:29"
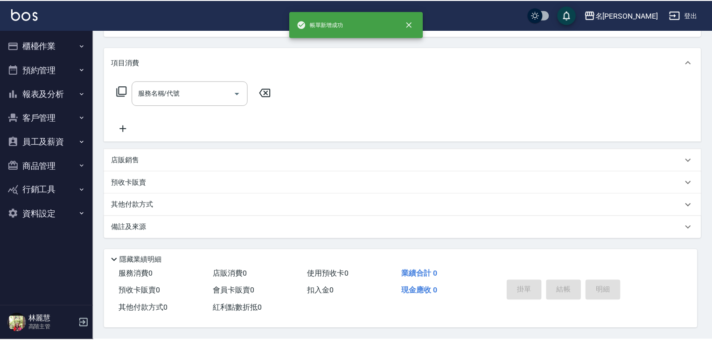
scroll to position [0, 0]
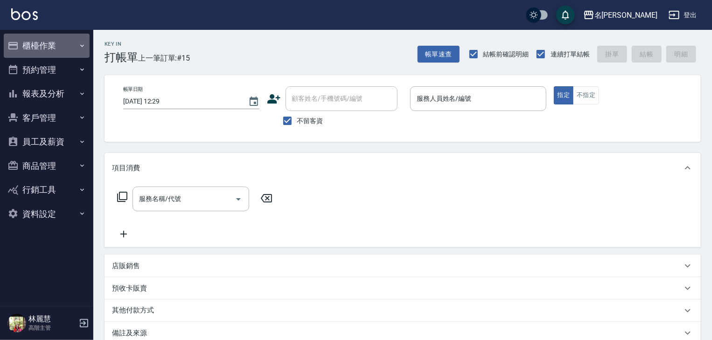
click at [69, 47] on button "櫃檯作業" at bounding box center [47, 46] width 86 height 24
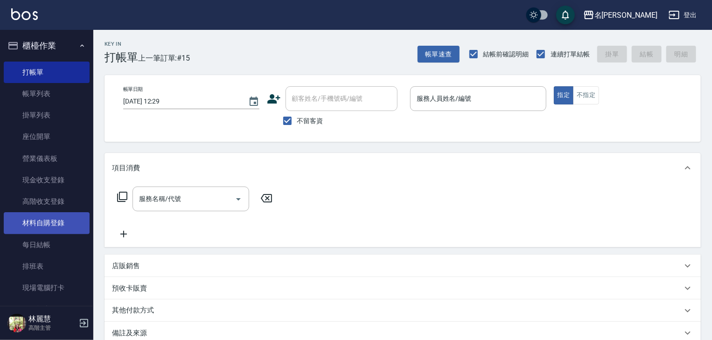
scroll to position [197, 0]
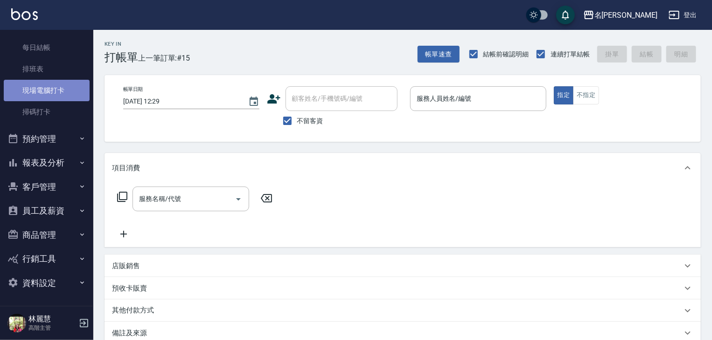
click at [63, 88] on link "現場電腦打卡" at bounding box center [47, 90] width 86 height 21
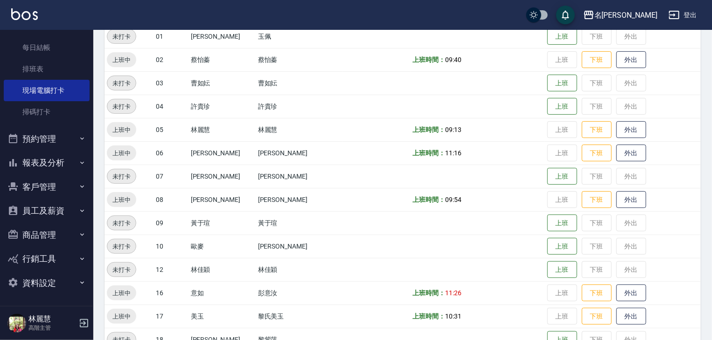
scroll to position [299, 0]
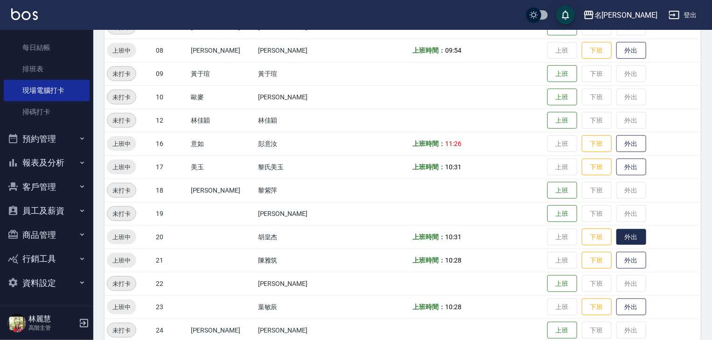
click at [616, 237] on button "外出" at bounding box center [631, 237] width 30 height 16
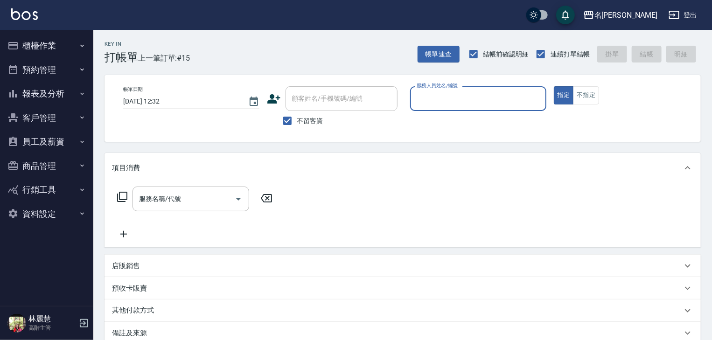
click at [476, 94] on input "服務人員姓名/編號" at bounding box center [478, 98] width 128 height 16
drag, startPoint x: 433, startPoint y: 117, endPoint x: 425, endPoint y: 125, distance: 11.2
click at [433, 118] on div "皮皮 -P" at bounding box center [478, 122] width 136 height 15
type input "皮皮-P"
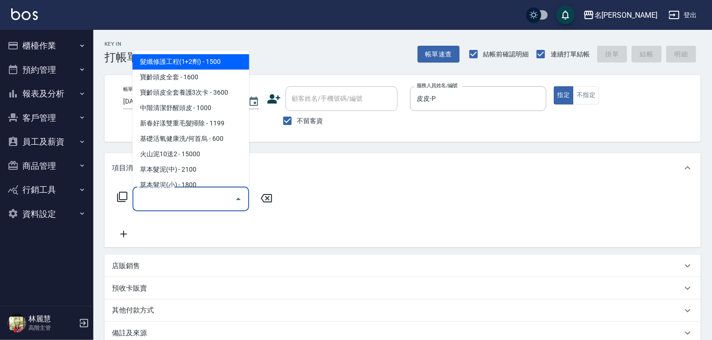
click at [213, 202] on input "服務名稱/代號" at bounding box center [184, 199] width 94 height 16
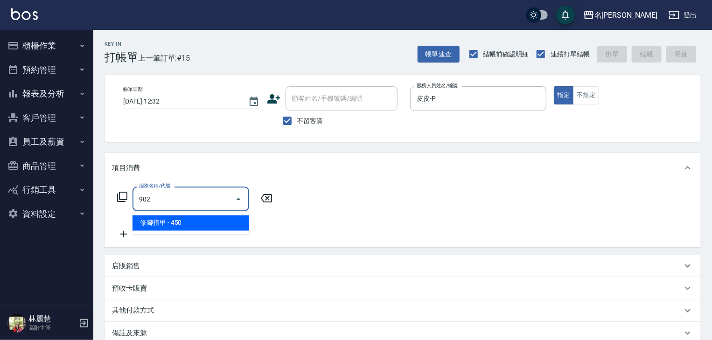
click at [229, 224] on span "修腳指甲 - 450" at bounding box center [190, 222] width 117 height 15
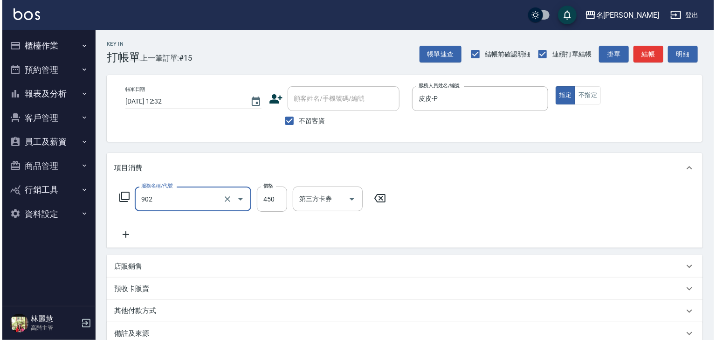
scroll to position [109, 0]
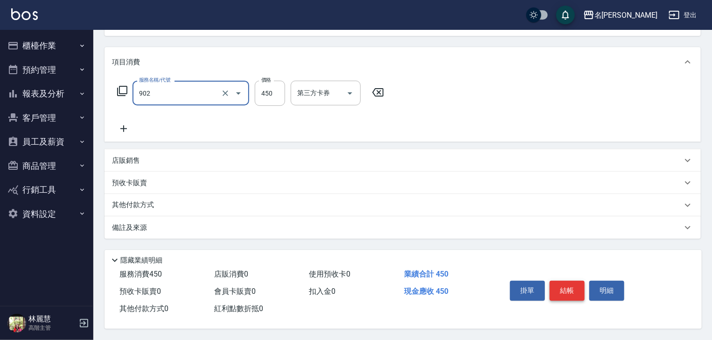
type input "修腳指甲(902)"
click at [556, 281] on button "結帳" at bounding box center [566, 291] width 35 height 20
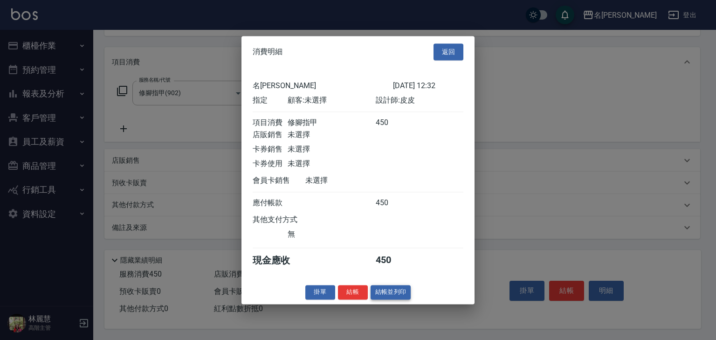
click at [398, 299] on button "結帳並列印" at bounding box center [391, 292] width 41 height 14
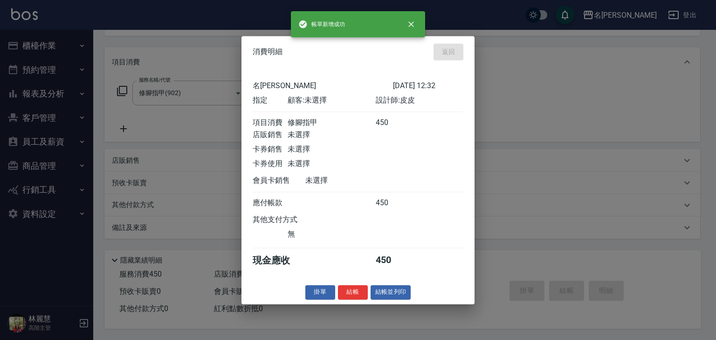
type input "[DATE] 12:38"
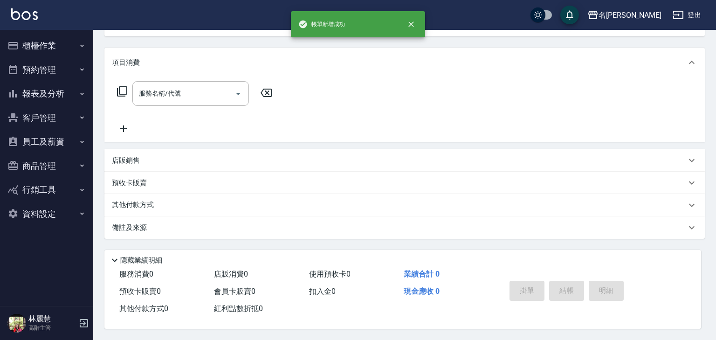
scroll to position [0, 0]
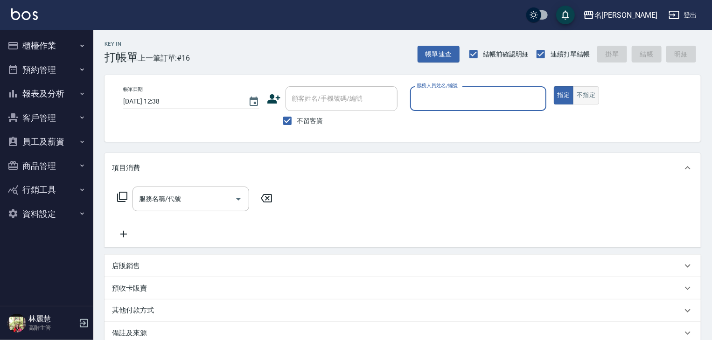
click at [583, 96] on button "不指定" at bounding box center [586, 95] width 26 height 18
click at [455, 102] on input "服務人員姓名/編號" at bounding box center [478, 98] width 128 height 16
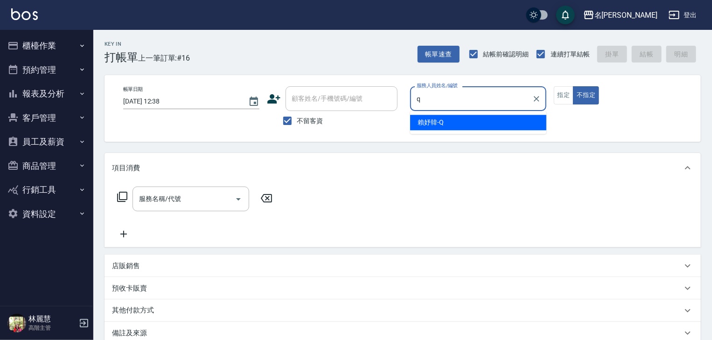
click at [439, 118] on span "[PERSON_NAME]" at bounding box center [430, 123] width 26 height 10
type input "[PERSON_NAME]"
click at [178, 200] on input "服務名稱/代號" at bounding box center [184, 199] width 94 height 16
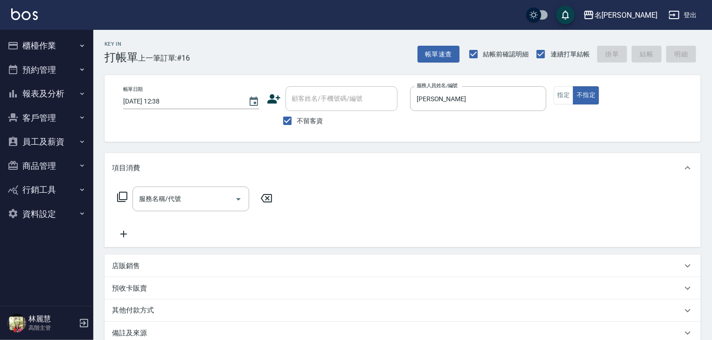
click at [124, 197] on icon at bounding box center [122, 196] width 11 height 11
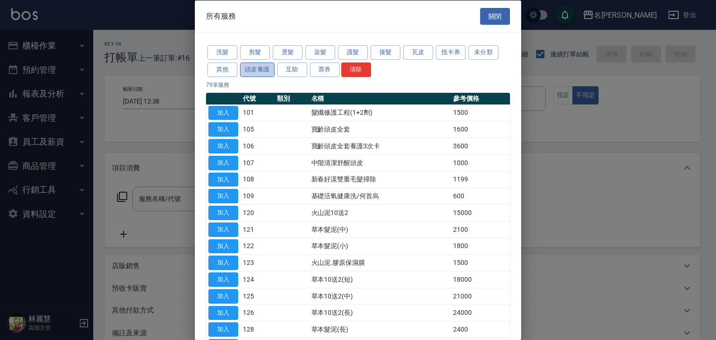
click at [259, 71] on button "頭皮養護" at bounding box center [257, 69] width 35 height 14
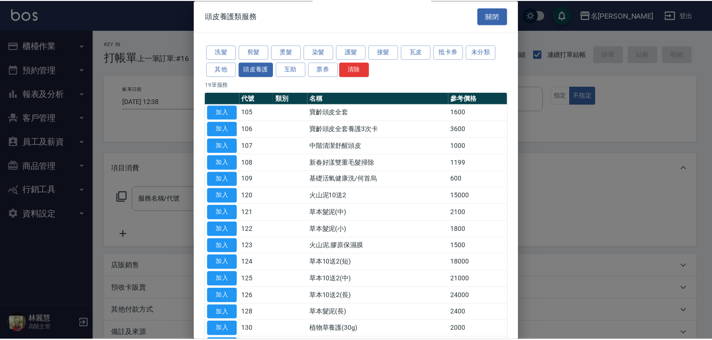
scroll to position [130, 0]
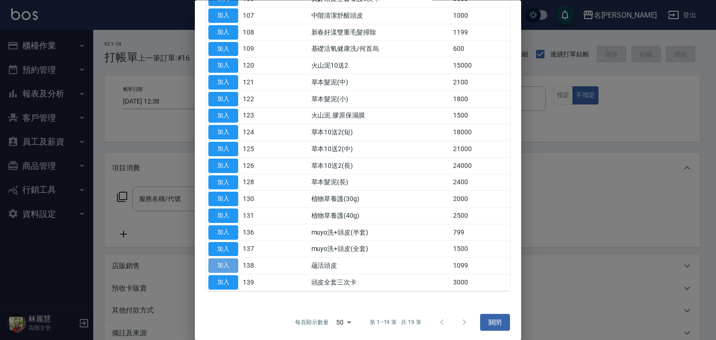
click at [226, 262] on button "加入" at bounding box center [223, 266] width 30 height 14
type input "蘊活頭皮(138)"
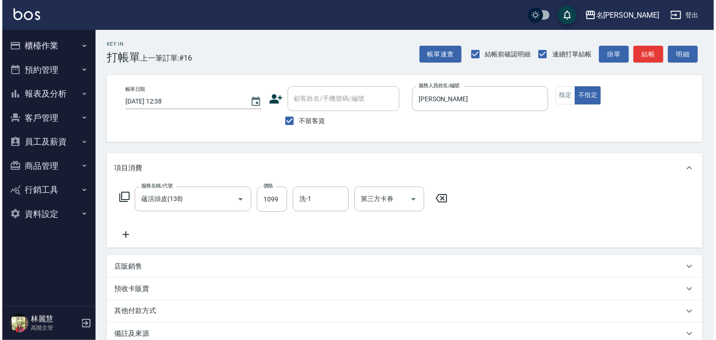
scroll to position [109, 0]
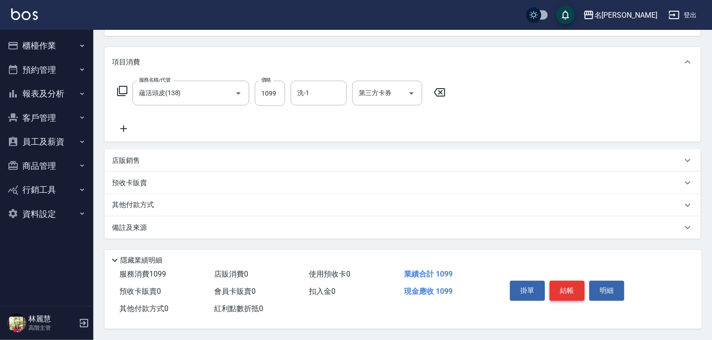
click at [567, 291] on button "結帳" at bounding box center [566, 291] width 35 height 20
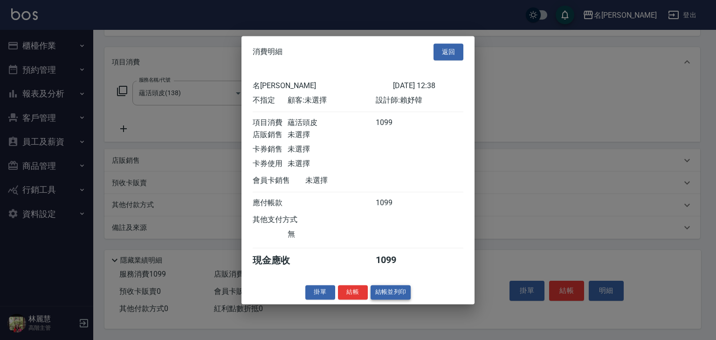
click at [385, 293] on button "結帳並列印" at bounding box center [391, 292] width 41 height 14
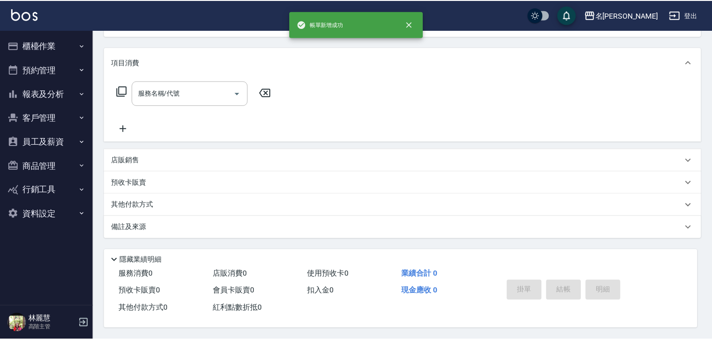
scroll to position [0, 0]
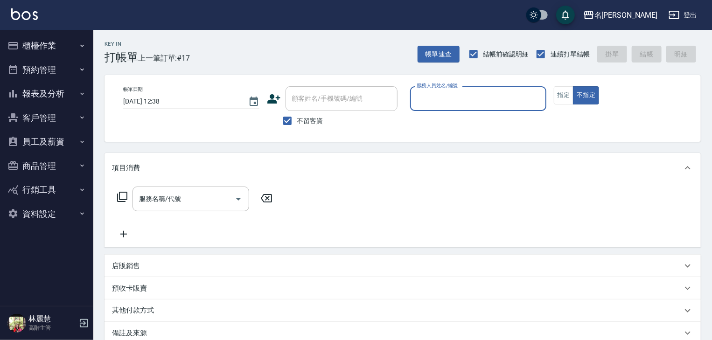
click at [47, 94] on button "報表及分析" at bounding box center [47, 94] width 86 height 24
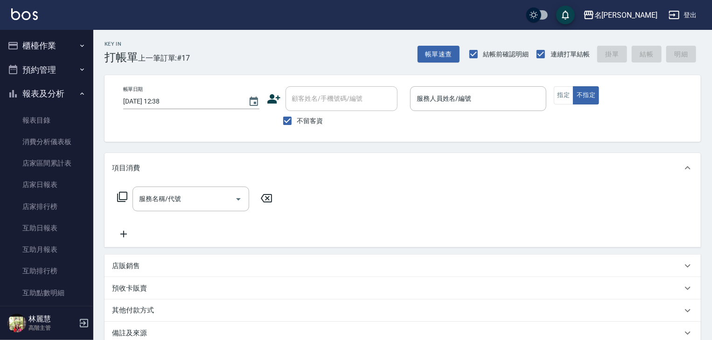
click at [57, 49] on button "櫃檯作業" at bounding box center [47, 46] width 86 height 24
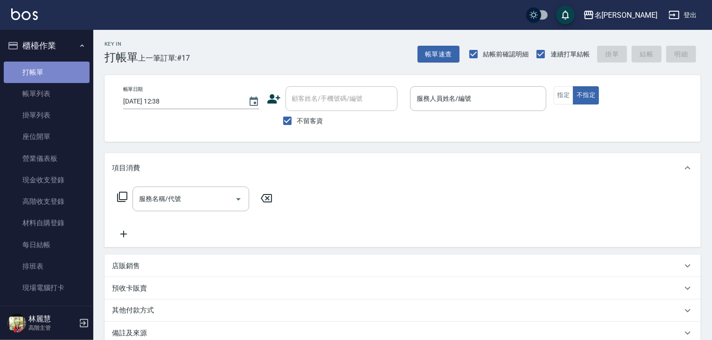
click at [54, 66] on link "打帳單" at bounding box center [47, 72] width 86 height 21
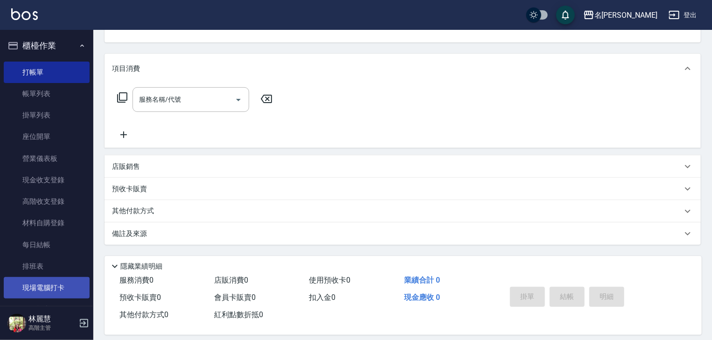
scroll to position [99, 0]
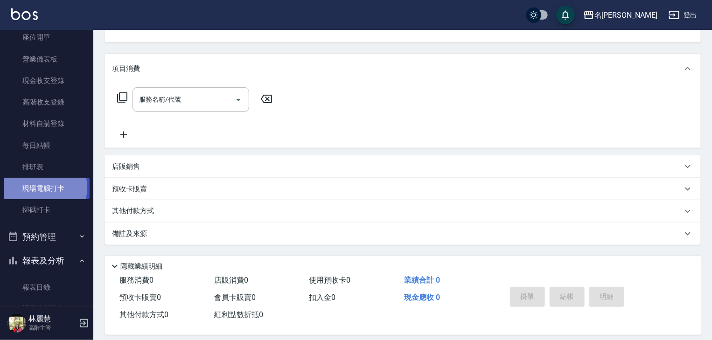
click at [43, 187] on link "現場電腦打卡" at bounding box center [47, 188] width 86 height 21
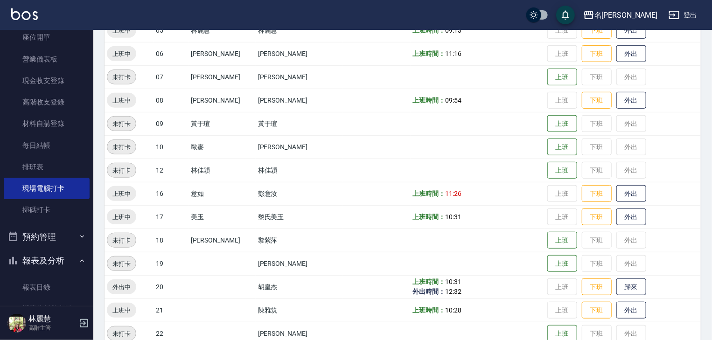
scroll to position [299, 0]
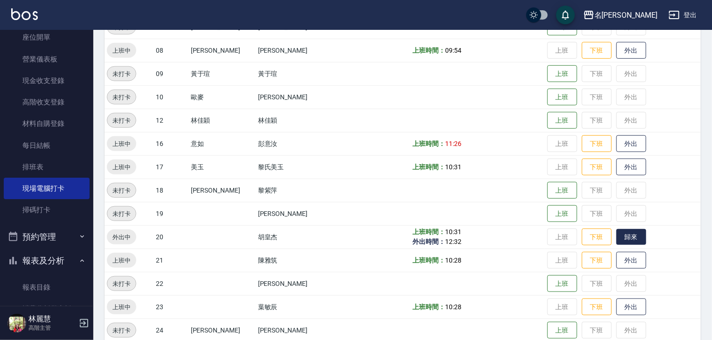
click at [616, 236] on button "歸來" at bounding box center [631, 237] width 30 height 16
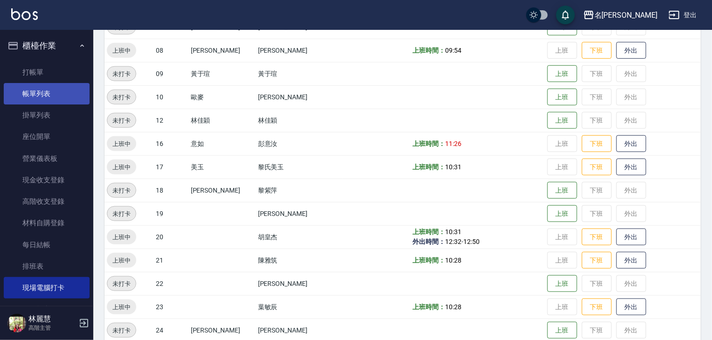
scroll to position [199, 0]
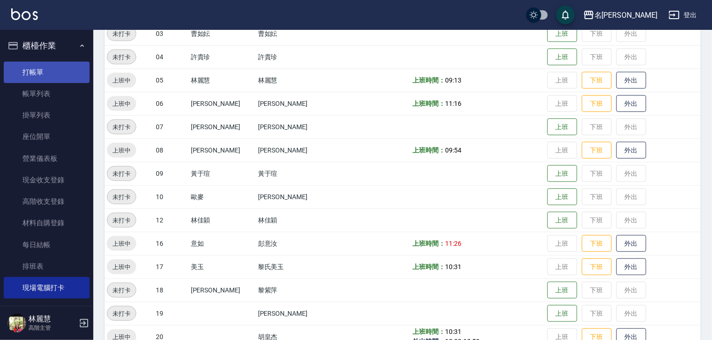
click at [32, 70] on link "打帳單" at bounding box center [47, 72] width 86 height 21
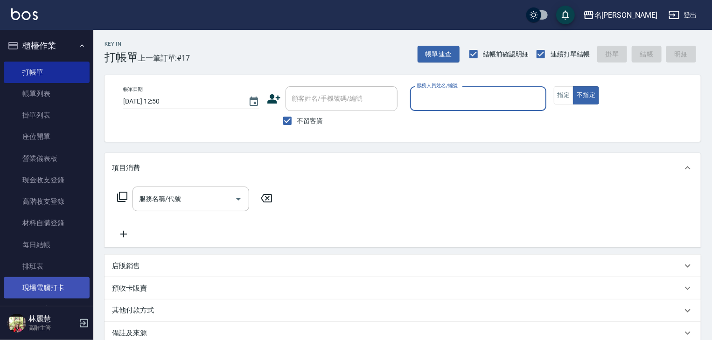
click at [54, 288] on link "現場電腦打卡" at bounding box center [47, 287] width 86 height 21
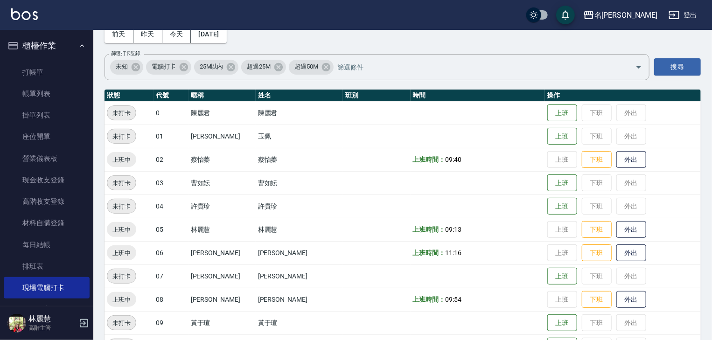
scroll to position [199, 0]
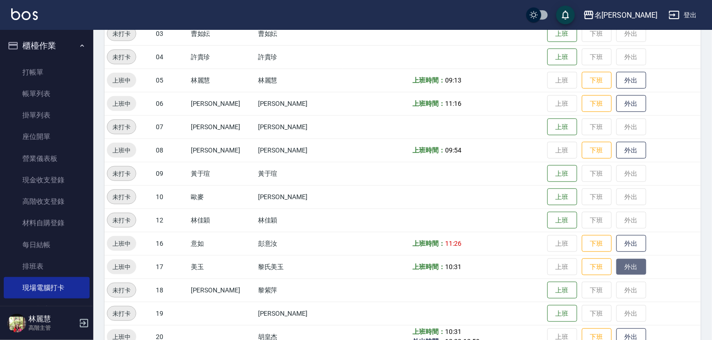
click at [616, 269] on button "外出" at bounding box center [631, 267] width 30 height 16
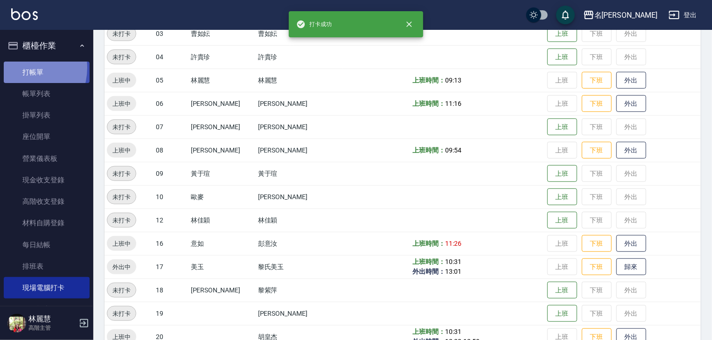
click at [22, 68] on link "打帳單" at bounding box center [47, 72] width 86 height 21
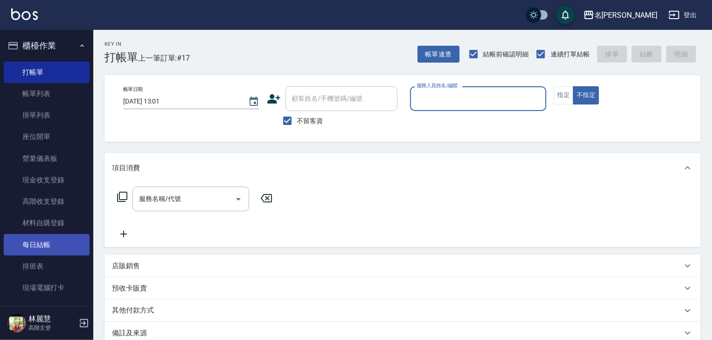
scroll to position [49, 0]
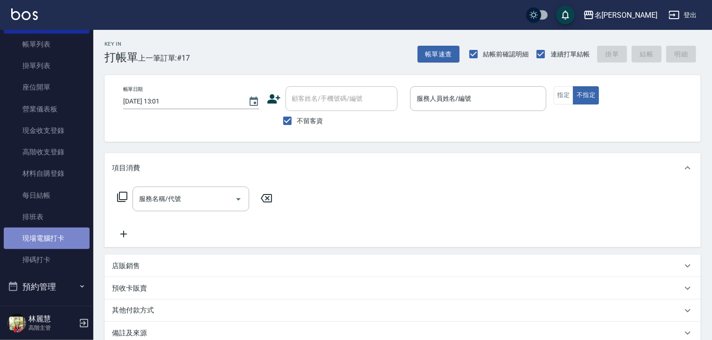
click at [78, 231] on link "現場電腦打卡" at bounding box center [47, 238] width 86 height 21
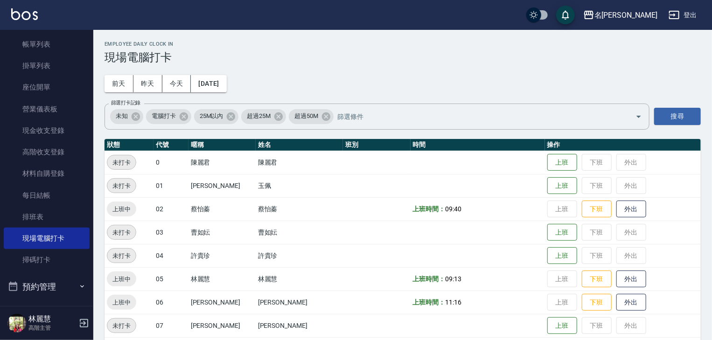
scroll to position [199, 0]
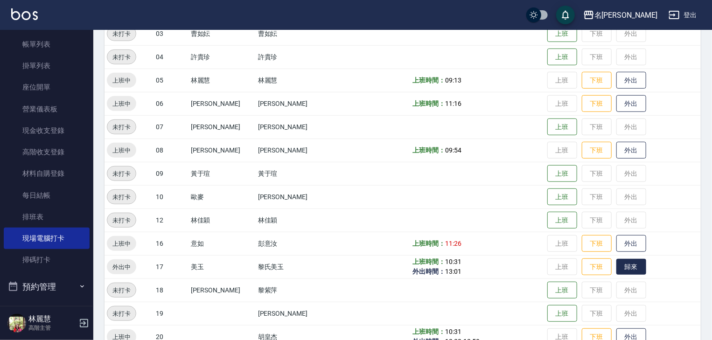
click at [623, 271] on button "歸來" at bounding box center [631, 267] width 30 height 16
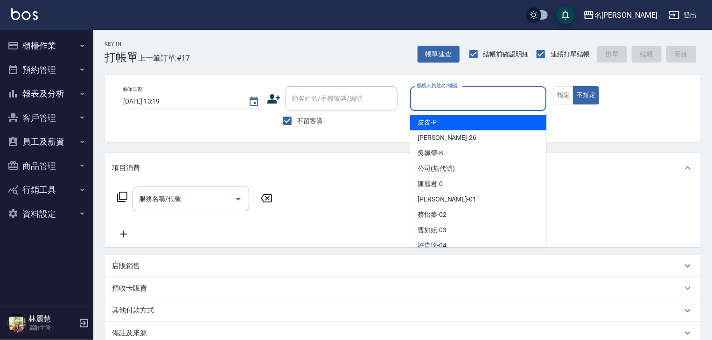
click at [450, 99] on input "服務人員姓名/編號" at bounding box center [478, 98] width 128 height 16
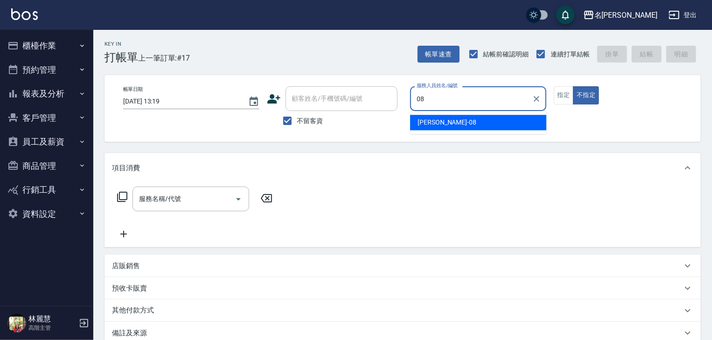
click at [435, 118] on span "[PERSON_NAME] -08" at bounding box center [446, 123] width 59 height 10
type input "[PERSON_NAME]-08"
click at [186, 192] on input "服務名稱/代號" at bounding box center [184, 199] width 94 height 16
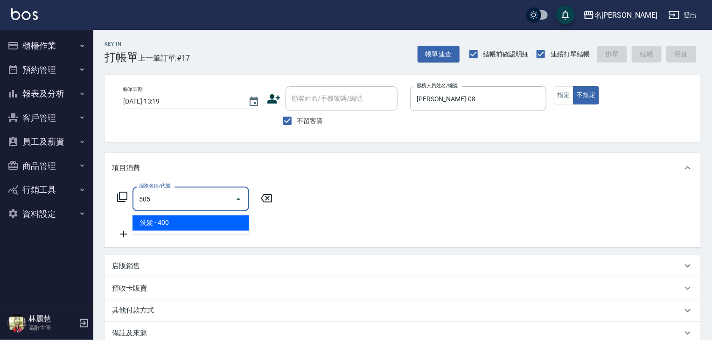
click at [200, 222] on span "洗髮 - 400" at bounding box center [190, 222] width 117 height 15
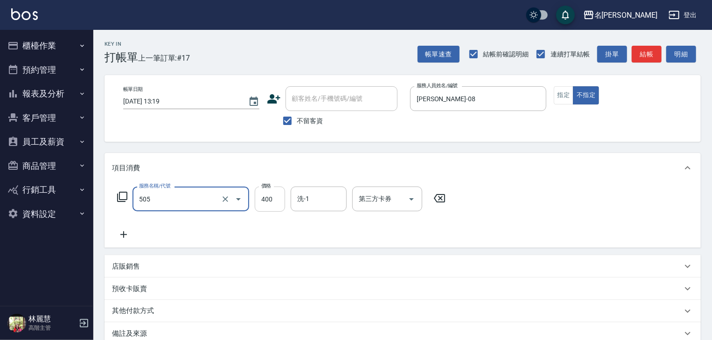
type input "洗髮(505)"
click at [278, 204] on input "400" at bounding box center [270, 199] width 30 height 25
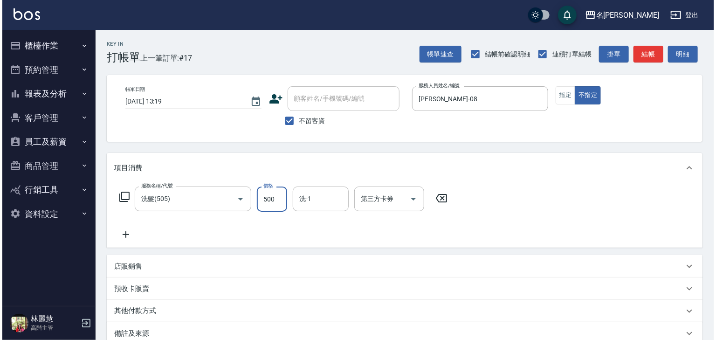
scroll to position [109, 0]
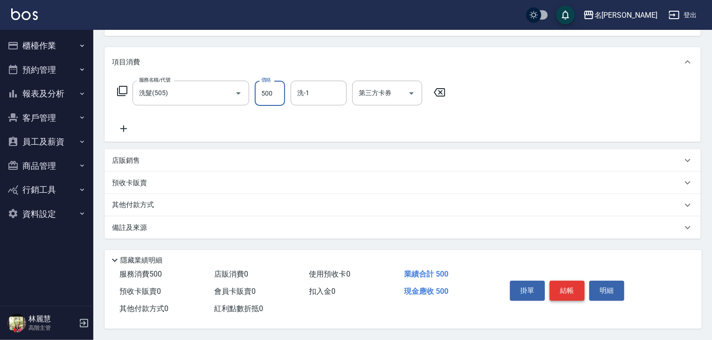
type input "500"
click at [563, 291] on button "結帳" at bounding box center [566, 291] width 35 height 20
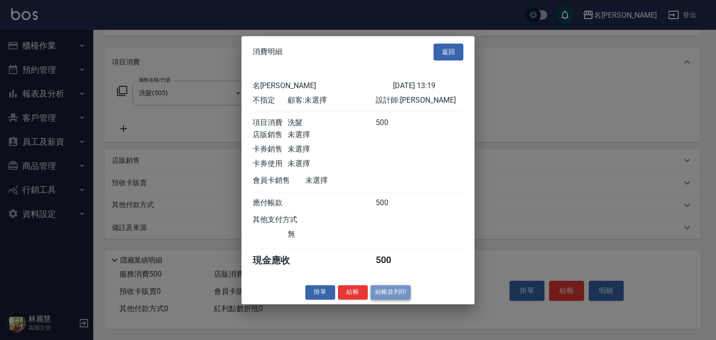
click at [401, 299] on button "結帳並列印" at bounding box center [391, 292] width 41 height 14
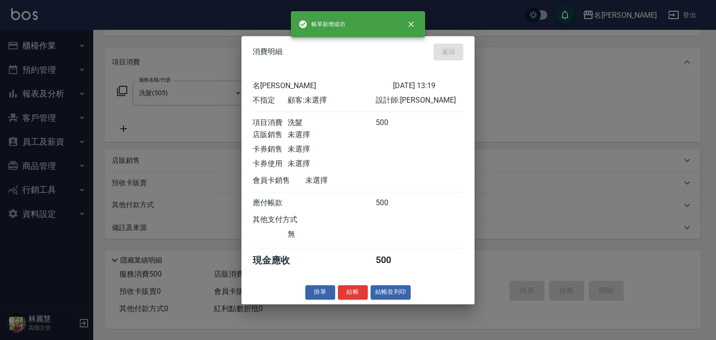
type input "[DATE] 13:34"
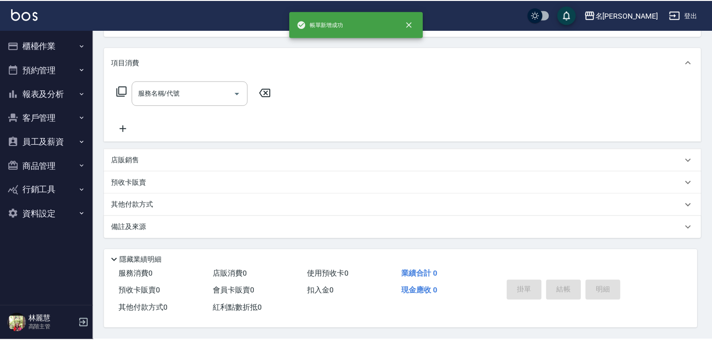
scroll to position [0, 0]
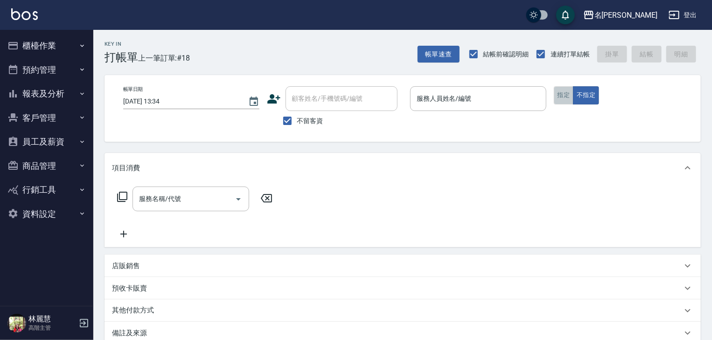
click at [564, 94] on button "指定" at bounding box center [564, 95] width 20 height 18
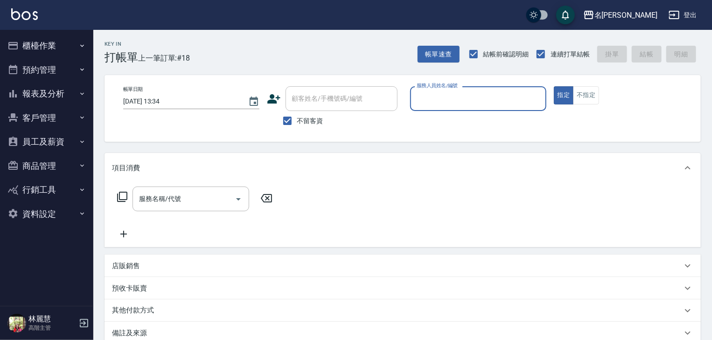
click at [487, 98] on input "服務人員姓名/編號" at bounding box center [478, 98] width 128 height 16
click at [465, 119] on div "[PERSON_NAME] -06" at bounding box center [478, 122] width 136 height 15
type input "[PERSON_NAME]-06"
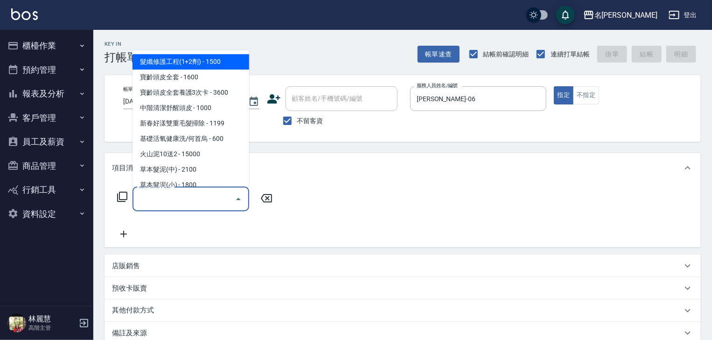
click at [189, 204] on input "服務名稱/代號" at bounding box center [184, 199] width 94 height 16
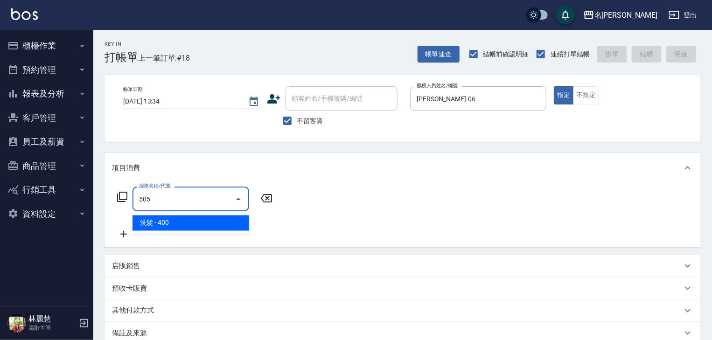
click at [220, 220] on span "洗髮 - 400" at bounding box center [190, 222] width 117 height 15
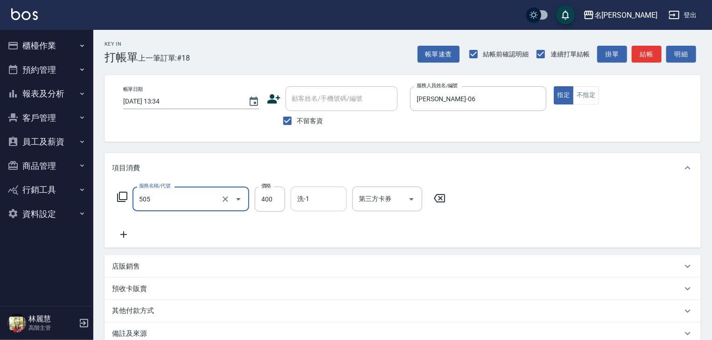
type input "洗髮(505)"
click at [312, 200] on input "洗-1" at bounding box center [319, 199] width 48 height 16
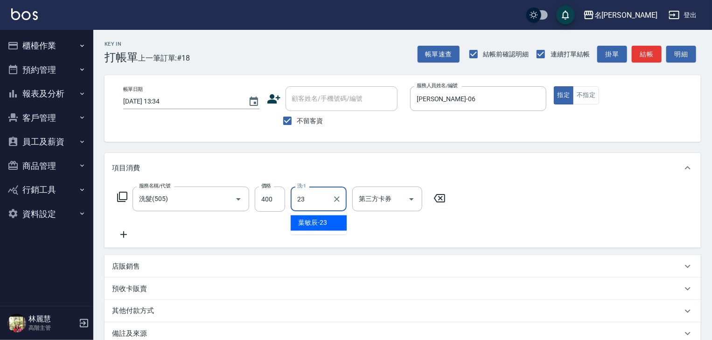
click at [311, 216] on div "[PERSON_NAME]-23" at bounding box center [319, 222] width 56 height 15
type input "[PERSON_NAME]-23"
click at [126, 236] on icon at bounding box center [123, 234] width 23 height 11
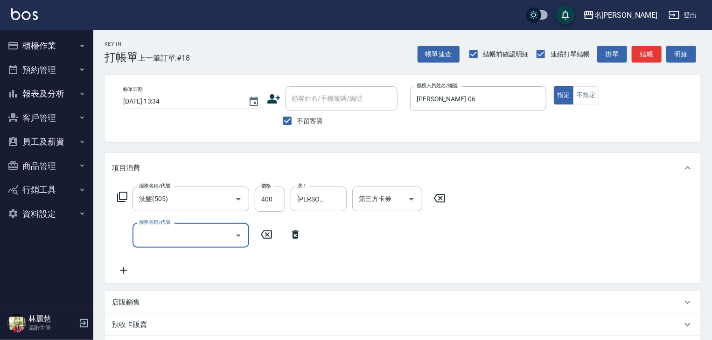
click at [153, 235] on input "服務名稱/代號" at bounding box center [184, 235] width 94 height 16
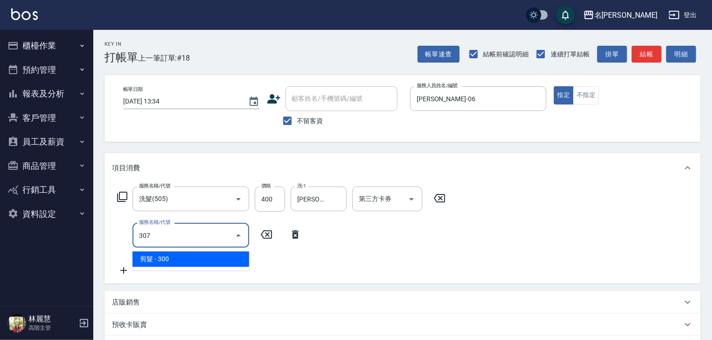
click at [185, 256] on span "剪髮 - 300" at bounding box center [190, 258] width 117 height 15
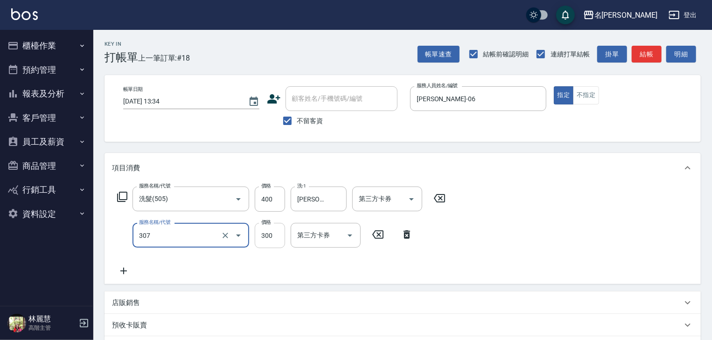
type input "剪髮(307)"
click at [278, 234] on input "300" at bounding box center [270, 235] width 30 height 25
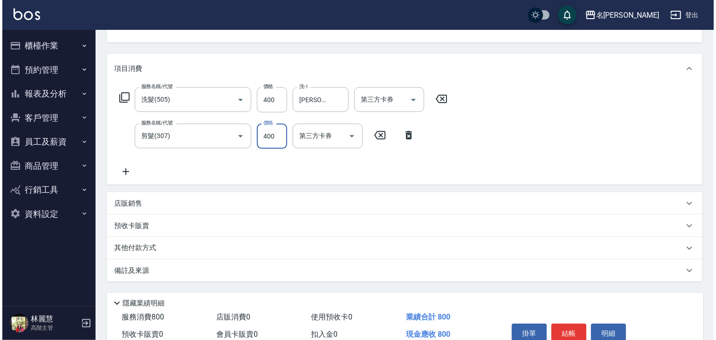
scroll to position [146, 0]
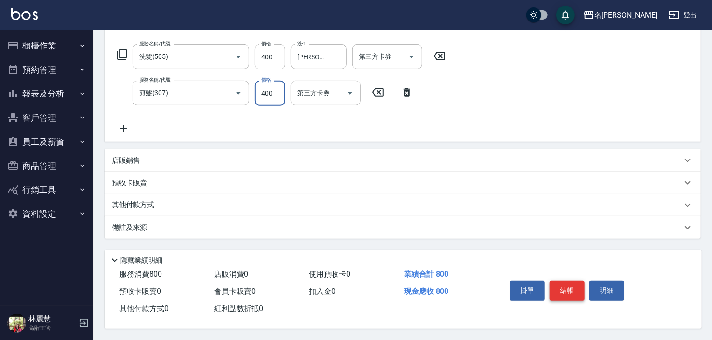
type input "400"
click at [574, 289] on button "結帳" at bounding box center [566, 291] width 35 height 20
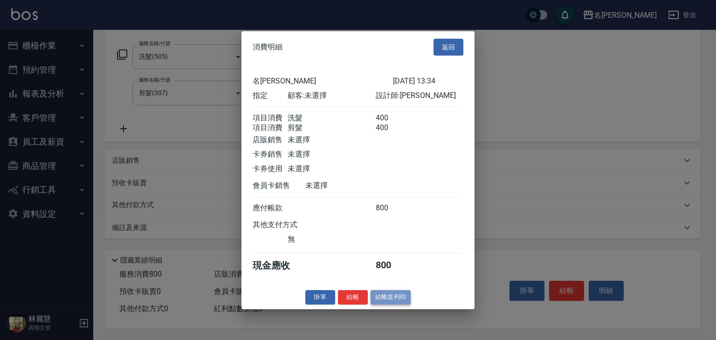
click at [396, 303] on button "結帳並列印" at bounding box center [391, 297] width 41 height 14
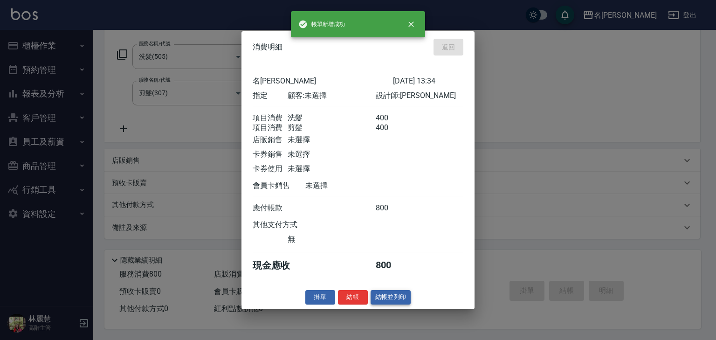
type input "[DATE] 13:42"
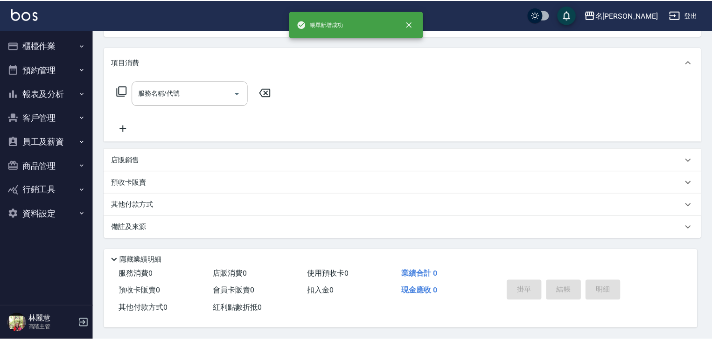
scroll to position [0, 0]
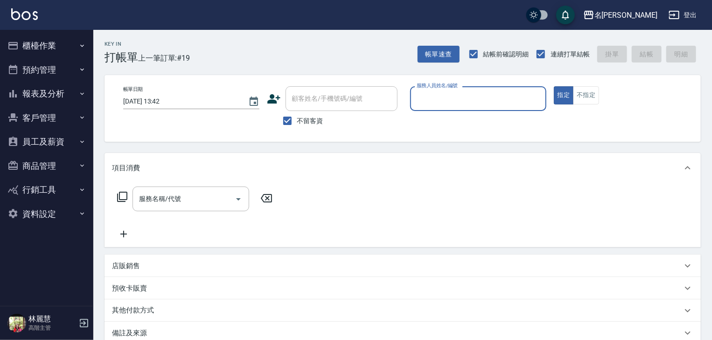
click at [478, 102] on input "服務人員姓名/編號" at bounding box center [478, 98] width 128 height 16
click at [449, 125] on div "[PERSON_NAME]-12" at bounding box center [478, 122] width 136 height 15
type input "[PERSON_NAME]-12"
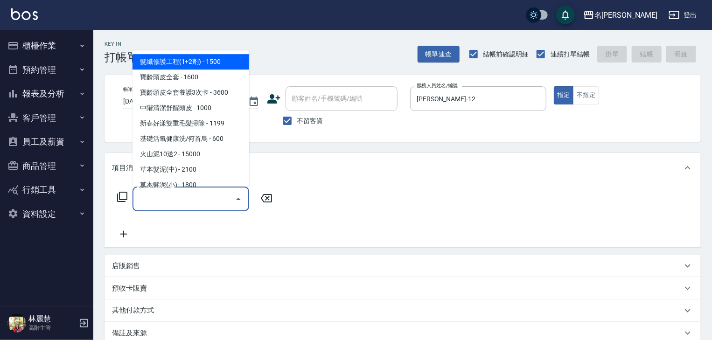
click at [200, 200] on input "服務名稱/代號" at bounding box center [184, 199] width 94 height 16
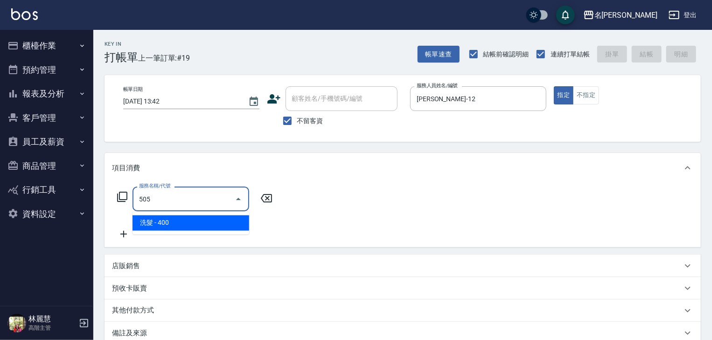
click at [232, 231] on ul "洗髮 - 400" at bounding box center [190, 223] width 117 height 23
click at [242, 224] on span "洗髮 - 400" at bounding box center [190, 222] width 117 height 15
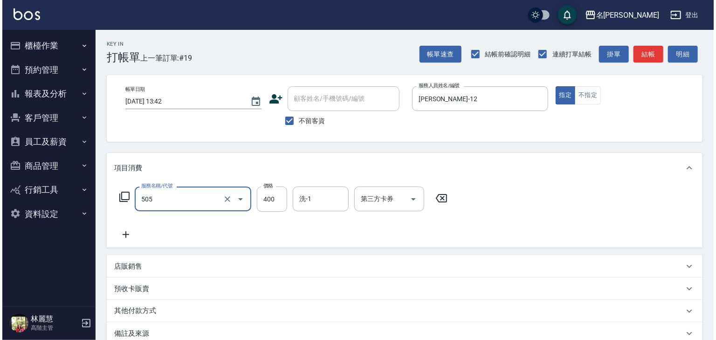
scroll to position [109, 0]
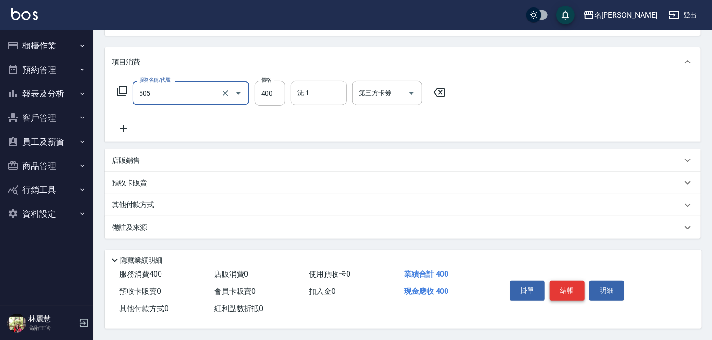
type input "洗髮(505)"
click at [569, 281] on button "結帳" at bounding box center [566, 291] width 35 height 20
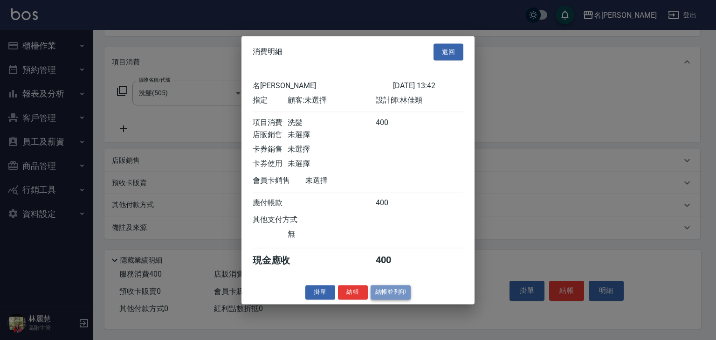
click at [394, 296] on button "結帳並列印" at bounding box center [391, 292] width 41 height 14
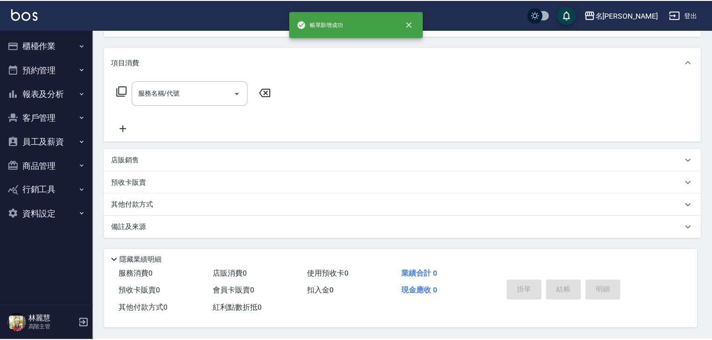
scroll to position [0, 0]
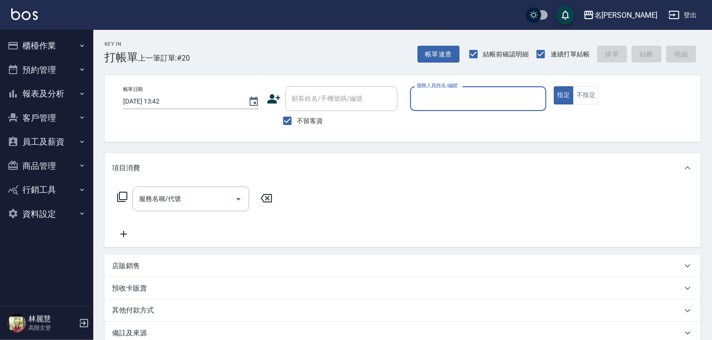
click at [461, 97] on input "服務人員姓名/編號" at bounding box center [478, 98] width 128 height 16
click at [435, 119] on span "[PERSON_NAME] -01" at bounding box center [446, 123] width 59 height 10
type input "[PERSON_NAME]-01"
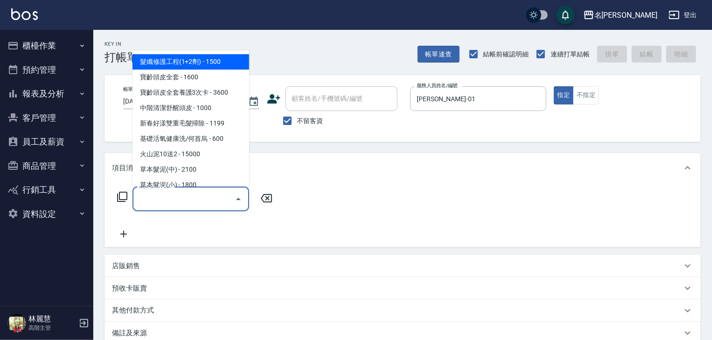
click at [207, 201] on input "服務名稱/代號" at bounding box center [184, 199] width 94 height 16
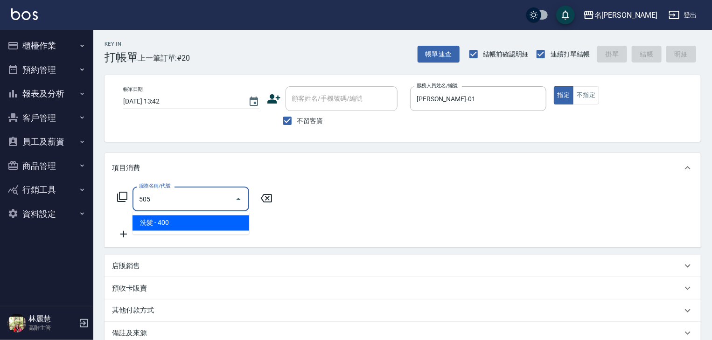
click at [215, 219] on span "洗髮 - 400" at bounding box center [190, 222] width 117 height 15
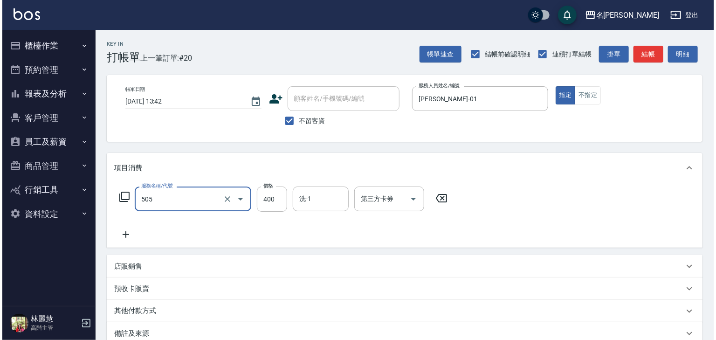
scroll to position [109, 0]
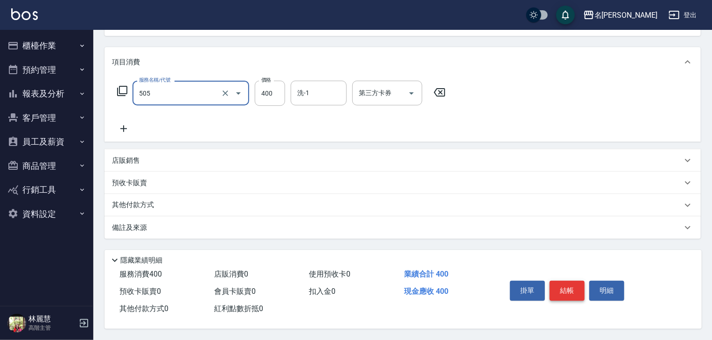
type input "洗髮(505)"
click at [571, 284] on button "結帳" at bounding box center [566, 291] width 35 height 20
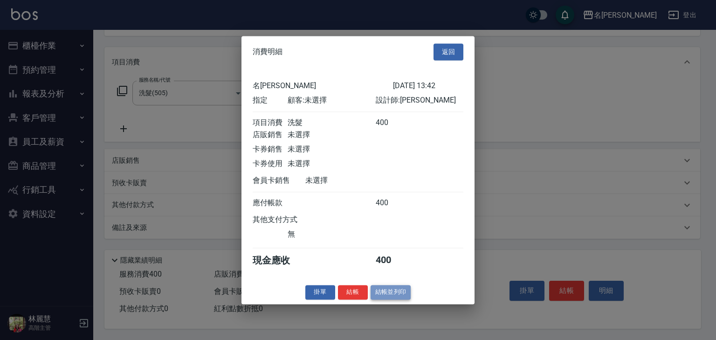
click at [398, 299] on button "結帳並列印" at bounding box center [391, 292] width 41 height 14
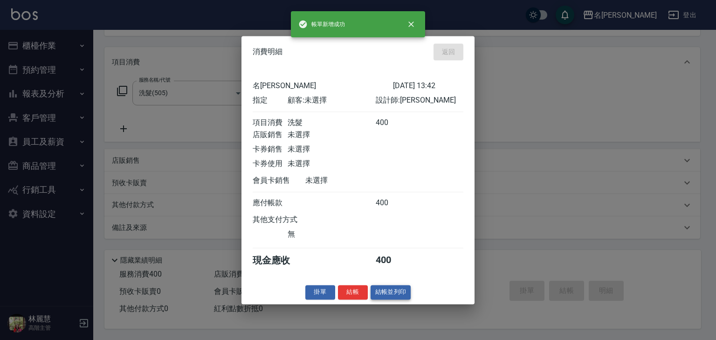
type input "[DATE] 13:45"
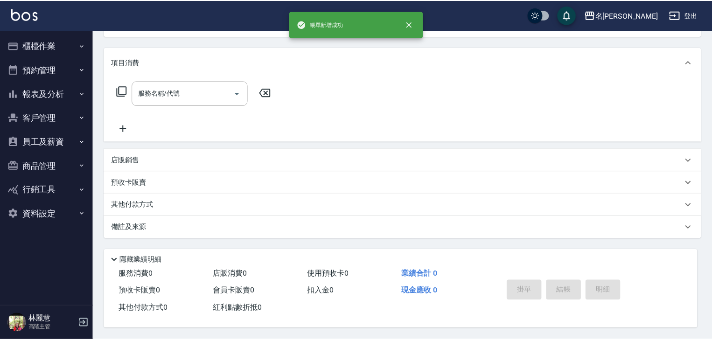
scroll to position [0, 0]
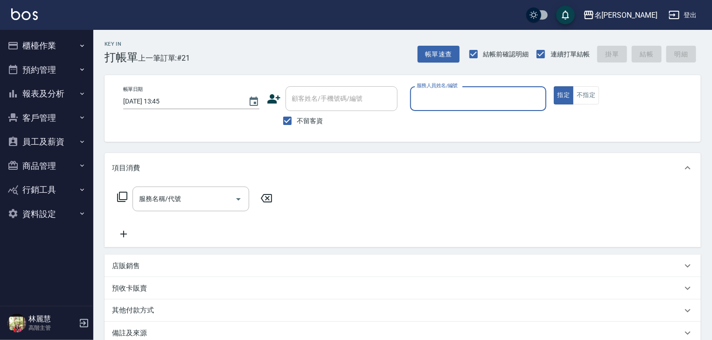
click at [448, 90] on div "服務人員姓名/編號" at bounding box center [478, 98] width 136 height 25
click at [435, 123] on span "[PERSON_NAME] -06" at bounding box center [446, 123] width 59 height 10
type input "[PERSON_NAME]-06"
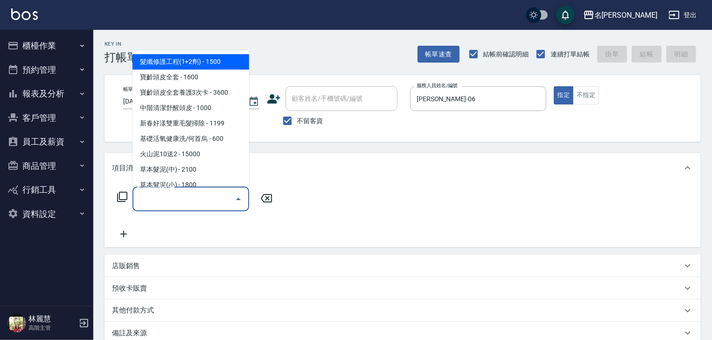
click at [190, 203] on input "服務名稱/代號" at bounding box center [184, 199] width 94 height 16
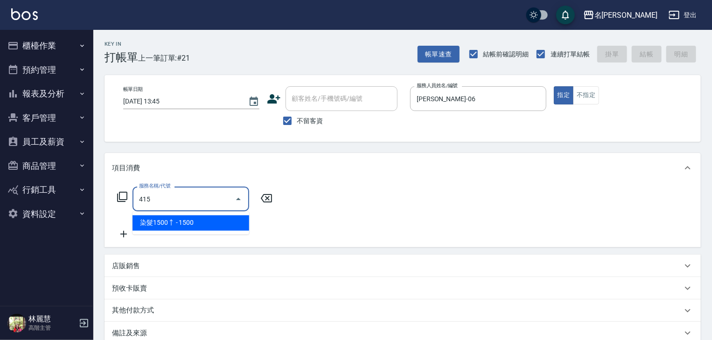
click at [237, 225] on span "染髮1500↑ - 1500" at bounding box center [190, 222] width 117 height 15
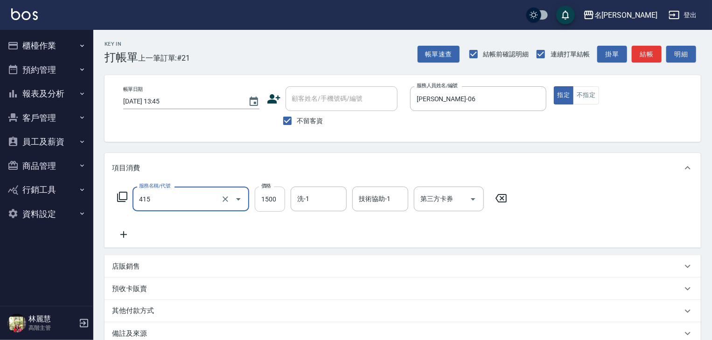
type input "染髮1500↑(415)"
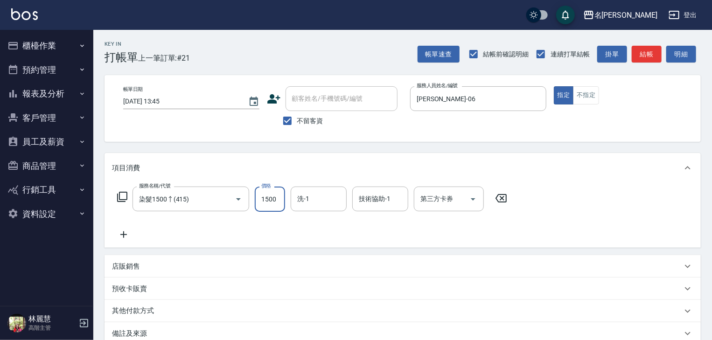
click at [268, 199] on input "1500" at bounding box center [270, 199] width 30 height 25
type input "4000"
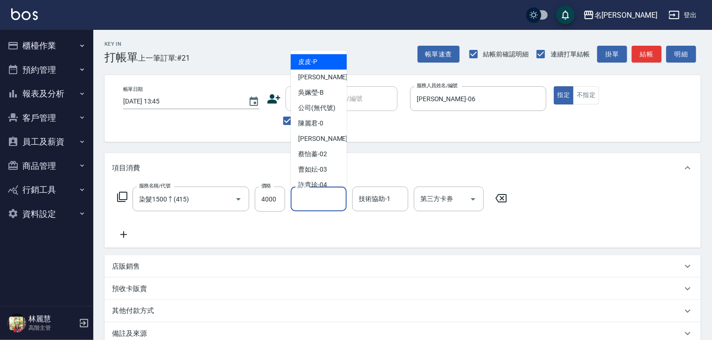
click at [300, 201] on input "洗-1" at bounding box center [319, 199] width 48 height 16
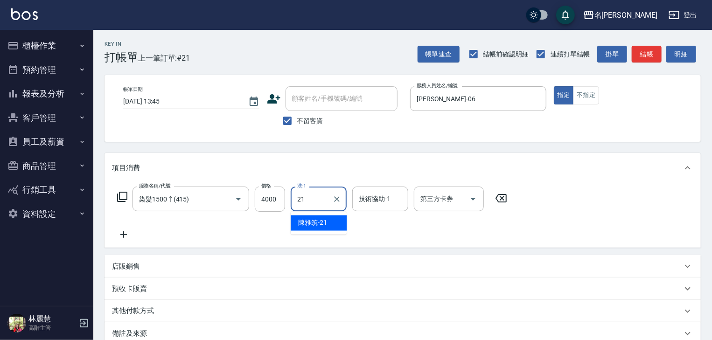
click at [313, 222] on span "[PERSON_NAME]-21" at bounding box center [312, 223] width 29 height 10
type input "[PERSON_NAME]-21"
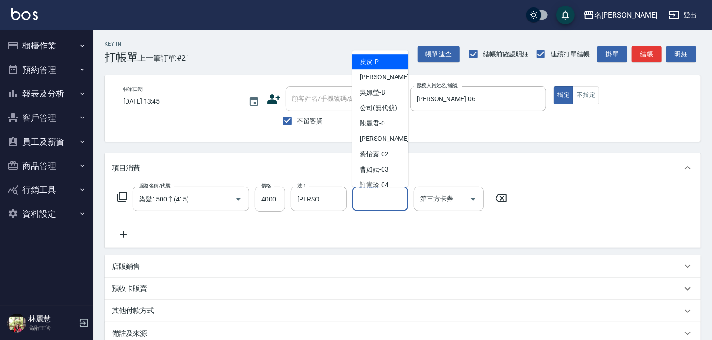
click at [366, 203] on input "技術協助-1" at bounding box center [380, 199] width 48 height 16
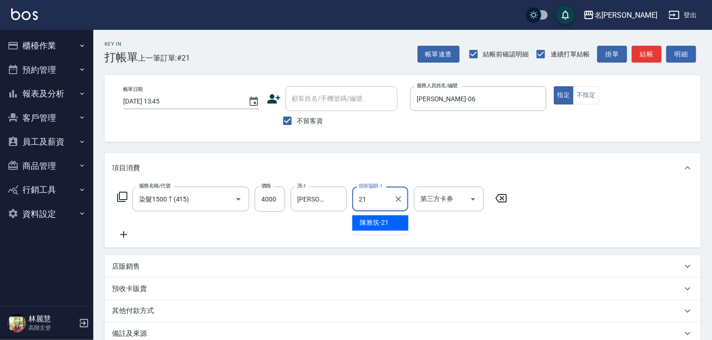
click at [373, 223] on span "[PERSON_NAME]-21" at bounding box center [374, 223] width 29 height 10
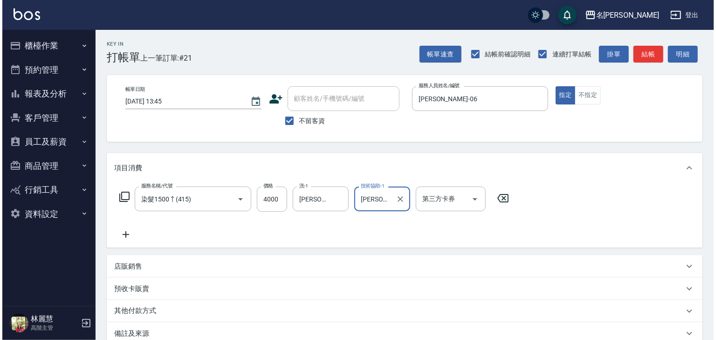
scroll to position [109, 0]
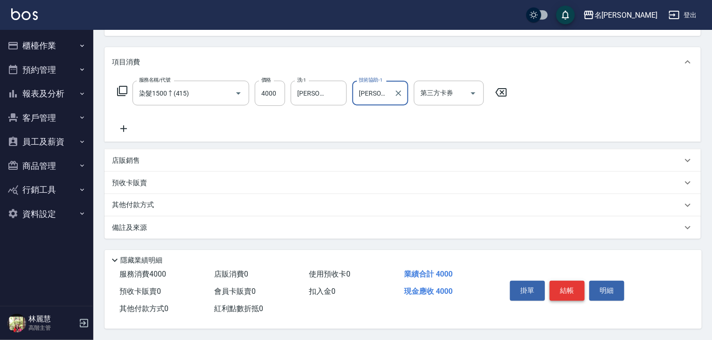
type input "[PERSON_NAME]-21"
click at [557, 285] on button "結帳" at bounding box center [566, 291] width 35 height 20
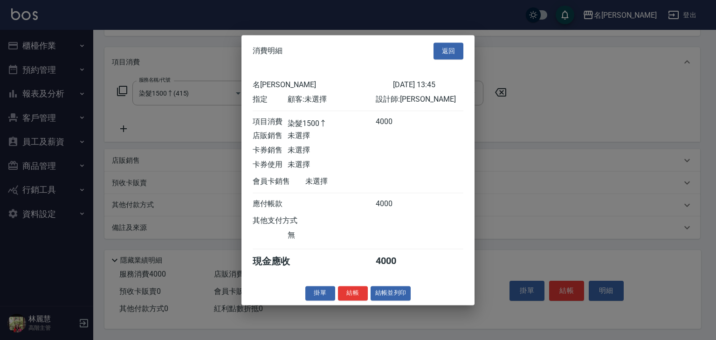
click at [562, 289] on div at bounding box center [358, 170] width 716 height 340
click at [412, 300] on div "掛單 結帳 結帳並列印" at bounding box center [358, 293] width 233 height 14
click at [403, 295] on button "結帳並列印" at bounding box center [391, 293] width 41 height 14
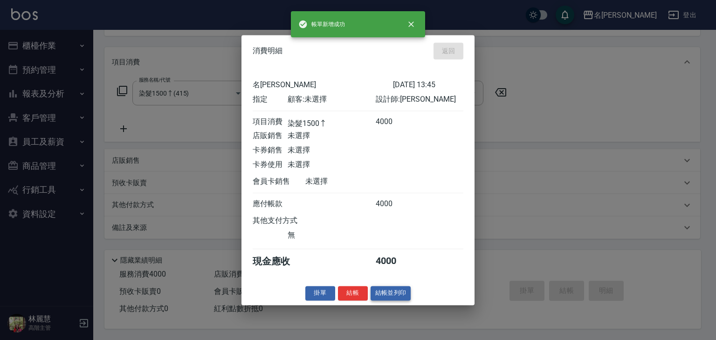
type input "[DATE] 13:49"
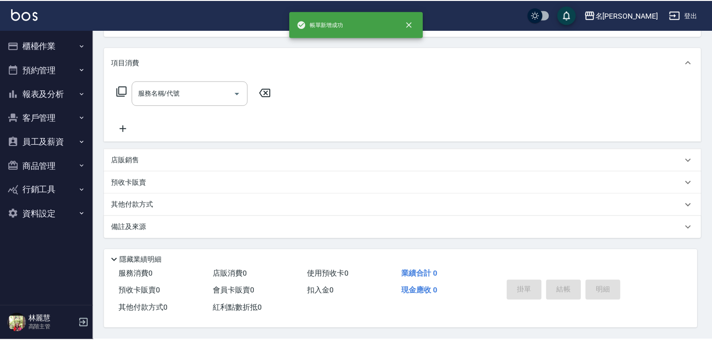
scroll to position [0, 0]
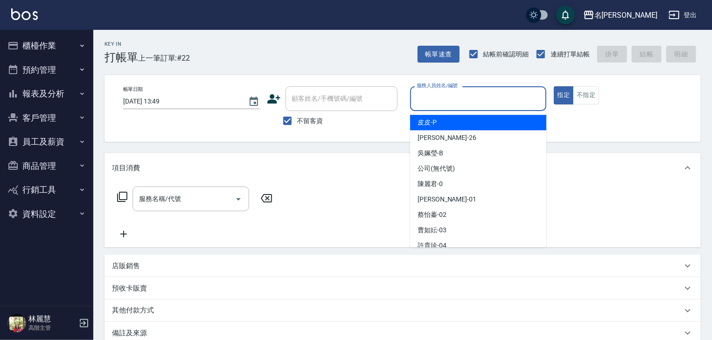
click at [457, 101] on input "服務人員姓名/編號" at bounding box center [478, 98] width 128 height 16
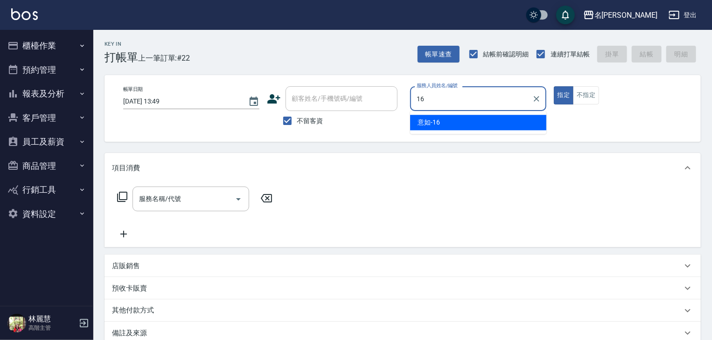
click at [457, 123] on div "意如 -16" at bounding box center [478, 122] width 136 height 15
type input "意如-16"
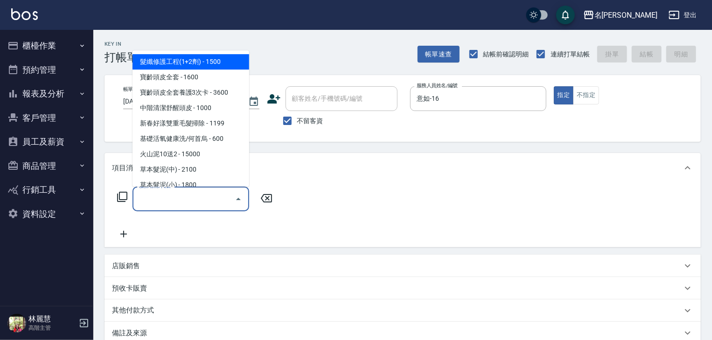
click at [200, 203] on input "服務名稱/代號" at bounding box center [184, 199] width 94 height 16
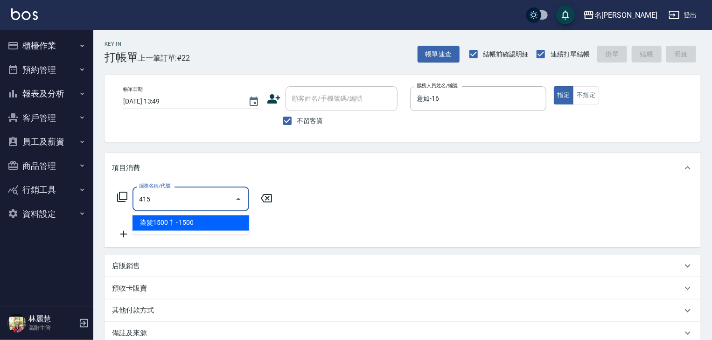
click at [214, 222] on span "染髮1500↑ - 1500" at bounding box center [190, 222] width 117 height 15
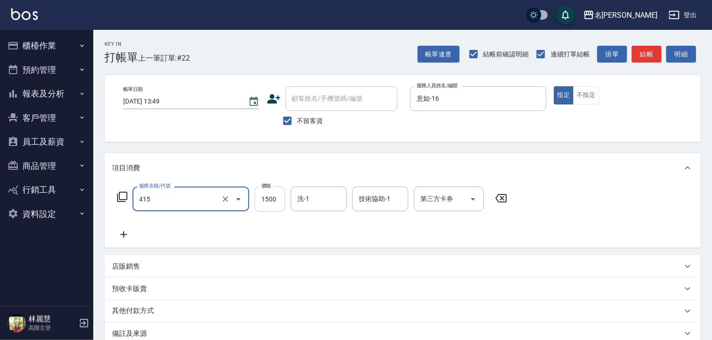
type input "染髮1500↑(415)"
click at [265, 206] on input "1500" at bounding box center [270, 199] width 30 height 25
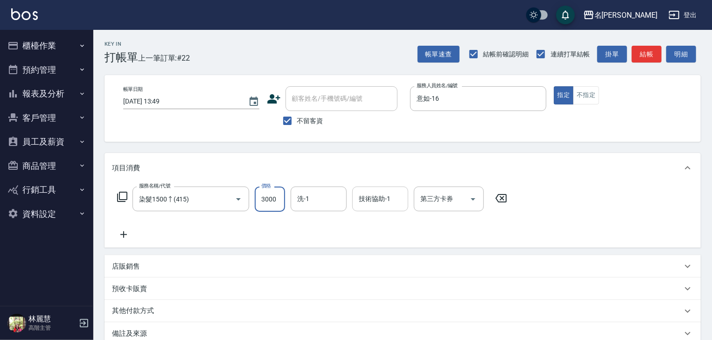
type input "3000"
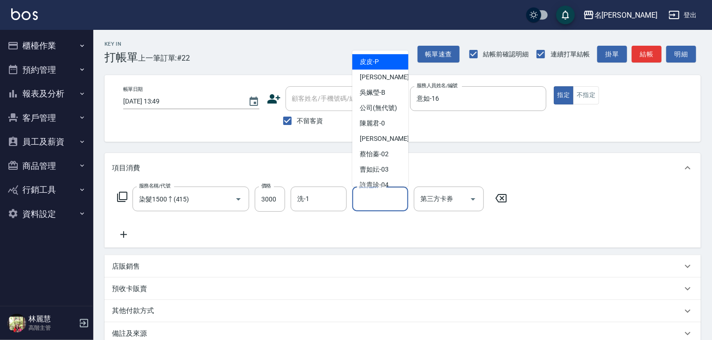
click at [374, 200] on input "技術協助-1" at bounding box center [380, 199] width 48 height 16
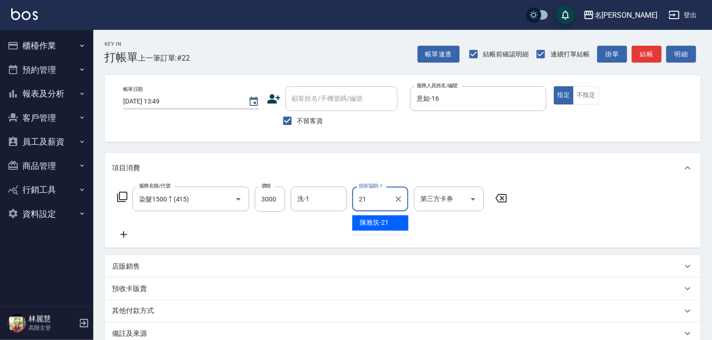
click at [386, 220] on span "[PERSON_NAME]-21" at bounding box center [374, 223] width 29 height 10
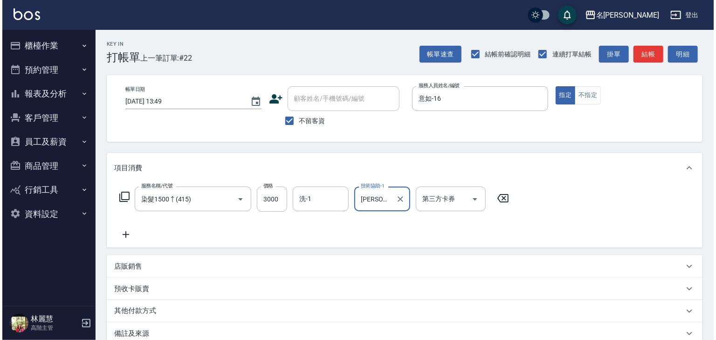
scroll to position [109, 0]
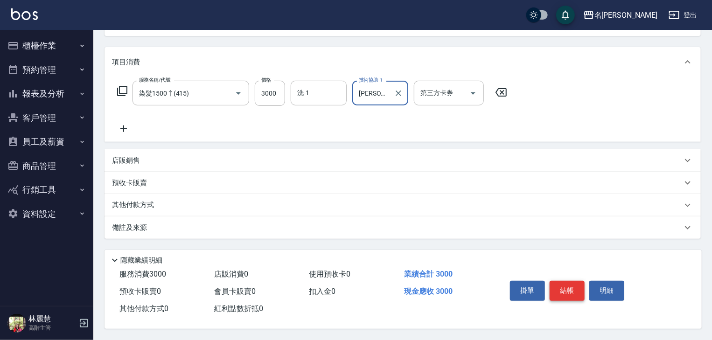
type input "[PERSON_NAME]-21"
click at [575, 289] on button "結帳" at bounding box center [566, 291] width 35 height 20
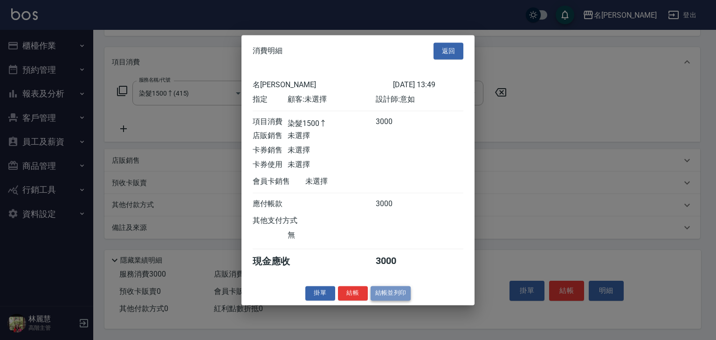
click at [397, 292] on button "結帳並列印" at bounding box center [391, 293] width 41 height 14
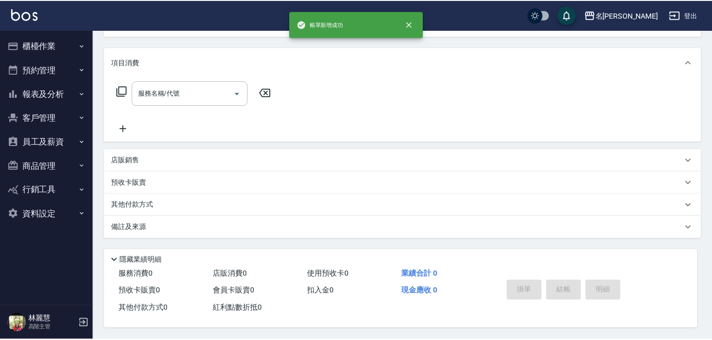
scroll to position [0, 0]
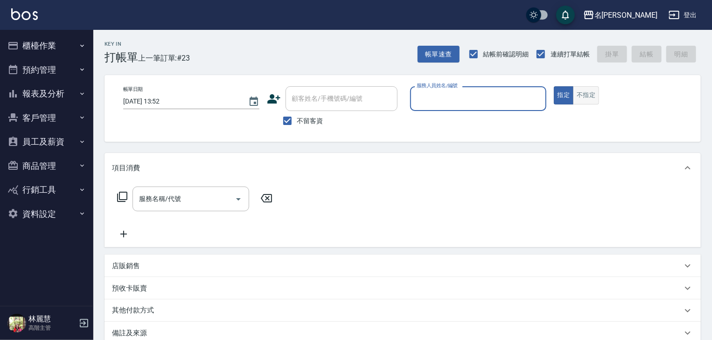
click at [580, 94] on button "不指定" at bounding box center [586, 95] width 26 height 18
click at [468, 101] on input "服務人員姓名/編號" at bounding box center [478, 98] width 128 height 16
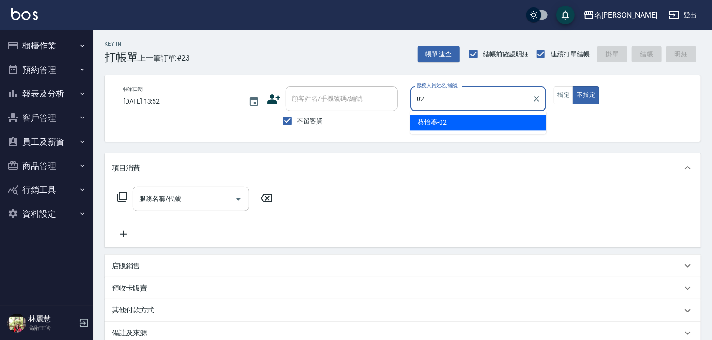
click at [422, 121] on span "[PERSON_NAME]-02" at bounding box center [431, 123] width 29 height 10
type input "[PERSON_NAME]02"
click at [197, 190] on div "服務名稱/代號" at bounding box center [190, 199] width 117 height 25
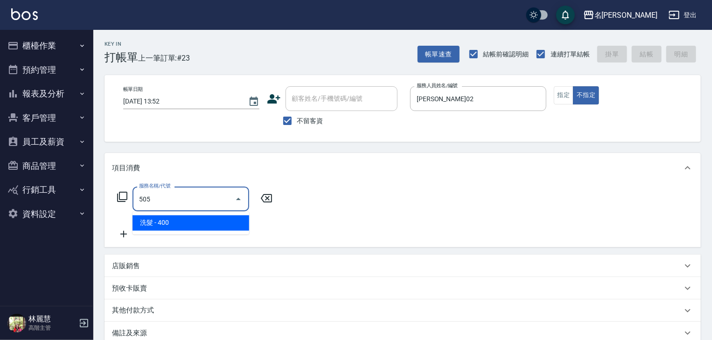
click at [228, 225] on span "洗髮 - 400" at bounding box center [190, 222] width 117 height 15
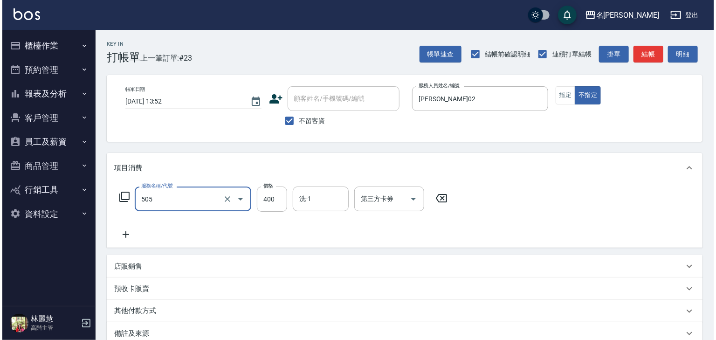
scroll to position [109, 0]
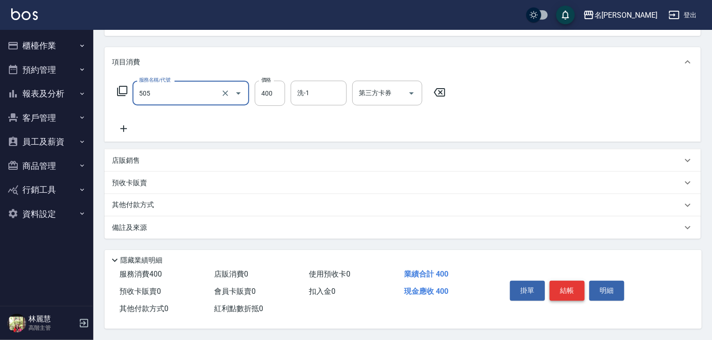
type input "洗髮(505)"
click at [567, 286] on button "結帳" at bounding box center [566, 291] width 35 height 20
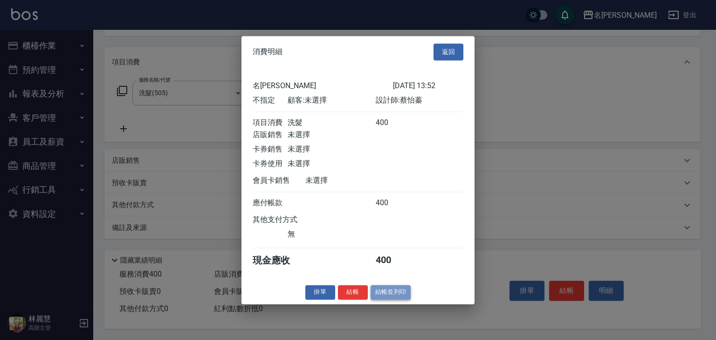
click at [396, 299] on button "結帳並列印" at bounding box center [391, 292] width 41 height 14
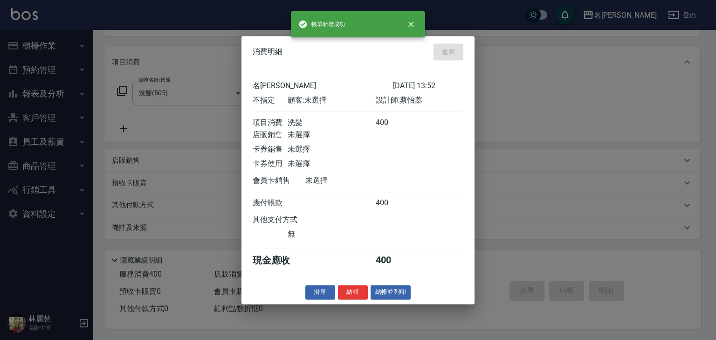
type input "[DATE] 13:56"
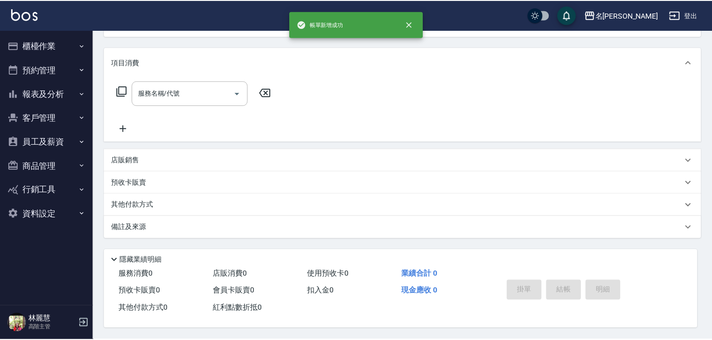
scroll to position [0, 0]
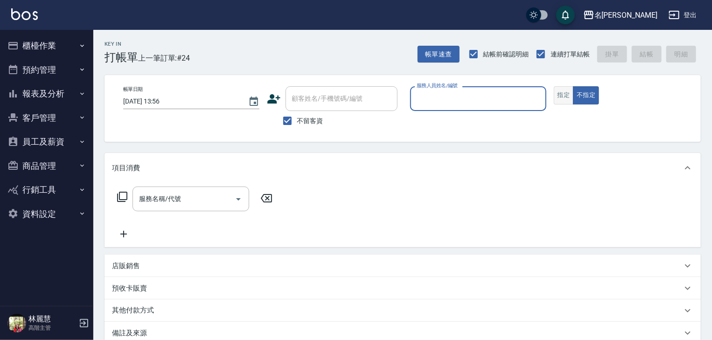
click at [558, 90] on button "指定" at bounding box center [564, 95] width 20 height 18
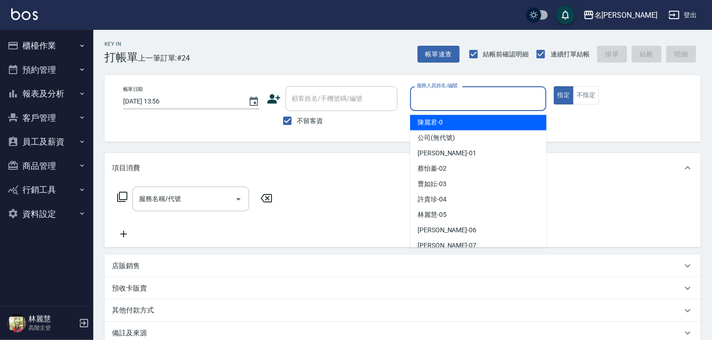
click at [477, 97] on input "服務人員姓名/編號" at bounding box center [478, 98] width 128 height 16
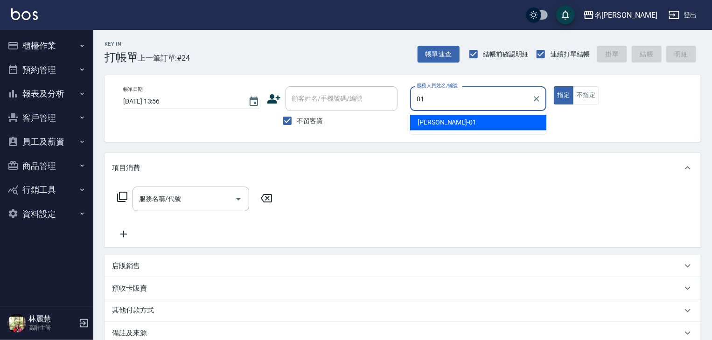
click at [423, 125] on span "[PERSON_NAME] -01" at bounding box center [446, 123] width 59 height 10
click at [186, 208] on div "服務名稱/代號" at bounding box center [190, 199] width 117 height 25
type input "[PERSON_NAME]-01"
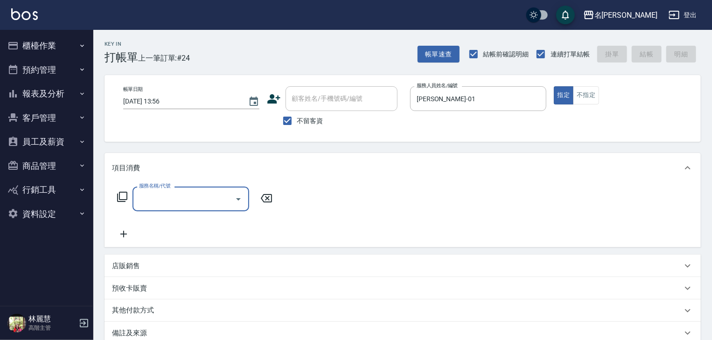
click at [194, 196] on input "服務名稱/代號" at bounding box center [184, 199] width 94 height 16
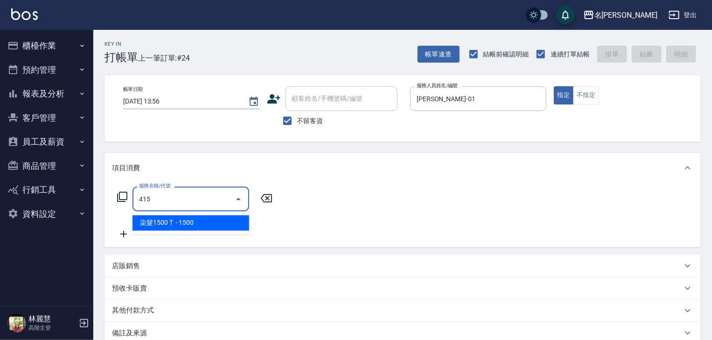
click at [222, 226] on span "染髮1500↑ - 1500" at bounding box center [190, 222] width 117 height 15
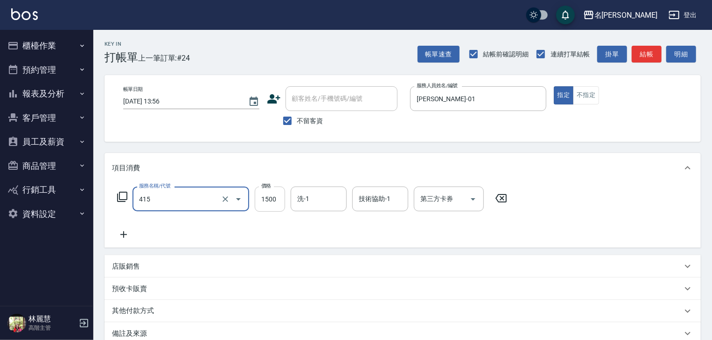
type input "染髮1500↑(415)"
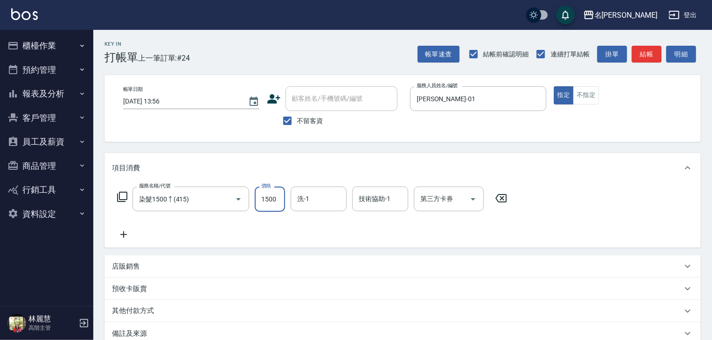
click at [263, 205] on input "1500" at bounding box center [270, 199] width 30 height 25
type input "2000"
click at [333, 206] on input "洗-1" at bounding box center [319, 199] width 48 height 16
drag, startPoint x: 331, startPoint y: 222, endPoint x: 372, endPoint y: 209, distance: 42.8
click at [335, 221] on div "[PERSON_NAME] -22" at bounding box center [319, 222] width 56 height 15
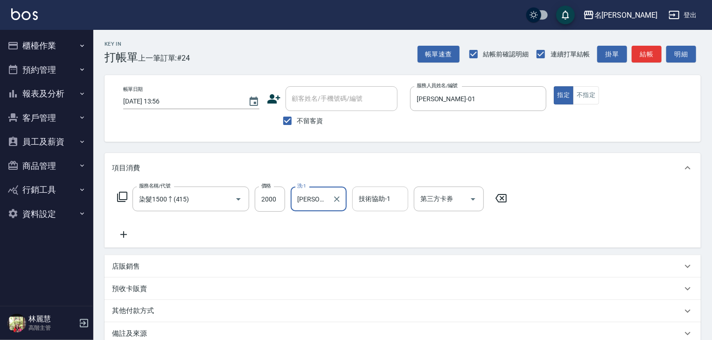
type input "[PERSON_NAME]-22"
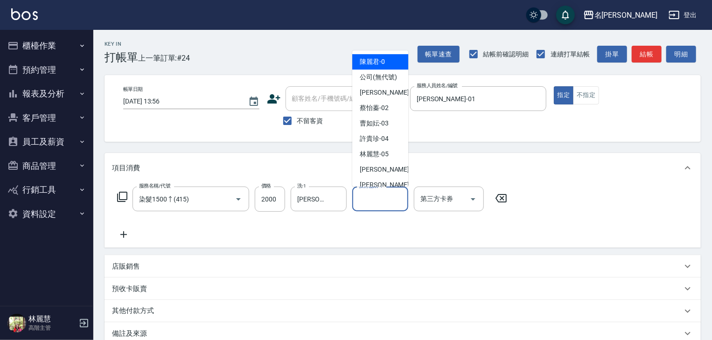
click at [381, 204] on input "技術協助-1" at bounding box center [380, 199] width 48 height 16
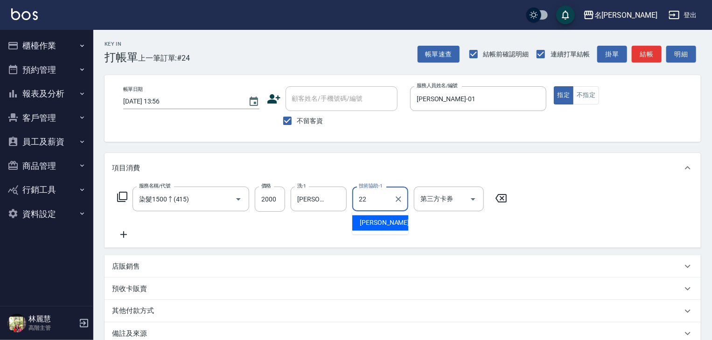
click at [370, 221] on span "[PERSON_NAME] -22" at bounding box center [389, 223] width 59 height 10
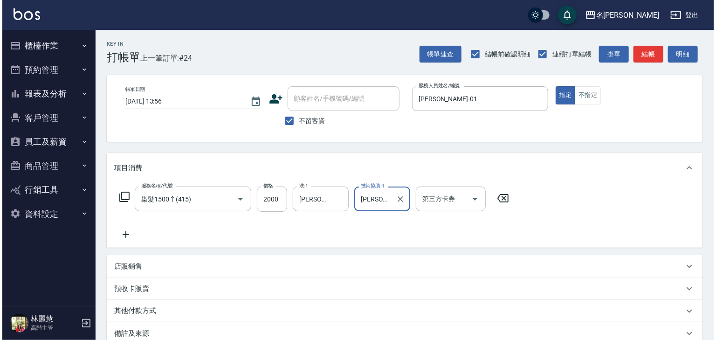
scroll to position [109, 0]
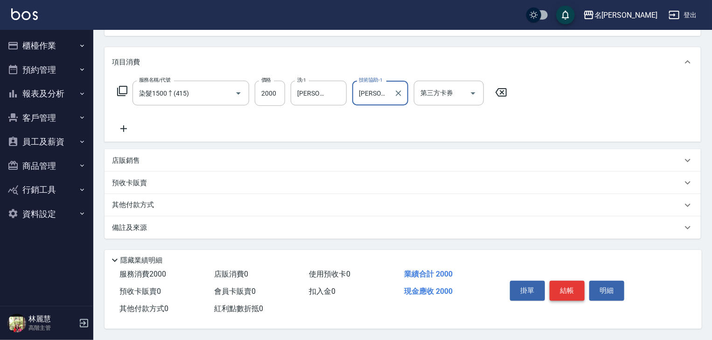
type input "[PERSON_NAME]-22"
click at [557, 284] on button "結帳" at bounding box center [566, 291] width 35 height 20
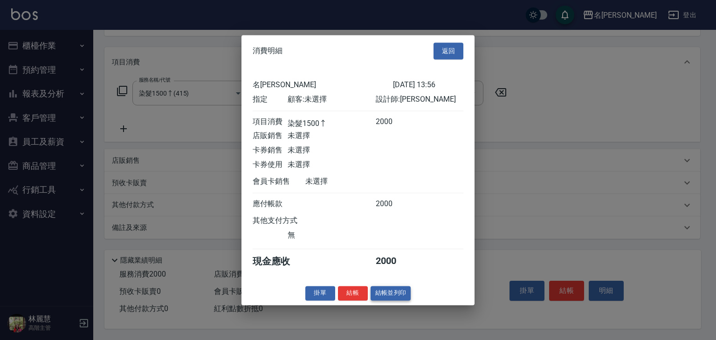
click at [403, 300] on button "結帳並列印" at bounding box center [391, 293] width 41 height 14
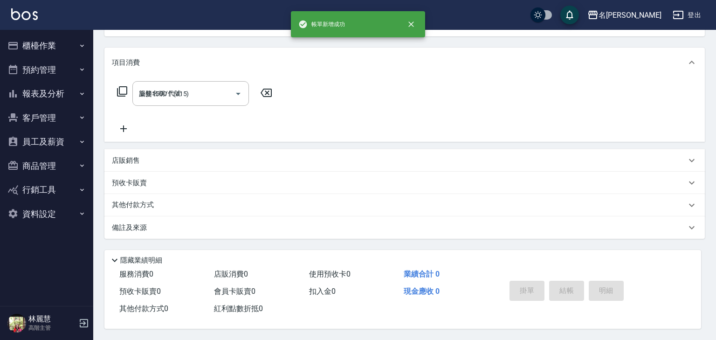
type input "[DATE] 13:59"
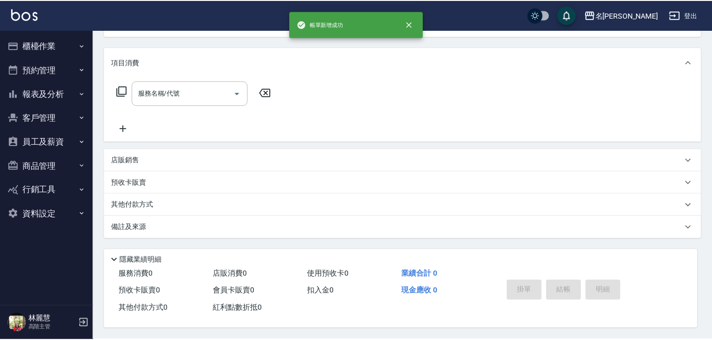
scroll to position [0, 0]
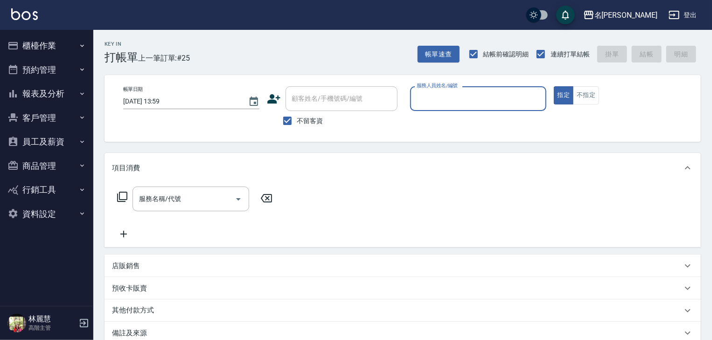
click at [65, 48] on button "櫃檯作業" at bounding box center [47, 46] width 86 height 24
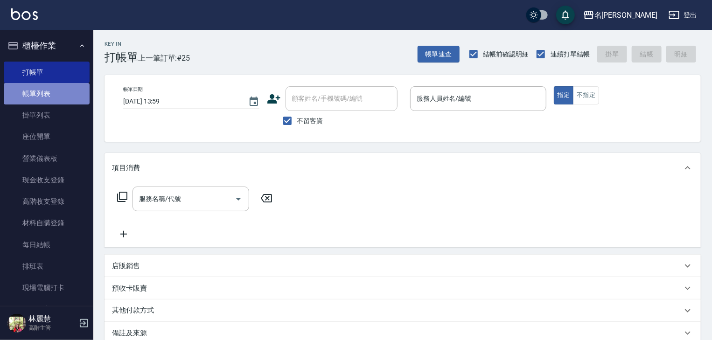
click at [64, 88] on link "帳單列表" at bounding box center [47, 93] width 86 height 21
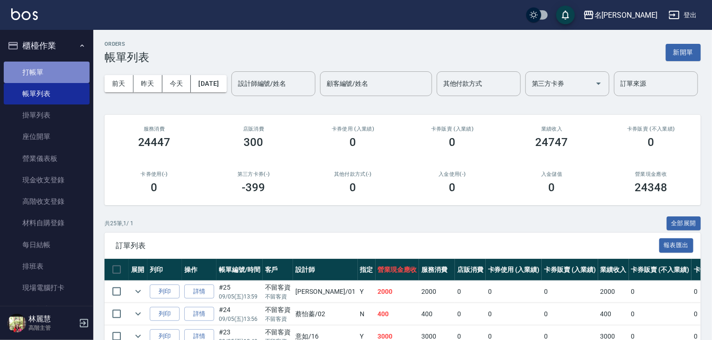
click at [50, 75] on link "打帳單" at bounding box center [47, 72] width 86 height 21
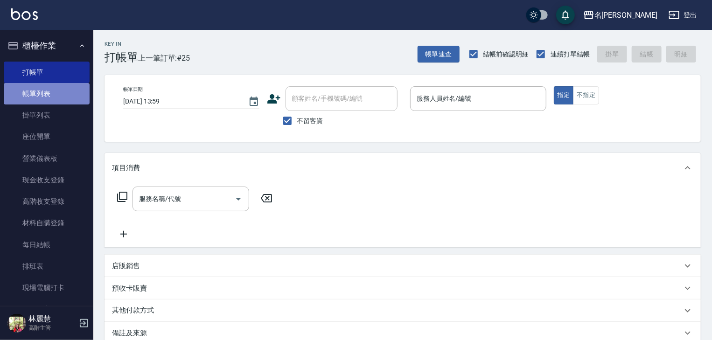
click at [49, 95] on link "帳單列表" at bounding box center [47, 93] width 86 height 21
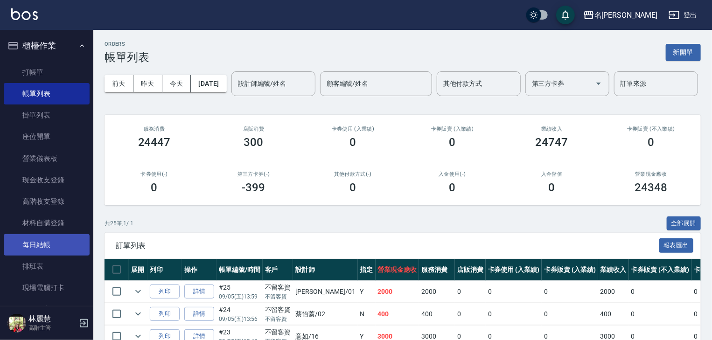
scroll to position [197, 0]
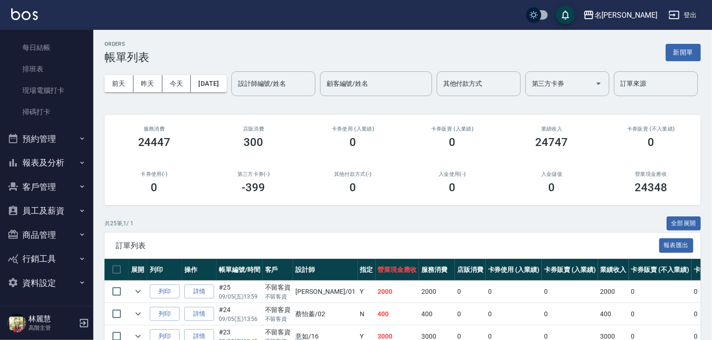
click at [49, 166] on button "報表及分析" at bounding box center [47, 163] width 86 height 24
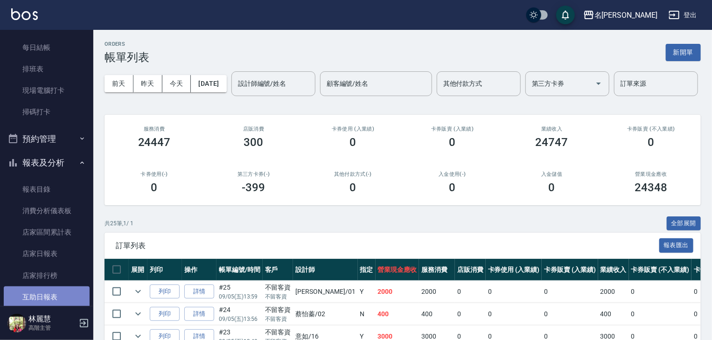
click at [61, 299] on link "互助日報表" at bounding box center [47, 296] width 86 height 21
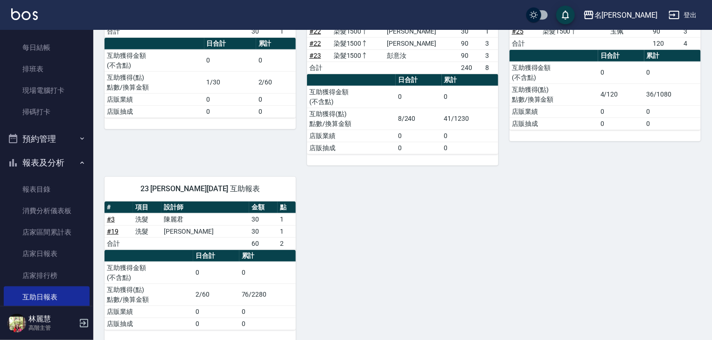
scroll to position [297, 0]
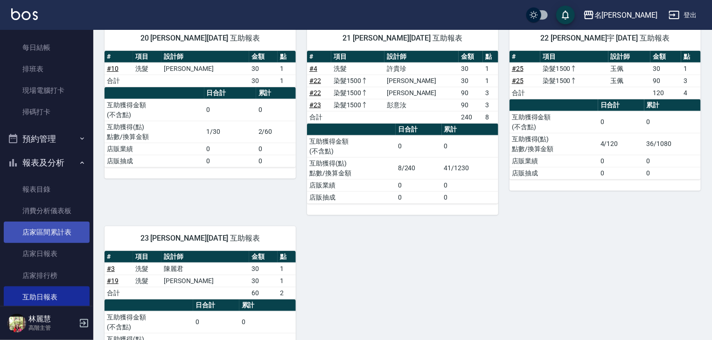
click at [73, 232] on link "店家區間累計表" at bounding box center [47, 232] width 86 height 21
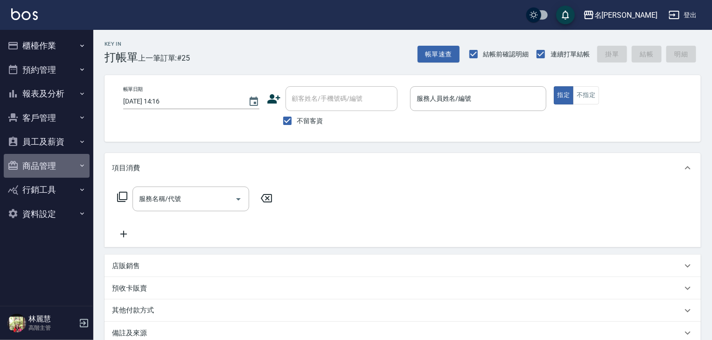
click at [49, 169] on button "商品管理" at bounding box center [47, 166] width 86 height 24
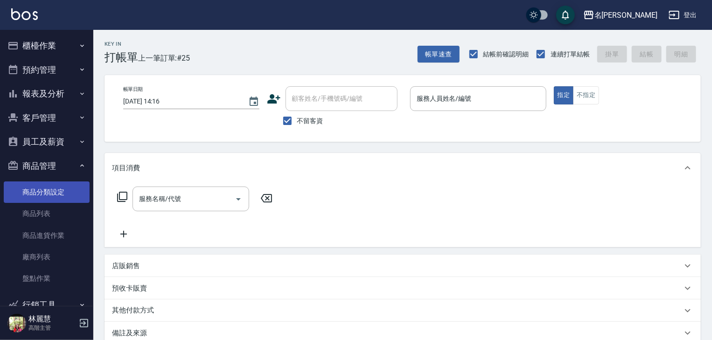
click at [71, 190] on link "商品分類設定" at bounding box center [47, 191] width 86 height 21
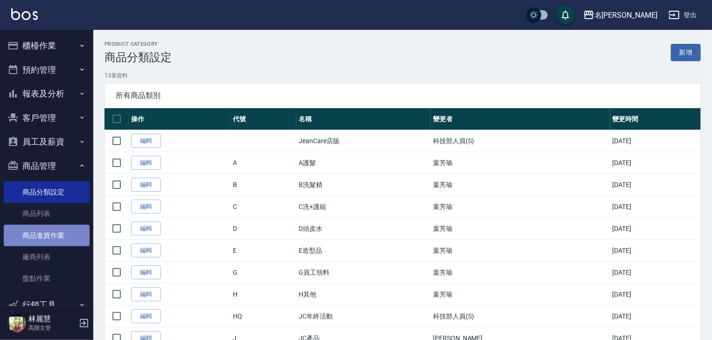
click at [64, 237] on link "商品進貨作業" at bounding box center [47, 235] width 86 height 21
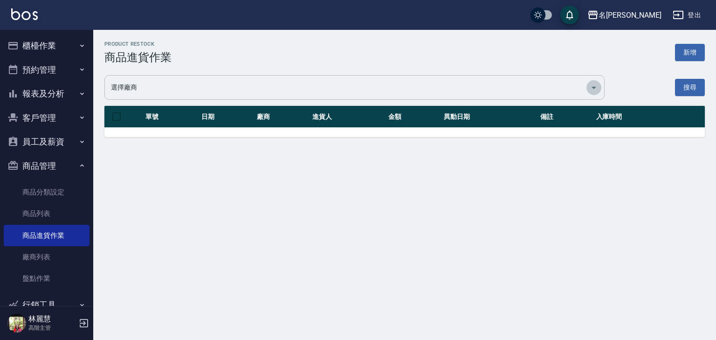
click at [596, 85] on icon "Open" at bounding box center [594, 87] width 11 height 11
click at [51, 258] on link "廠商列表" at bounding box center [47, 256] width 86 height 21
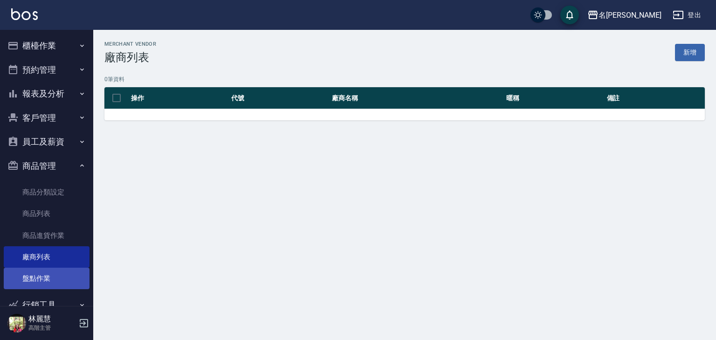
click at [54, 283] on link "盤點作業" at bounding box center [47, 278] width 86 height 21
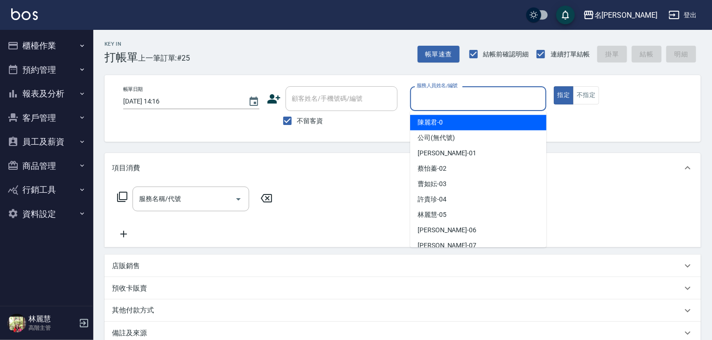
click at [462, 95] on input "服務人員姓名/編號" at bounding box center [478, 98] width 128 height 16
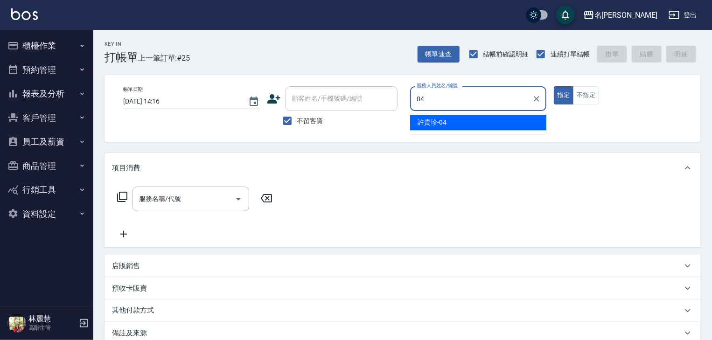
click at [423, 120] on span "[PERSON_NAME]-04" at bounding box center [431, 123] width 29 height 10
type input "[PERSON_NAME]-04"
click at [201, 198] on input "服務名稱/代號" at bounding box center [184, 199] width 94 height 16
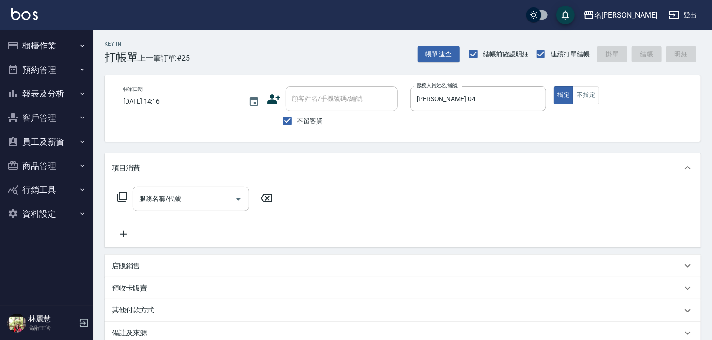
click at [123, 197] on icon at bounding box center [122, 196] width 11 height 11
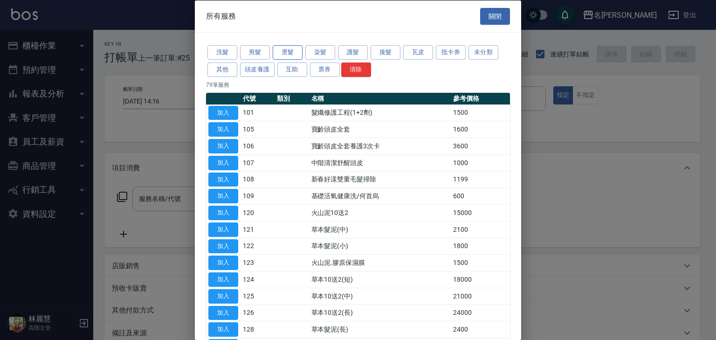
click at [286, 54] on button "燙髮" at bounding box center [288, 52] width 30 height 14
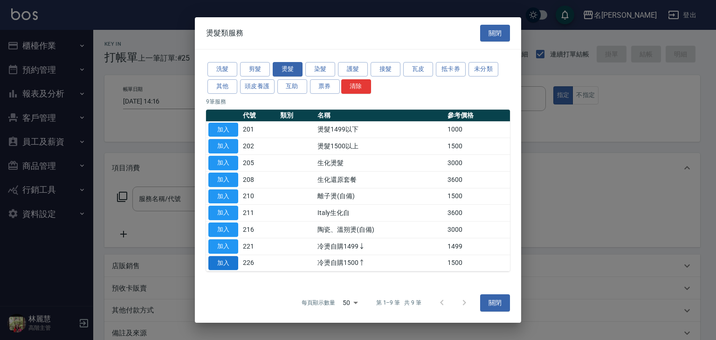
click at [222, 265] on button "加入" at bounding box center [223, 263] width 30 height 14
type input "冷燙自購1500↑(226)"
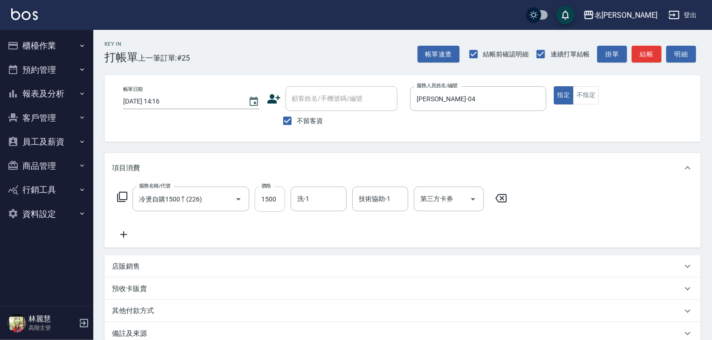
click at [264, 200] on input "1500" at bounding box center [270, 199] width 30 height 25
type input "2000"
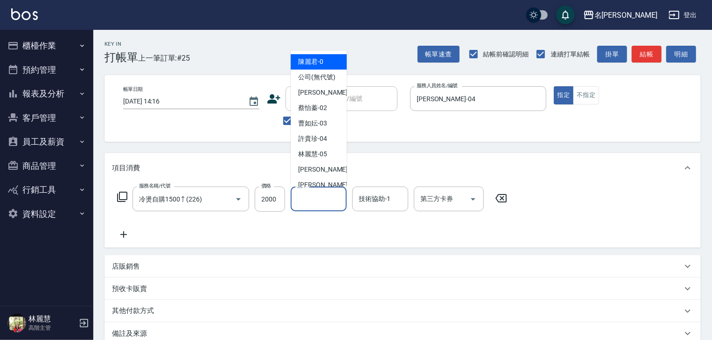
click at [306, 198] on input "洗-1" at bounding box center [319, 199] width 48 height 16
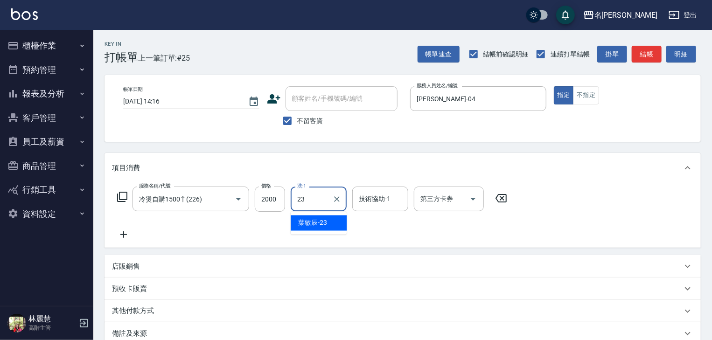
click at [326, 227] on span "[PERSON_NAME]-23" at bounding box center [312, 223] width 29 height 10
type input "[PERSON_NAME]-23"
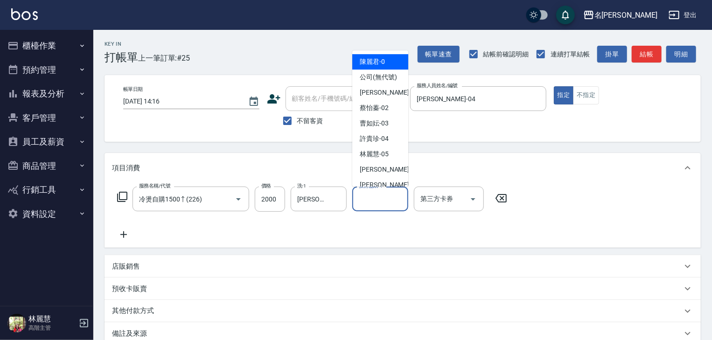
click at [362, 201] on input "技術協助-1" at bounding box center [380, 199] width 48 height 16
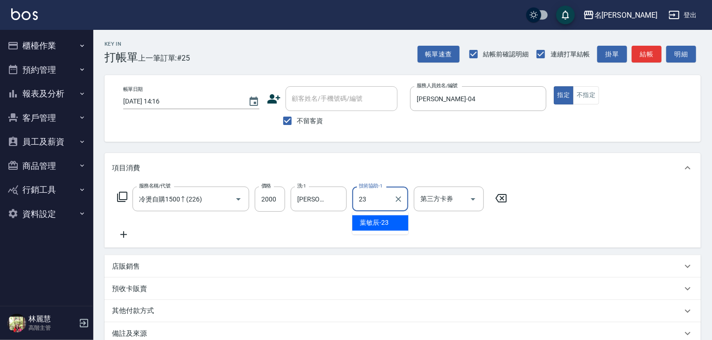
click at [373, 219] on span "[PERSON_NAME]-23" at bounding box center [374, 223] width 29 height 10
type input "[PERSON_NAME]-23"
click at [124, 235] on icon at bounding box center [123, 234] width 7 height 7
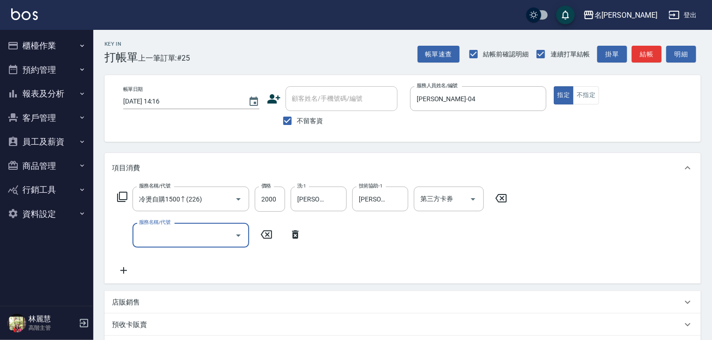
click at [159, 237] on input "服務名稱/代號" at bounding box center [184, 235] width 94 height 16
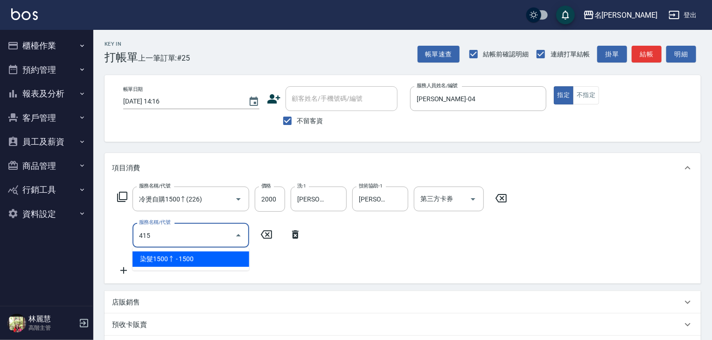
click at [195, 264] on span "染髮1500↑ - 1500" at bounding box center [190, 258] width 117 height 15
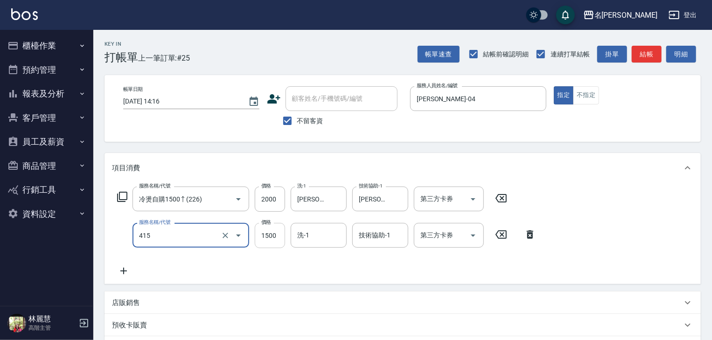
type input "染髮1500↑(415)"
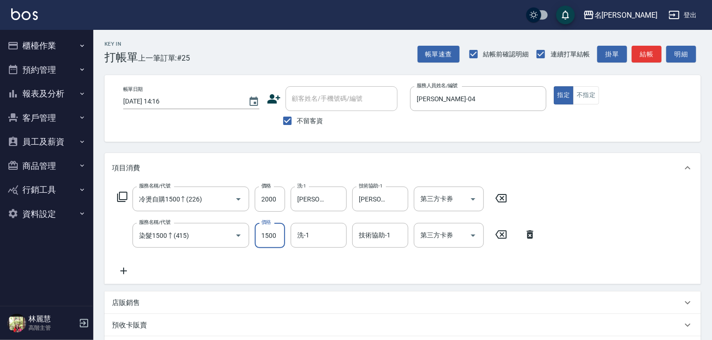
click at [271, 237] on input "1500" at bounding box center [270, 235] width 30 height 25
click at [388, 246] on div "技術協助-1" at bounding box center [380, 235] width 56 height 25
type input "2800"
click at [375, 235] on input "技術協助-1" at bounding box center [380, 235] width 48 height 16
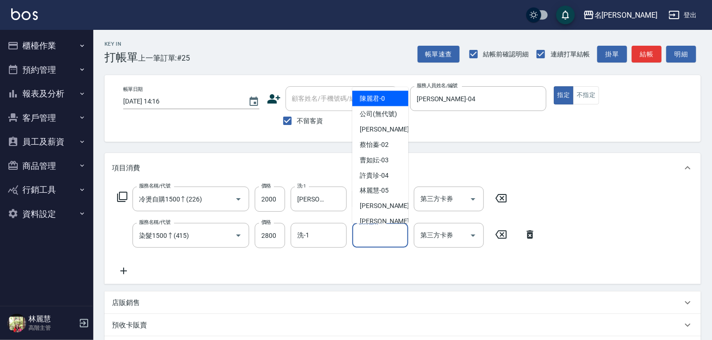
click at [375, 235] on input "技術協助-1" at bounding box center [380, 235] width 48 height 16
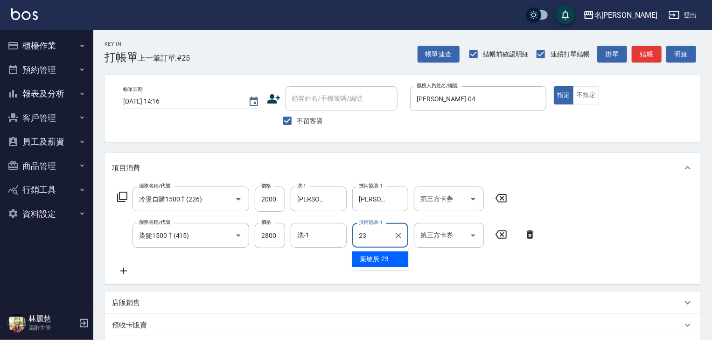
click at [383, 253] on div "[PERSON_NAME]-23" at bounding box center [380, 258] width 56 height 15
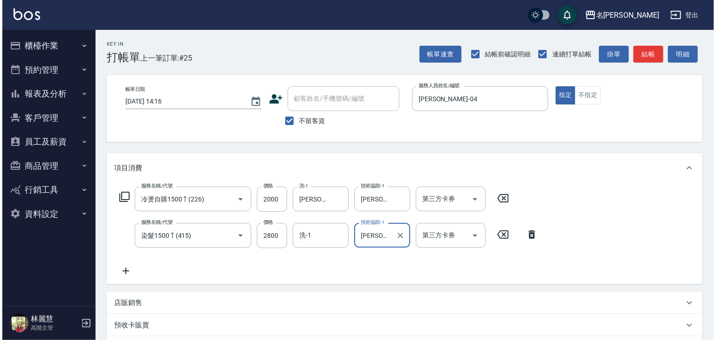
scroll to position [146, 0]
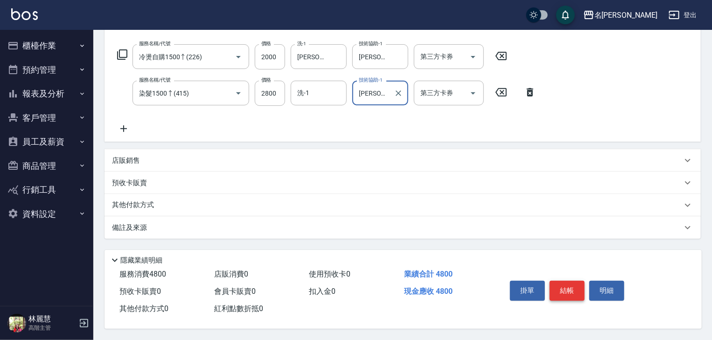
type input "[PERSON_NAME]-23"
click at [569, 289] on button "結帳" at bounding box center [566, 291] width 35 height 20
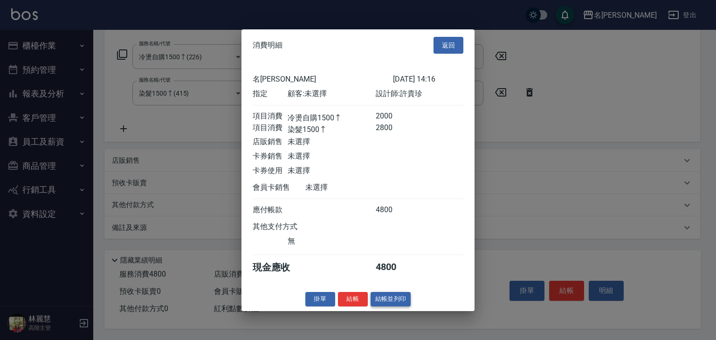
click at [398, 302] on button "結帳並列印" at bounding box center [391, 299] width 41 height 14
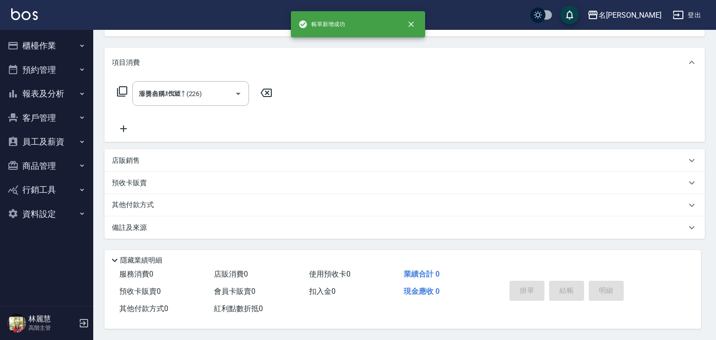
type input "[DATE] 14:38"
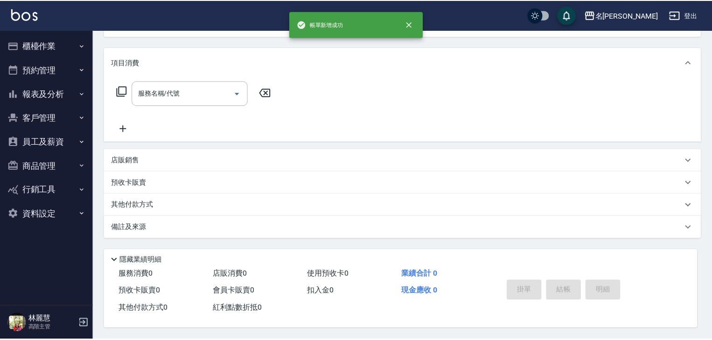
scroll to position [0, 0]
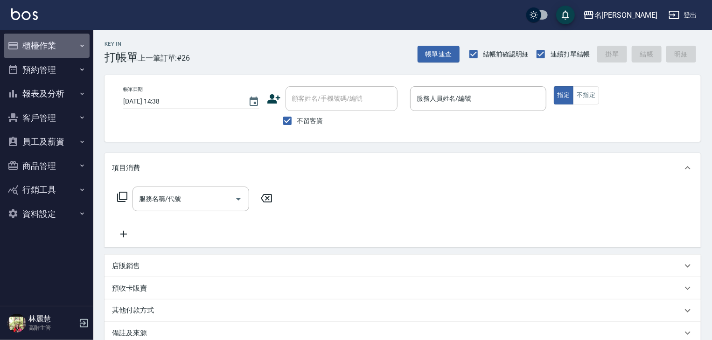
click at [71, 42] on button "櫃檯作業" at bounding box center [47, 46] width 86 height 24
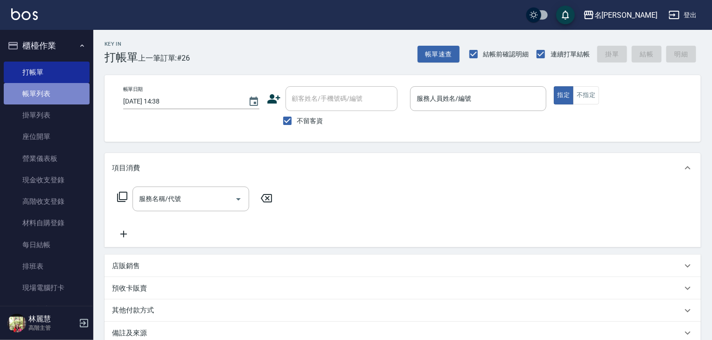
click at [76, 99] on link "帳單列表" at bounding box center [47, 93] width 86 height 21
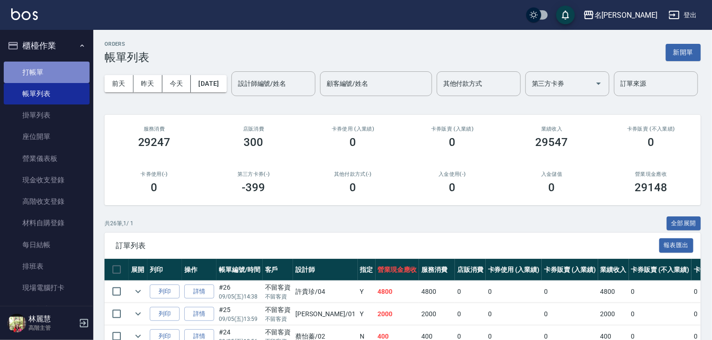
click at [80, 73] on link "打帳單" at bounding box center [47, 72] width 86 height 21
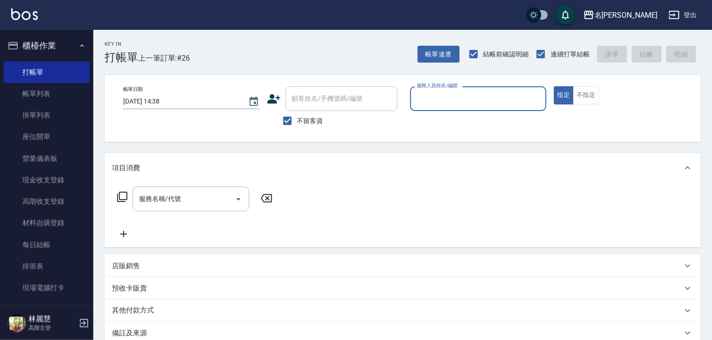
click at [440, 103] on input "服務人員姓名/編號" at bounding box center [478, 98] width 128 height 16
click at [424, 121] on span "[PERSON_NAME]-04" at bounding box center [431, 123] width 29 height 10
type input "[PERSON_NAME]-04"
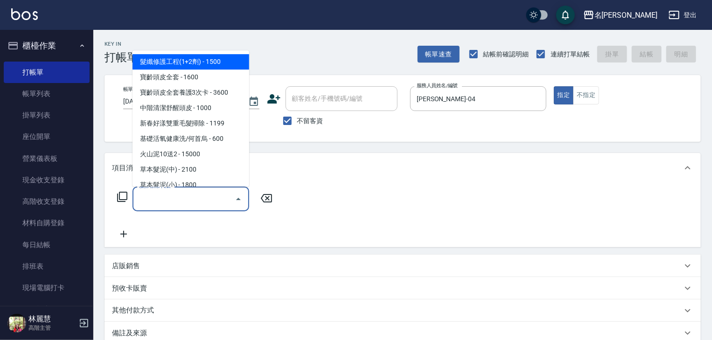
click at [211, 197] on input "服務名稱/代號" at bounding box center [184, 199] width 94 height 16
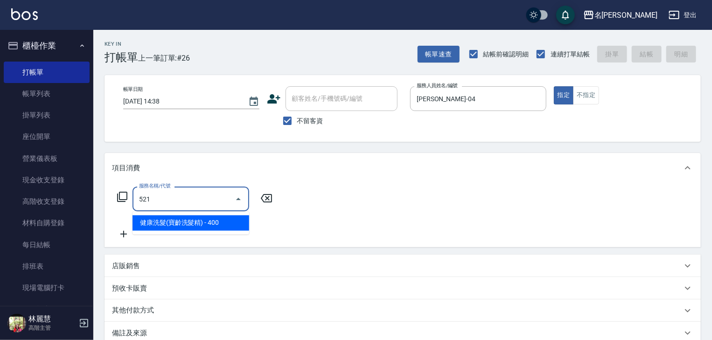
click at [233, 222] on span "健康洗髮(寶齡洗髮精) - 400" at bounding box center [190, 222] width 117 height 15
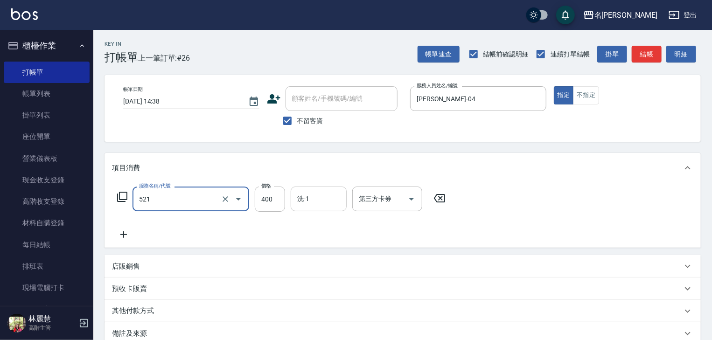
type input "健康洗髮(寶齡洗髮精)(521)"
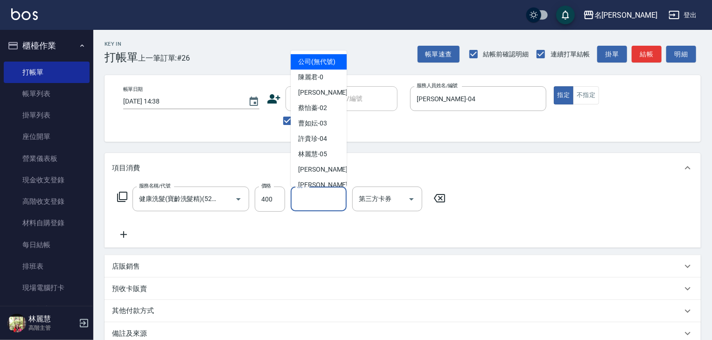
click at [312, 204] on input "洗-1" at bounding box center [319, 199] width 48 height 16
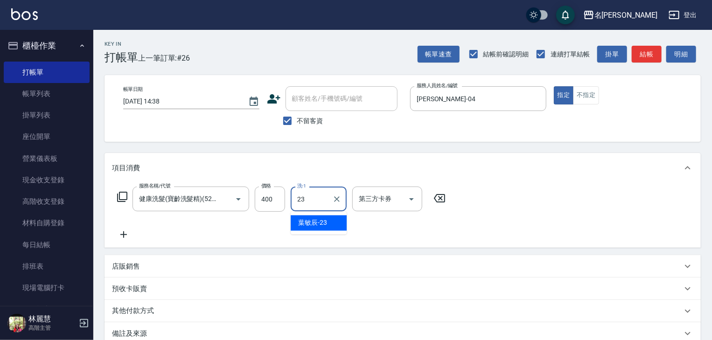
click at [314, 221] on span "[PERSON_NAME]-23" at bounding box center [312, 223] width 29 height 10
type input "[PERSON_NAME]-23"
click at [122, 235] on icon at bounding box center [123, 234] width 23 height 11
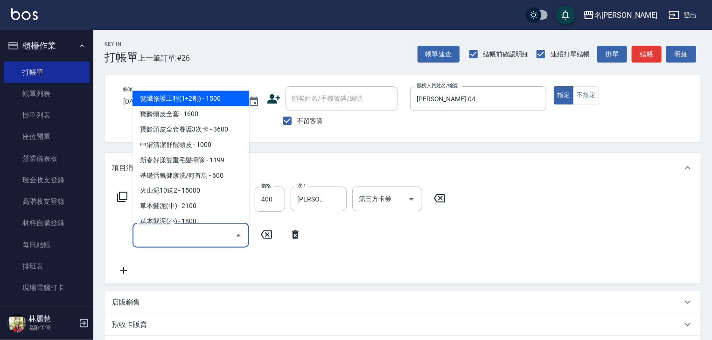
click at [167, 232] on input "服務名稱/代號" at bounding box center [184, 235] width 94 height 16
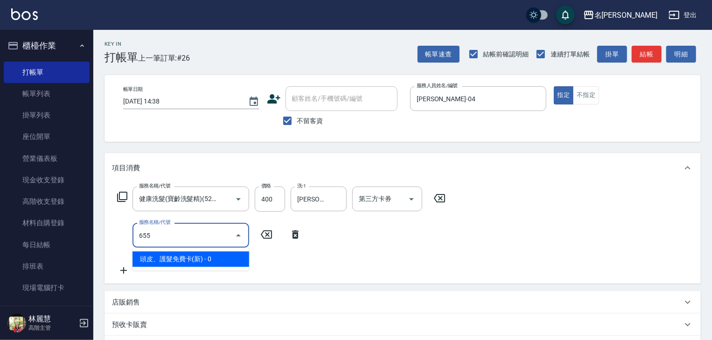
click at [205, 263] on span "頭皮、護髮免費卡(新) - 0" at bounding box center [190, 258] width 117 height 15
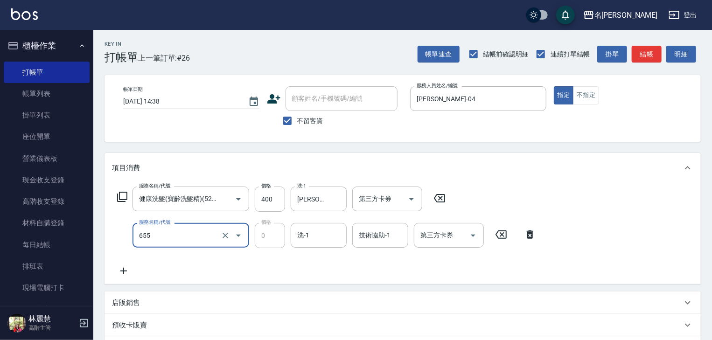
type input "頭皮、護髮免費卡(新)(655)"
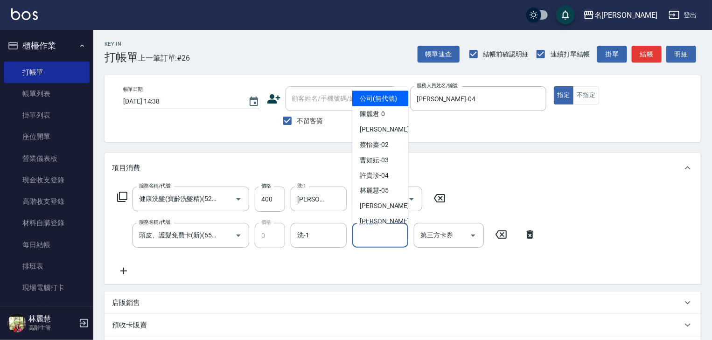
click at [389, 237] on input "技術協助-1" at bounding box center [380, 235] width 48 height 16
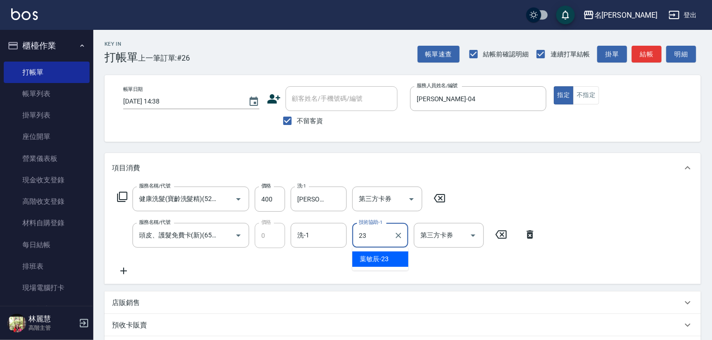
click at [394, 263] on div "[PERSON_NAME]-23" at bounding box center [380, 258] width 56 height 15
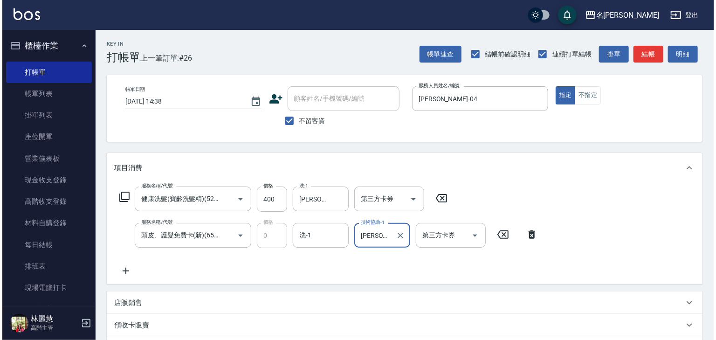
scroll to position [146, 0]
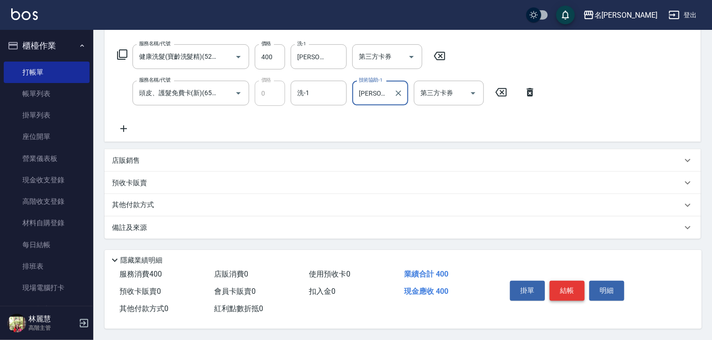
type input "[PERSON_NAME]-23"
click at [573, 283] on button "結帳" at bounding box center [566, 291] width 35 height 20
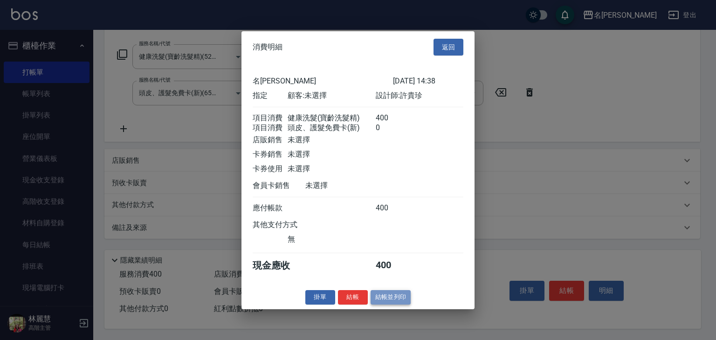
click at [397, 304] on button "結帳並列印" at bounding box center [391, 297] width 41 height 14
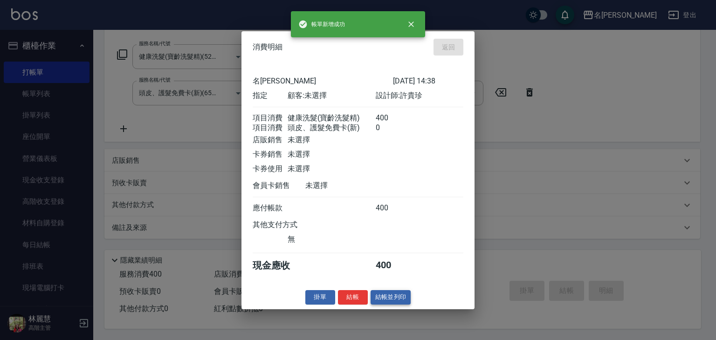
type input "[DATE] 14:42"
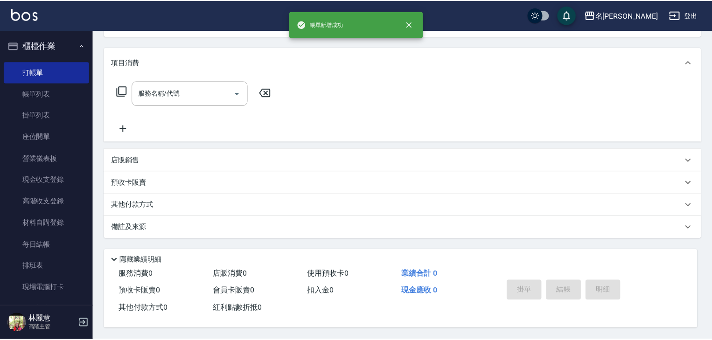
scroll to position [0, 0]
